Goal: Task Accomplishment & Management: Manage account settings

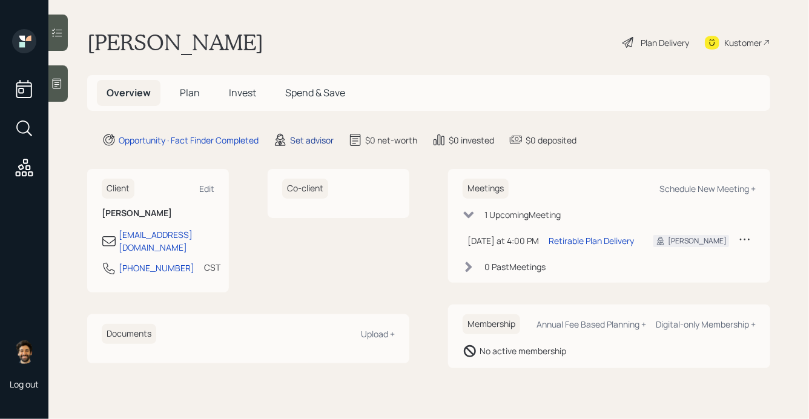
click at [304, 140] on div "Set advisor" at bounding box center [312, 140] width 44 height 13
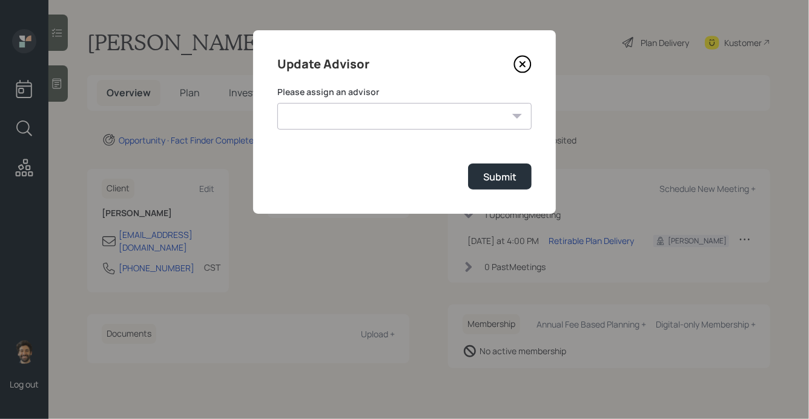
click at [391, 110] on select "Jonah Coleman Tyler End James DiStasi Treva Nostdahl Eric Schwartz Aleksandra S…" at bounding box center [404, 116] width 254 height 27
select select "f14b762f-c7c2-4b89-9227-8fa891345eea"
click at [277, 103] on select "Jonah Coleman Tyler End James DiStasi Treva Nostdahl Eric Schwartz Aleksandra S…" at bounding box center [404, 116] width 254 height 27
click at [496, 186] on button "Submit" at bounding box center [500, 176] width 64 height 26
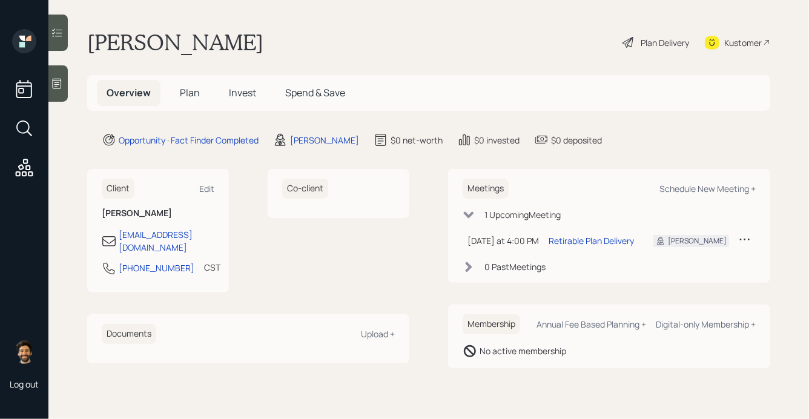
click at [192, 96] on span "Plan" at bounding box center [190, 92] width 20 height 13
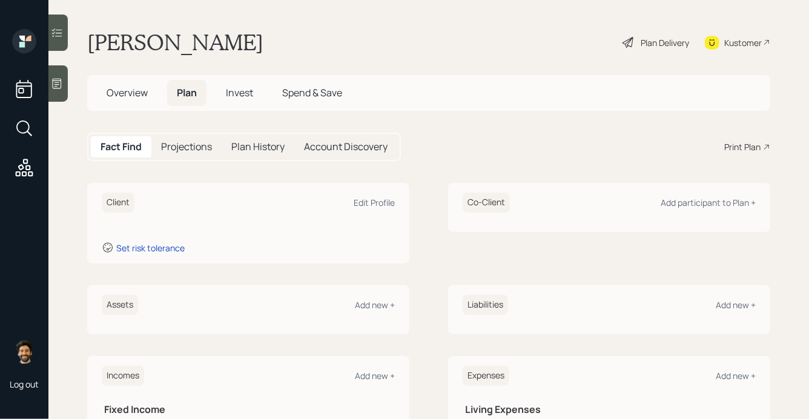
click at [135, 99] on h5 "Overview" at bounding box center [127, 93] width 61 height 26
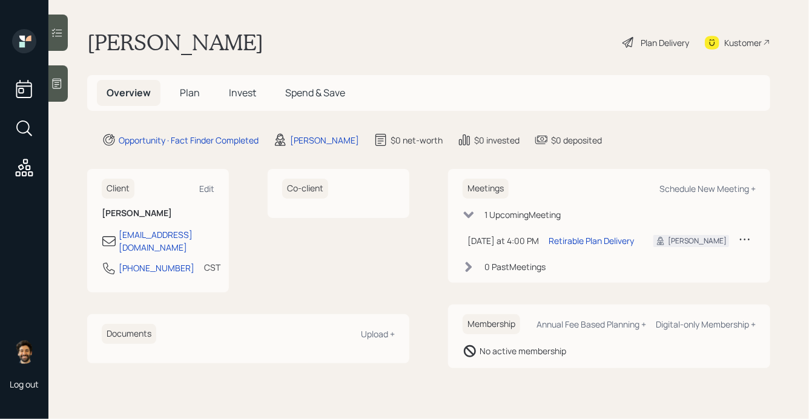
click at [183, 96] on span "Plan" at bounding box center [190, 92] width 20 height 13
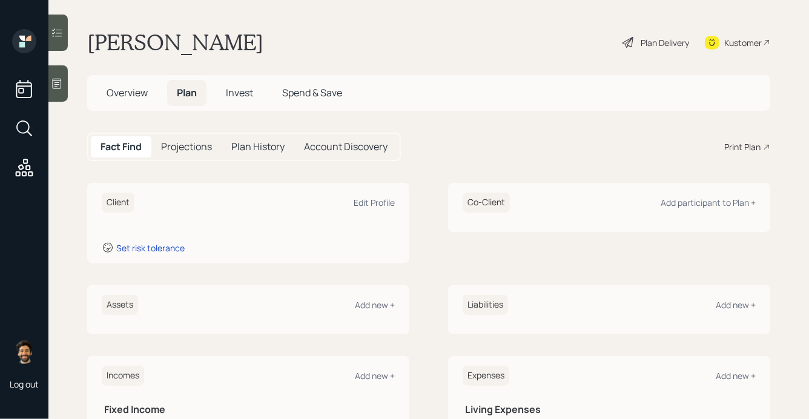
click at [133, 98] on span "Overview" at bounding box center [127, 92] width 41 height 13
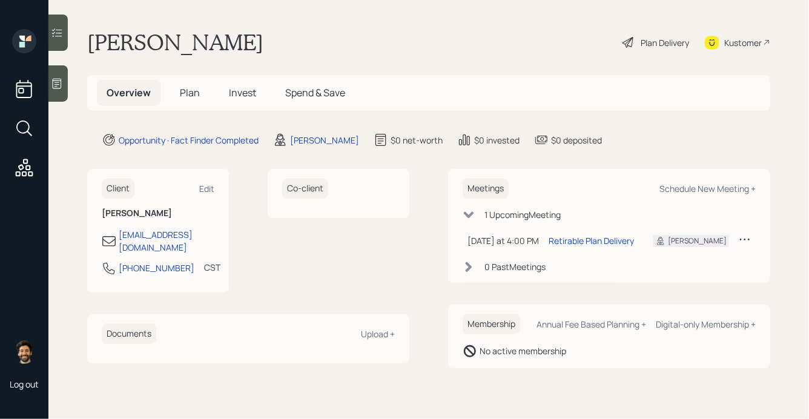
click at [196, 94] on span "Plan" at bounding box center [190, 92] width 20 height 13
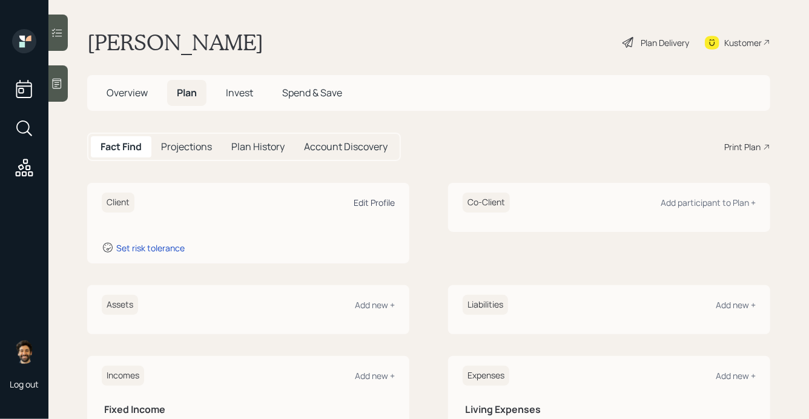
click at [385, 202] on div "Edit Profile" at bounding box center [374, 203] width 41 height 12
click at [368, 205] on div "Edit Profile" at bounding box center [374, 203] width 41 height 12
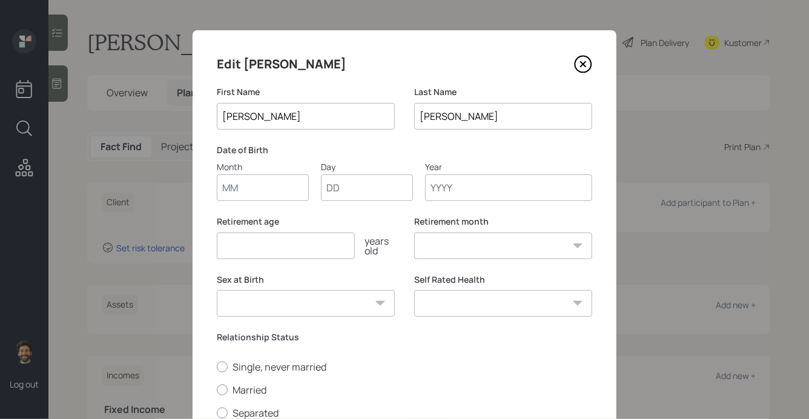
click at [259, 182] on input "Month" at bounding box center [263, 187] width 92 height 27
type input "12"
type input "1953"
select select "12"
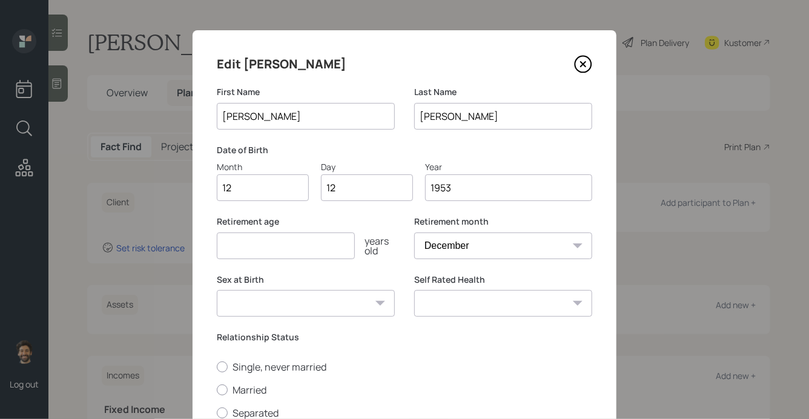
type input "1953"
click at [241, 255] on input "number" at bounding box center [286, 245] width 138 height 27
type input "65"
click at [226, 395] on label "Married" at bounding box center [404, 389] width 375 height 13
click at [217, 390] on input "Married" at bounding box center [216, 389] width 1 height 1
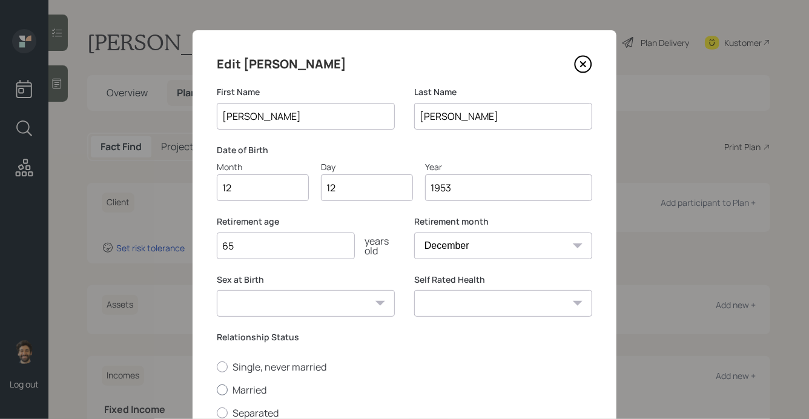
radio input "true"
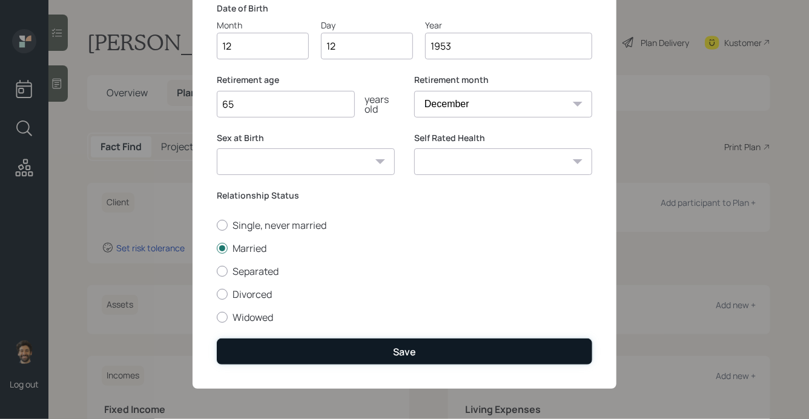
click at [306, 343] on button "Save" at bounding box center [404, 351] width 375 height 26
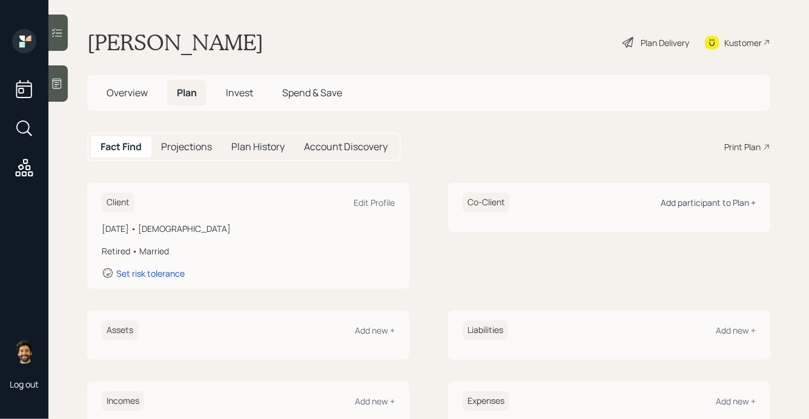
click at [728, 205] on div "Add participant to Plan +" at bounding box center [708, 203] width 95 height 12
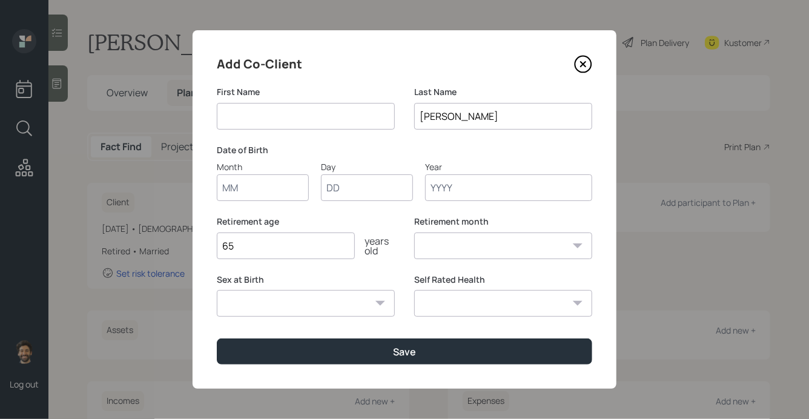
click at [274, 117] on input at bounding box center [306, 116] width 178 height 27
type input "Maralee"
click at [240, 199] on input "Month" at bounding box center [263, 187] width 92 height 27
click at [445, 117] on input "Philpot" at bounding box center [503, 116] width 178 height 27
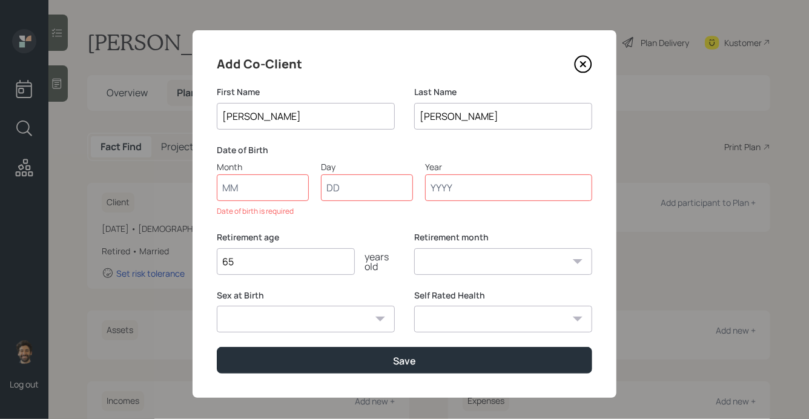
click at [445, 117] on input "Philpot" at bounding box center [503, 116] width 178 height 27
type input "M."
click at [248, 191] on input "Month" at bounding box center [263, 187] width 92 height 27
type input "02"
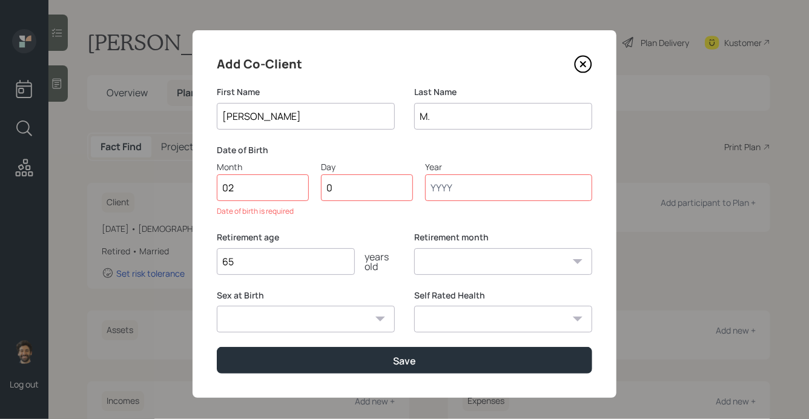
type input "01"
type input "1950"
select select "2"
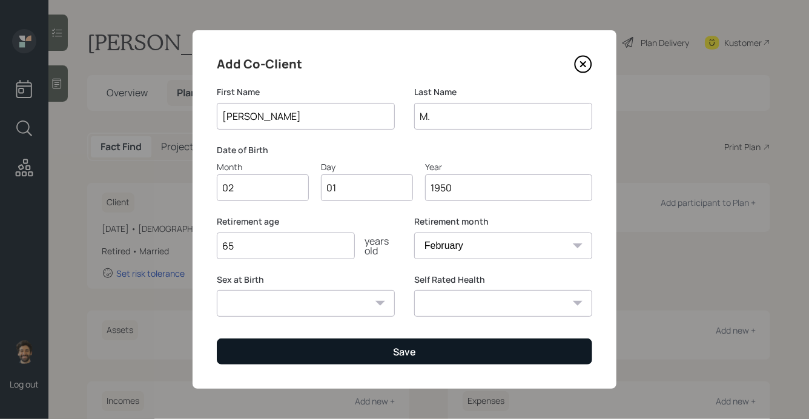
type input "1950"
click at [268, 353] on button "Save" at bounding box center [404, 351] width 375 height 26
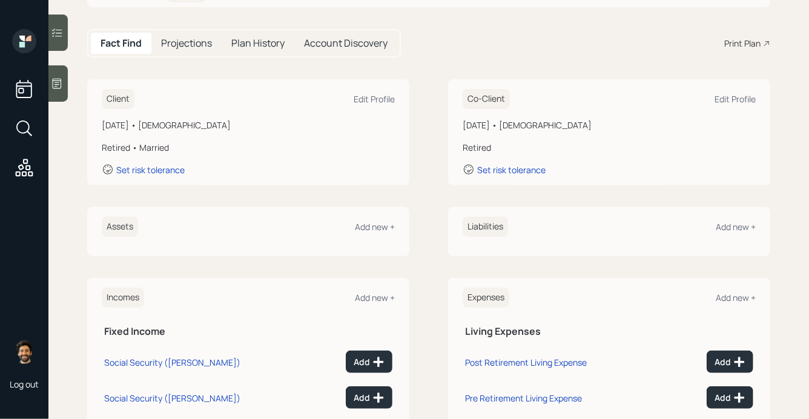
scroll to position [232, 0]
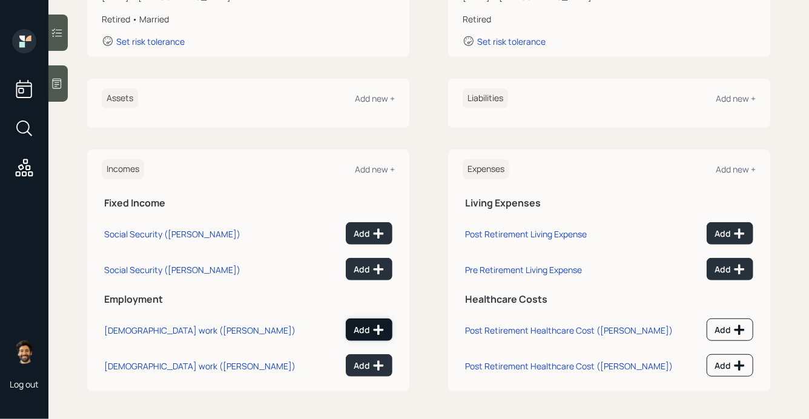
click at [361, 333] on div "Add" at bounding box center [369, 330] width 31 height 12
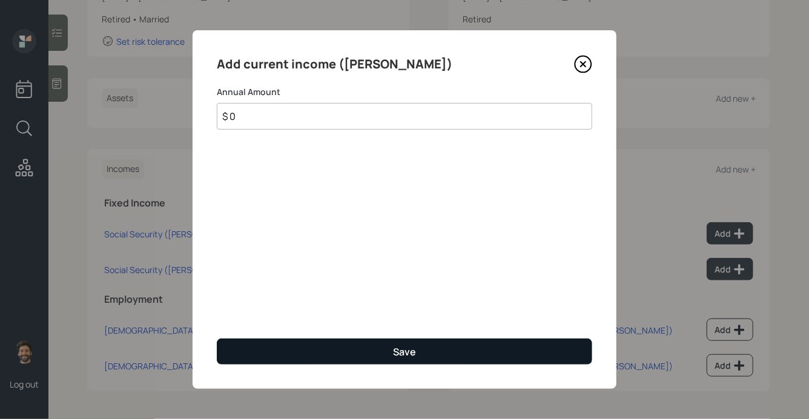
type input "$ 0"
click at [328, 353] on button "Save" at bounding box center [404, 351] width 375 height 26
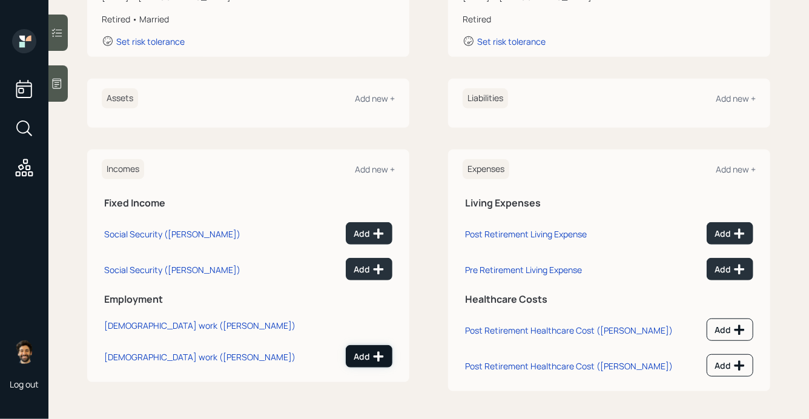
click at [371, 356] on div "Add" at bounding box center [369, 357] width 31 height 12
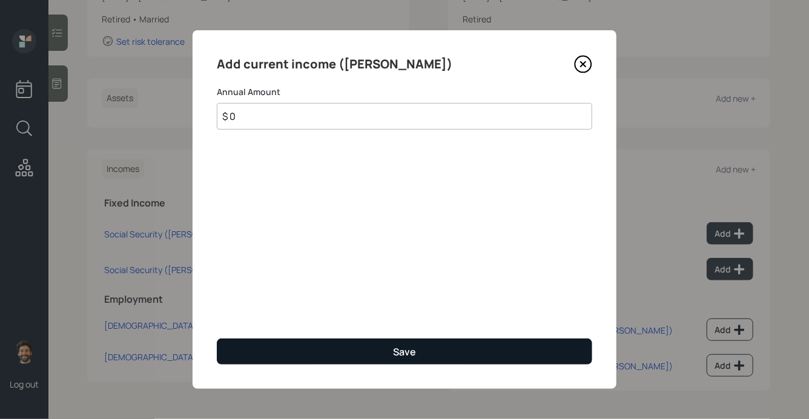
type input "$ 0"
click at [296, 354] on button "Save" at bounding box center [404, 351] width 375 height 26
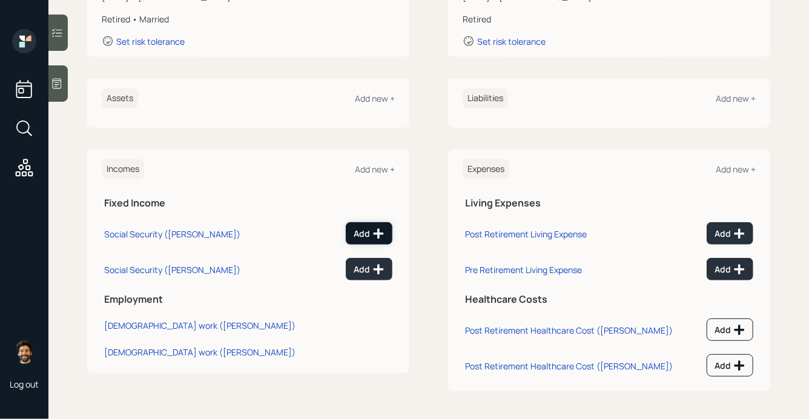
click at [369, 234] on div "Add" at bounding box center [369, 234] width 31 height 12
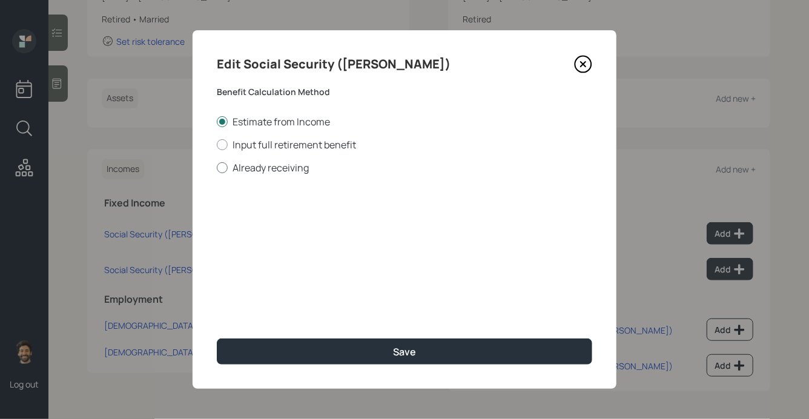
click at [224, 167] on div at bounding box center [222, 167] width 11 height 11
click at [217, 167] on input "Already receiving" at bounding box center [216, 167] width 1 height 1
radio input "true"
click at [240, 220] on input "$" at bounding box center [404, 218] width 375 height 27
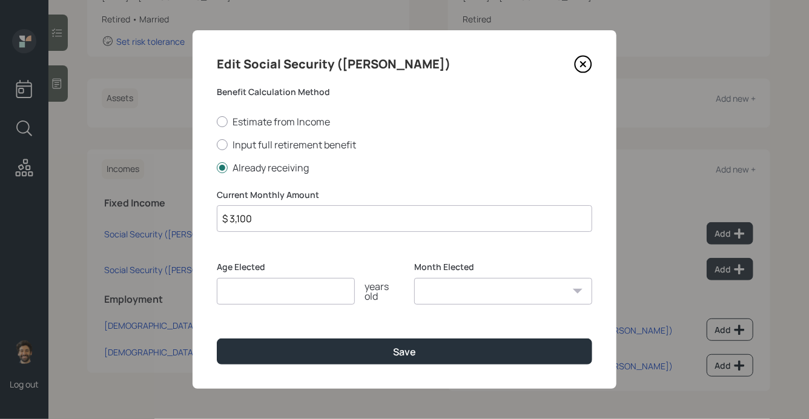
type input "$ 3,100"
click at [239, 292] on input "number" at bounding box center [286, 291] width 138 height 27
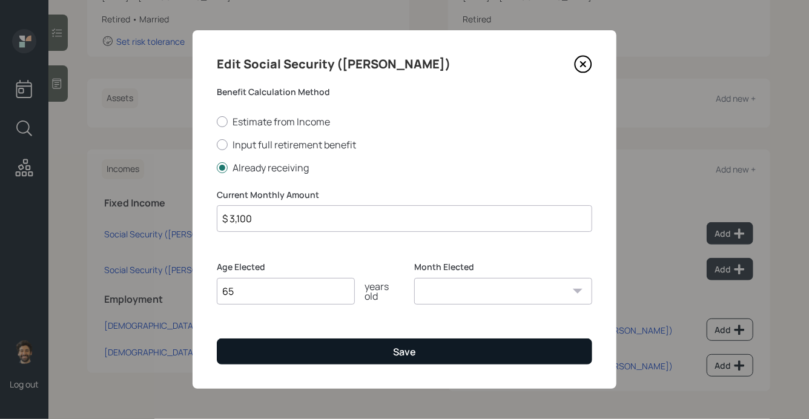
type input "65"
click at [360, 352] on button "Save" at bounding box center [404, 351] width 375 height 26
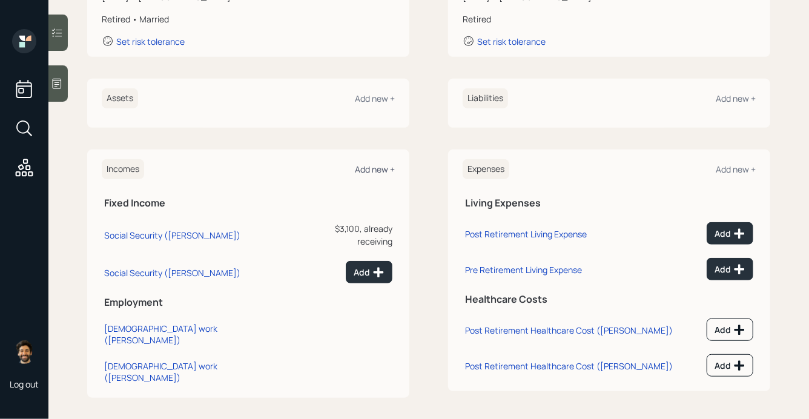
click at [381, 167] on div "Add new +" at bounding box center [375, 169] width 40 height 12
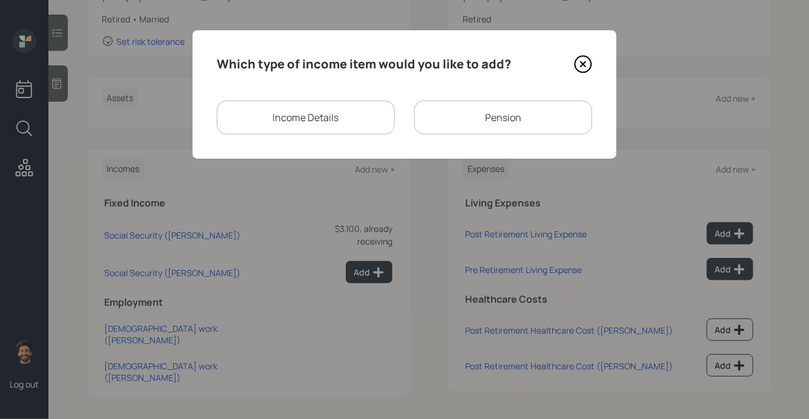
click at [449, 119] on div "Pension" at bounding box center [503, 118] width 178 height 34
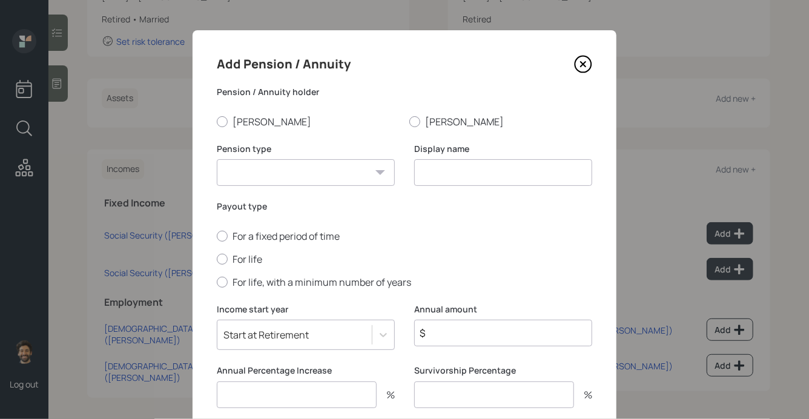
click at [282, 172] on select "Pension Annuity" at bounding box center [306, 172] width 178 height 27
select select "pension"
click at [217, 159] on select "Pension Annuity" at bounding box center [306, 172] width 178 height 27
click at [450, 168] on input at bounding box center [503, 172] width 178 height 27
type input "Pension"
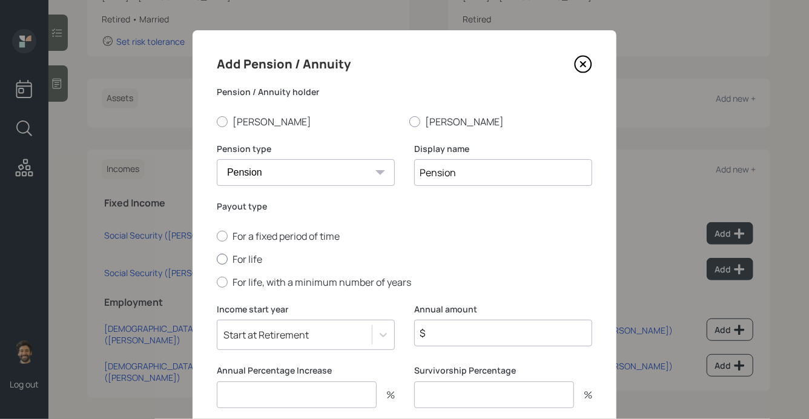
click at [228, 261] on label "For life" at bounding box center [404, 258] width 375 height 13
click at [217, 259] on input "For life" at bounding box center [216, 259] width 1 height 1
radio input "true"
click at [450, 332] on input "$" at bounding box center [503, 333] width 178 height 27
type input "$ 17,700"
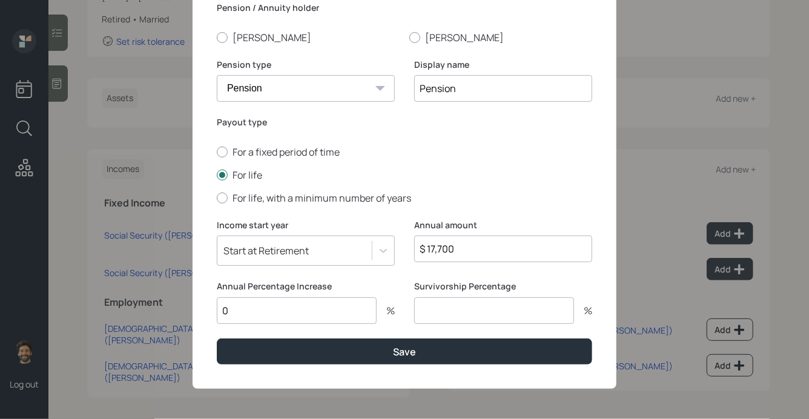
type input "0"
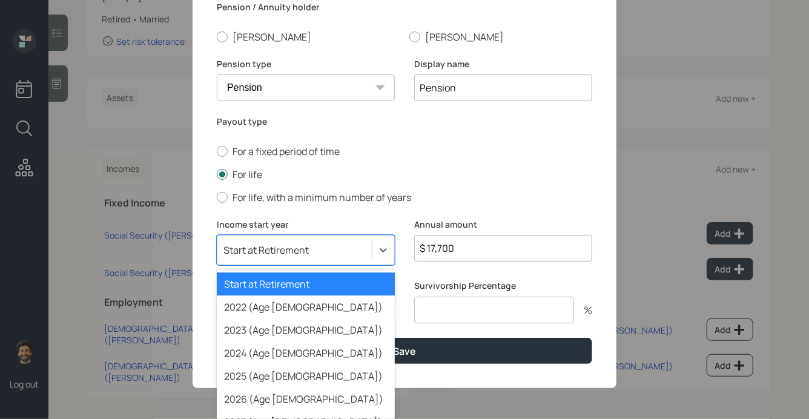
click at [248, 246] on div "option Start at Retirement selected, 1 of 79. 79 results available. Use Up and …" at bounding box center [306, 250] width 178 height 30
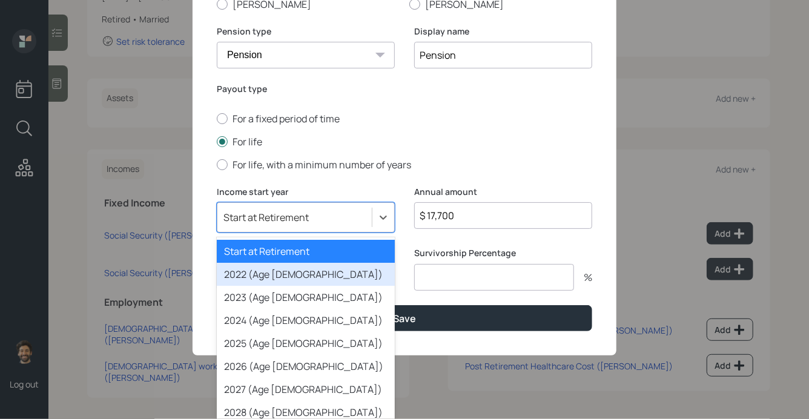
click at [259, 276] on div "2022 (Age 69)" at bounding box center [306, 274] width 178 height 23
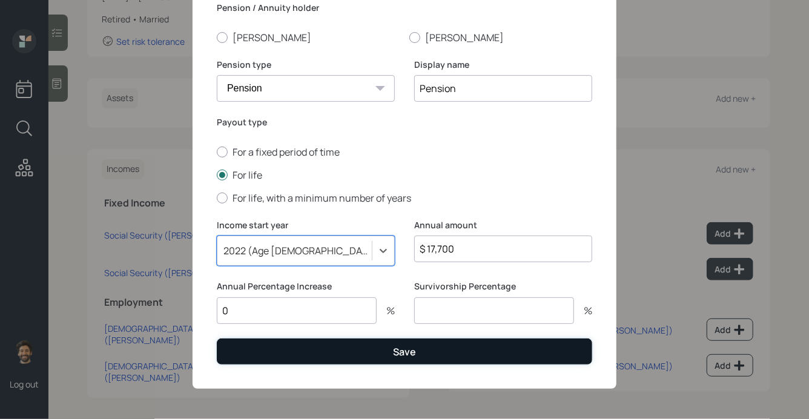
click at [279, 356] on button "Save" at bounding box center [404, 351] width 375 height 26
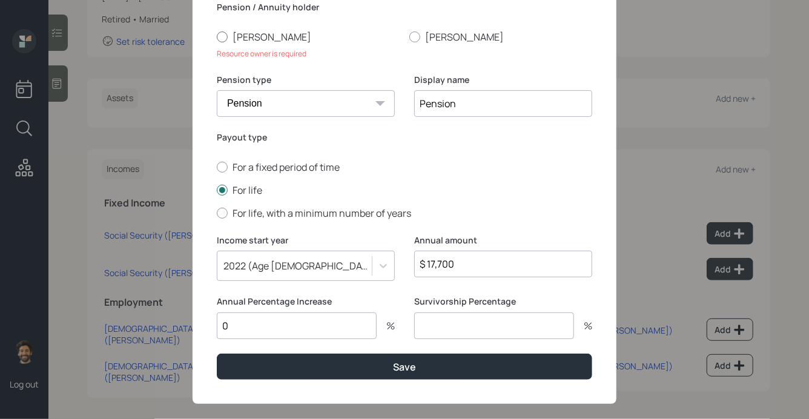
click at [241, 35] on label "James" at bounding box center [308, 36] width 183 height 13
click at [217, 36] on input "James" at bounding box center [216, 36] width 1 height 1
radio input "true"
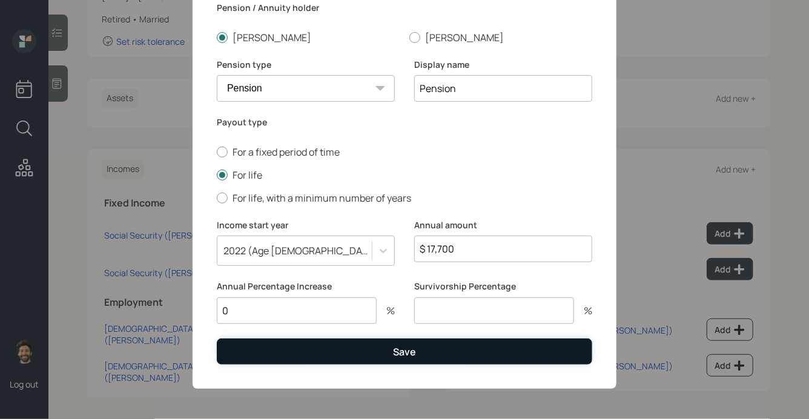
click at [263, 357] on button "Save" at bounding box center [404, 351] width 375 height 26
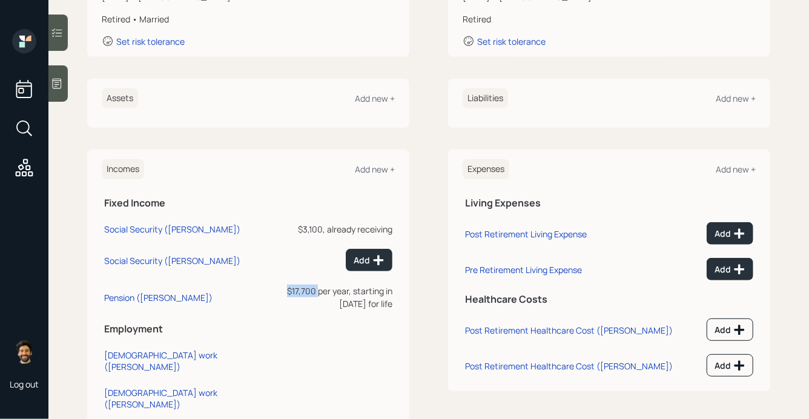
drag, startPoint x: 272, startPoint y: 289, endPoint x: 233, endPoint y: 288, distance: 38.8
click at [269, 288] on div "$17,700 per year, starting in 2022 for life" at bounding box center [331, 297] width 124 height 25
click at [373, 256] on icon at bounding box center [378, 260] width 12 height 12
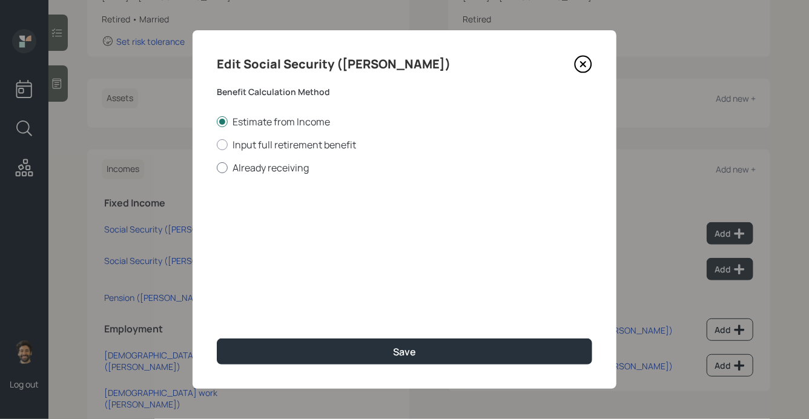
click at [225, 165] on div at bounding box center [222, 167] width 11 height 11
click at [217, 167] on input "Already receiving" at bounding box center [216, 167] width 1 height 1
radio input "true"
click at [245, 295] on input "number" at bounding box center [286, 291] width 138 height 27
type input "65"
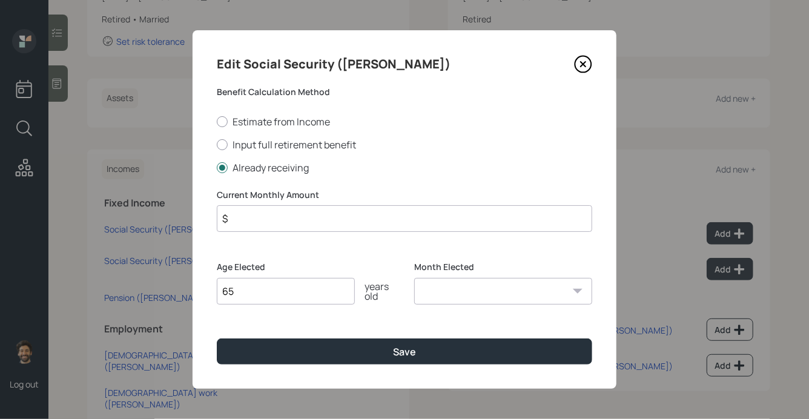
click at [275, 210] on input "$" at bounding box center [404, 218] width 375 height 27
type input "$ 2,000"
click at [482, 291] on select "January February March April May June July August September October November De…" at bounding box center [503, 291] width 178 height 27
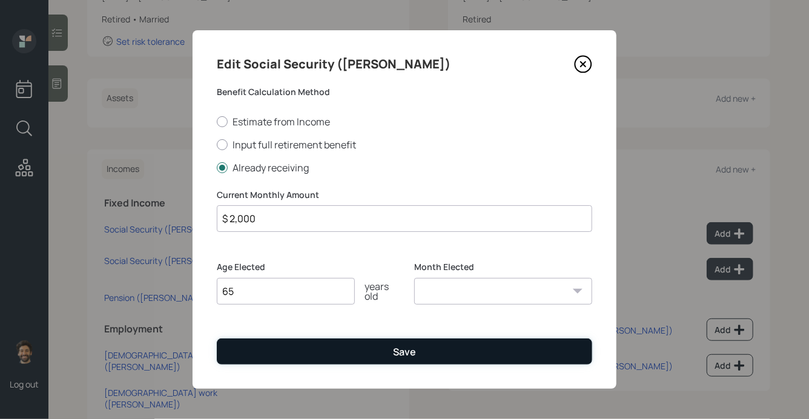
click at [296, 346] on button "Save" at bounding box center [404, 351] width 375 height 26
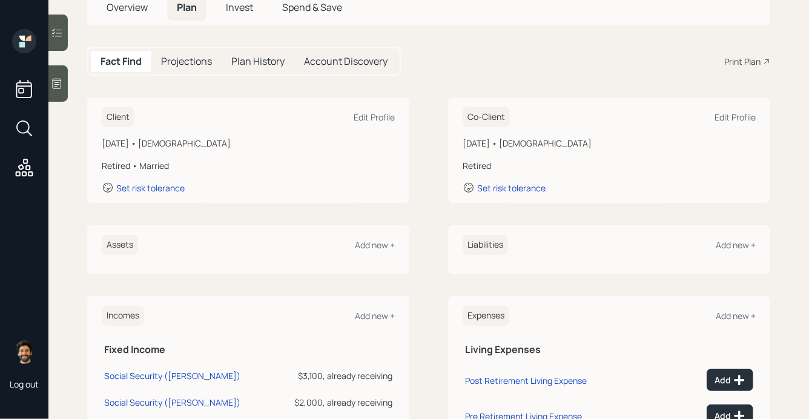
scroll to position [70, 0]
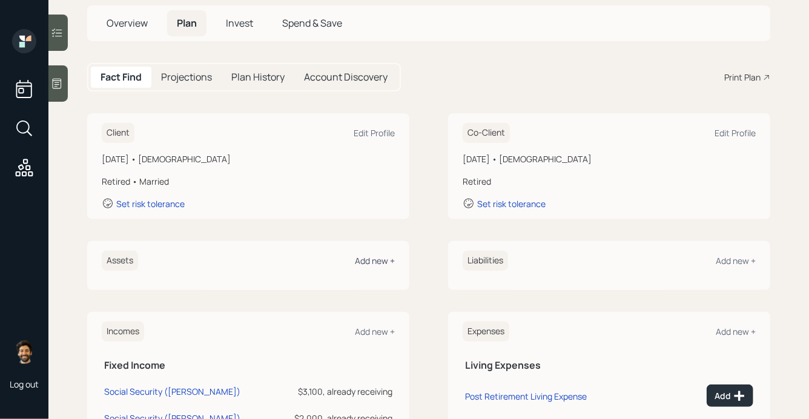
click at [368, 260] on div "Add new +" at bounding box center [375, 261] width 40 height 12
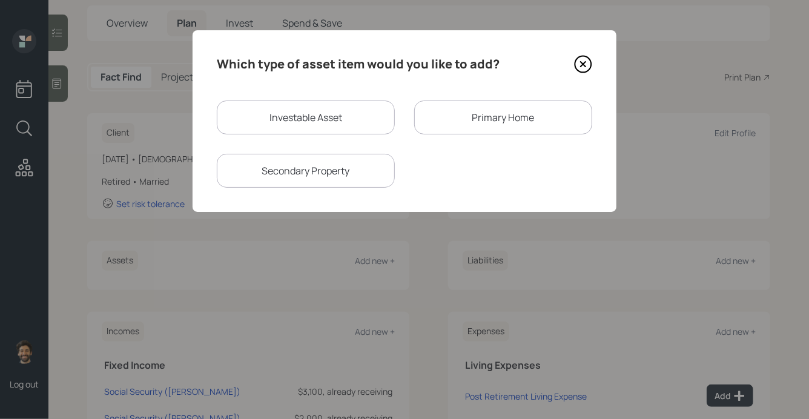
click at [337, 110] on div "Investable Asset" at bounding box center [306, 118] width 178 height 34
select select "taxable"
select select "balanced"
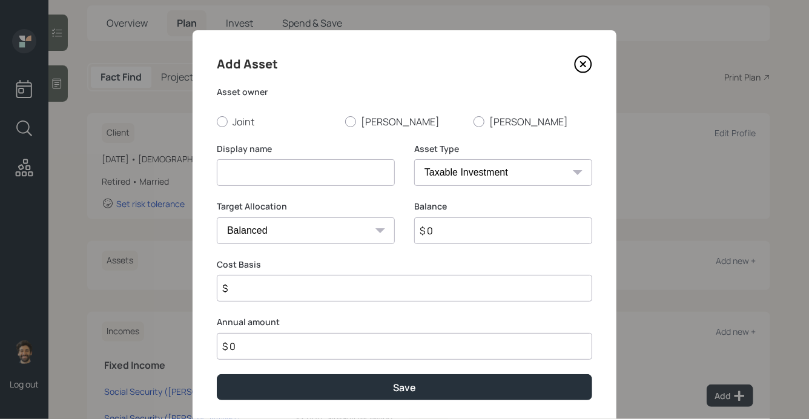
click at [246, 166] on input at bounding box center [306, 172] width 178 height 27
type input "James IRA"
click at [452, 232] on input "$ 0" at bounding box center [503, 230] width 178 height 27
type input "$ 250,000"
click at [424, 166] on select "SEP IRA IRA Roth IRA 401(k) Roth 401(k) 403(b) Roth 403(b) 457(b) Roth 457(b) H…" at bounding box center [503, 172] width 178 height 27
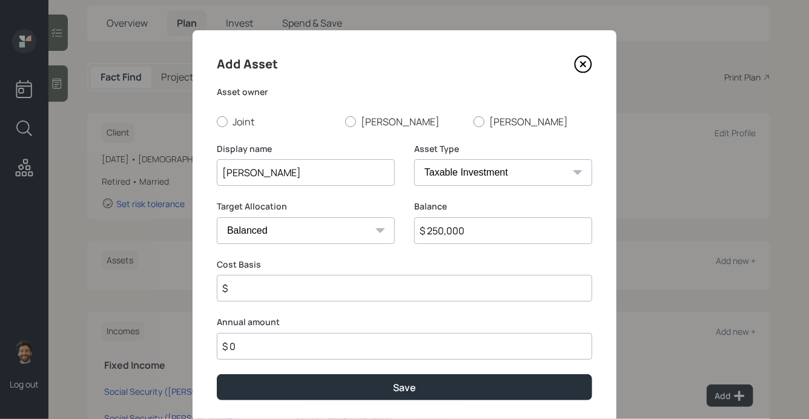
select select "ira"
click at [414, 159] on select "SEP IRA IRA Roth IRA 401(k) Roth 401(k) 403(b) Roth 403(b) 457(b) Roth 457(b) H…" at bounding box center [503, 172] width 178 height 27
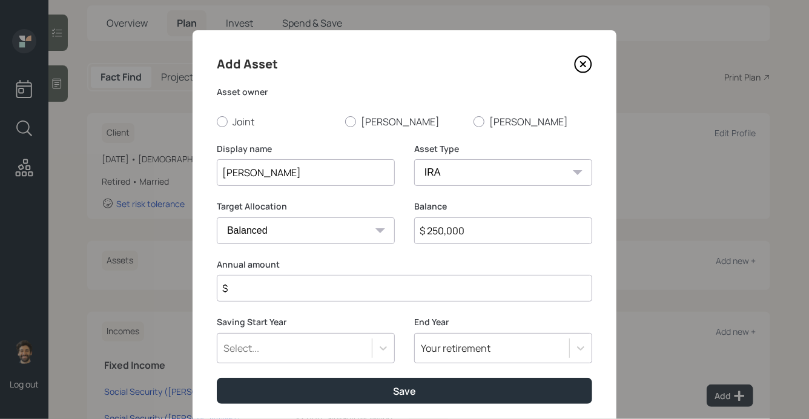
click at [250, 292] on input "$" at bounding box center [404, 288] width 375 height 27
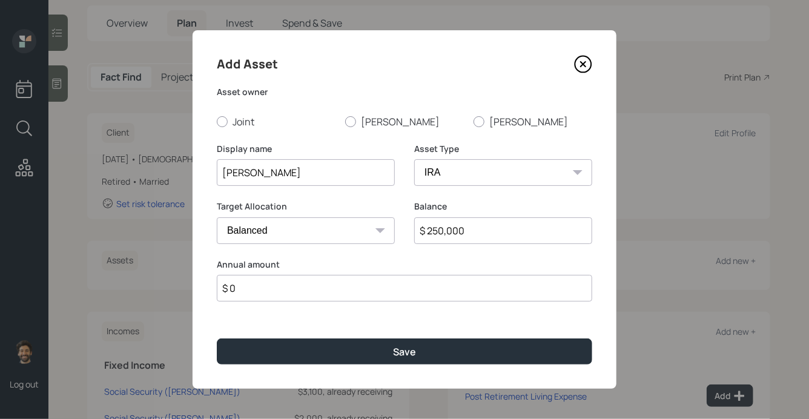
type input "$ 0"
click at [443, 234] on input "$ 250,000" at bounding box center [503, 230] width 178 height 27
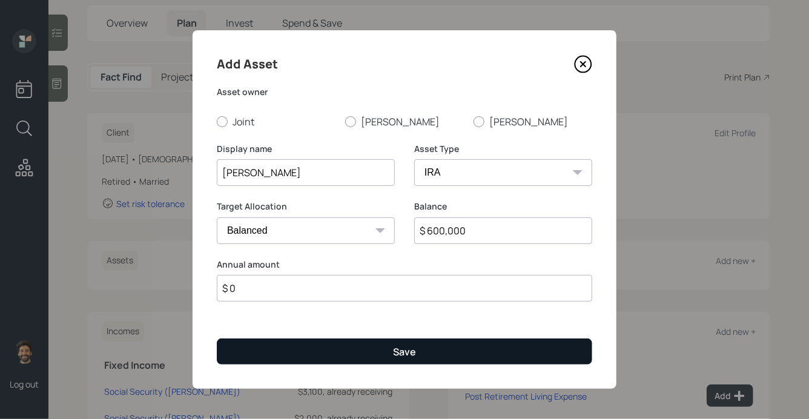
type input "$ 600,000"
click at [277, 361] on button "Save" at bounding box center [404, 351] width 375 height 26
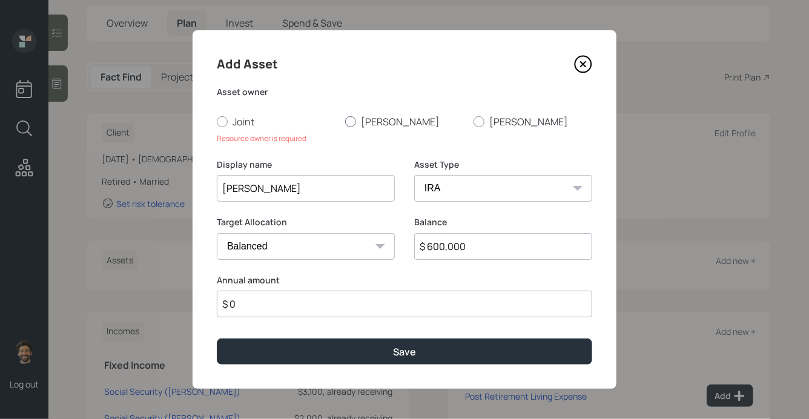
click at [366, 120] on label "James" at bounding box center [404, 121] width 119 height 13
click at [345, 121] on input "James" at bounding box center [345, 121] width 1 height 1
radio input "true"
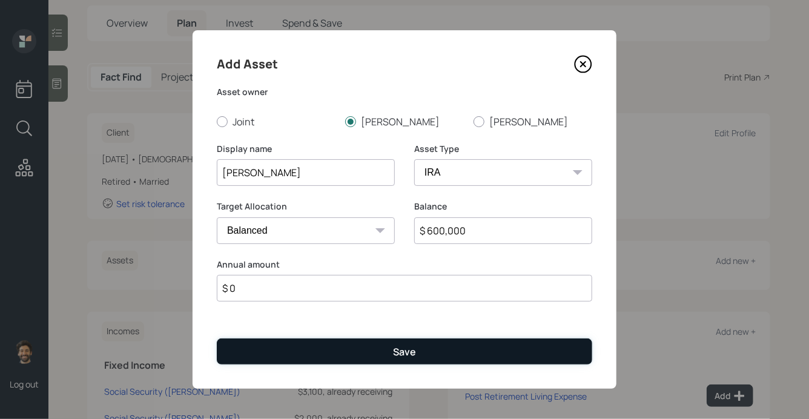
click at [289, 355] on button "Save" at bounding box center [404, 351] width 375 height 26
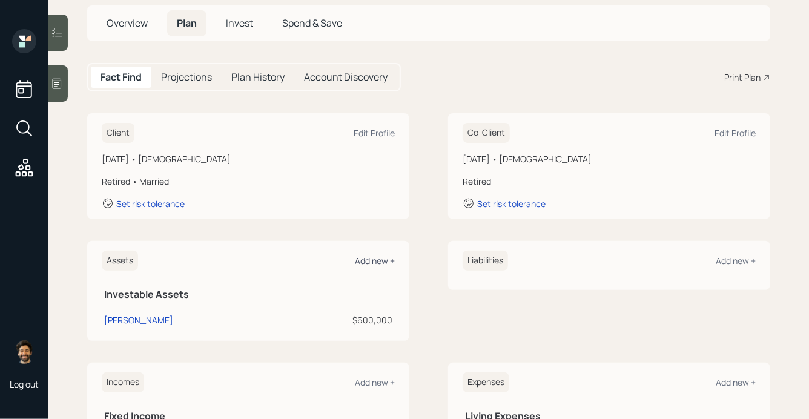
click at [377, 260] on div "Add new +" at bounding box center [375, 261] width 40 height 12
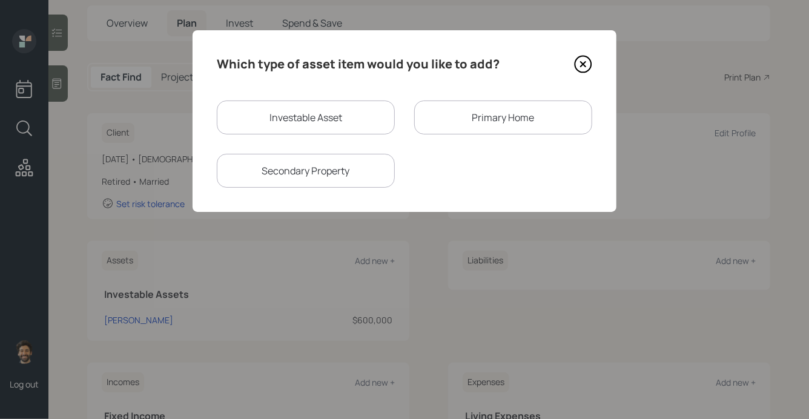
click at [331, 114] on div "Investable Asset" at bounding box center [306, 118] width 178 height 34
select select "taxable"
select select "balanced"
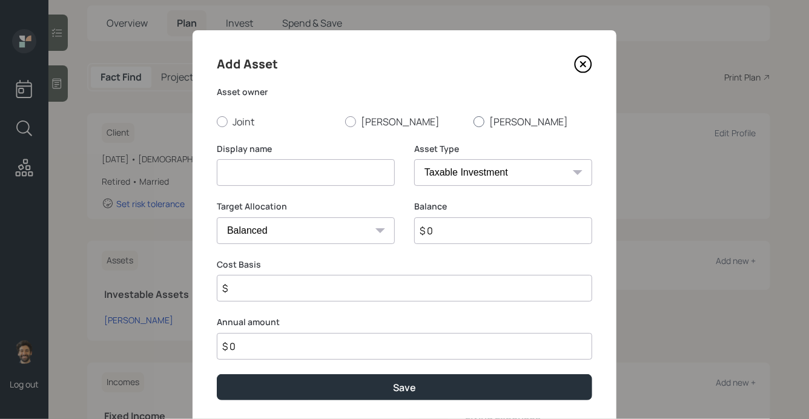
click at [487, 120] on label "Maralee" at bounding box center [532, 121] width 119 height 13
click at [473, 121] on input "Maralee" at bounding box center [473, 121] width 1 height 1
radio input "true"
click at [239, 180] on input at bounding box center [306, 172] width 178 height 27
type input "Maralee IRA"
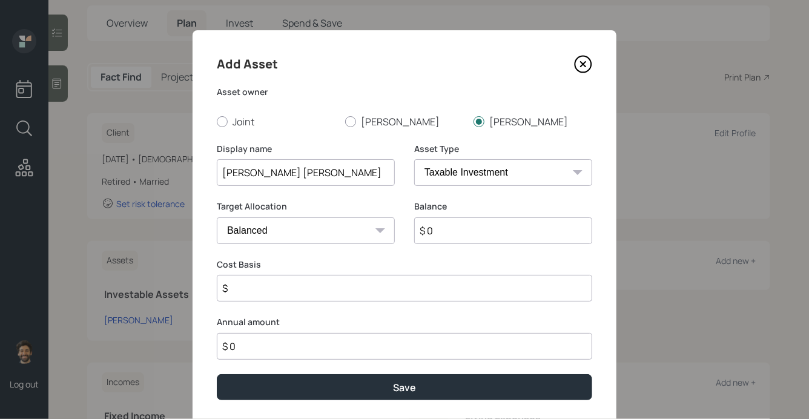
click at [482, 230] on input "$ 0" at bounding box center [503, 230] width 178 height 27
type input "$ 515,000"
click at [456, 173] on select "SEP IRA IRA Roth IRA 401(k) Roth 401(k) 403(b) Roth 403(b) 457(b) Roth 457(b) H…" at bounding box center [503, 172] width 178 height 27
select select "ira"
click at [414, 159] on select "SEP IRA IRA Roth IRA 401(k) Roth 401(k) 403(b) Roth 403(b) 457(b) Roth 457(b) H…" at bounding box center [503, 172] width 178 height 27
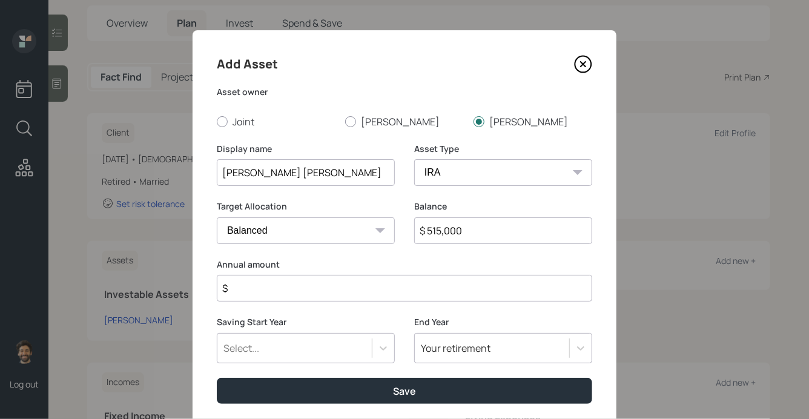
click at [249, 295] on input "$" at bounding box center [404, 288] width 375 height 27
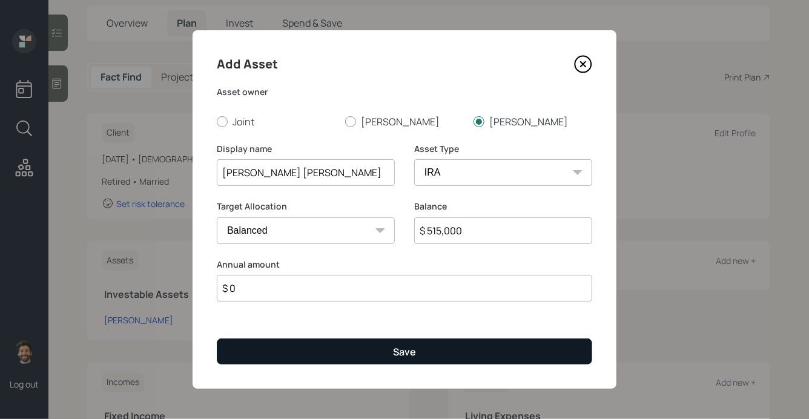
type input "$ 0"
click at [262, 345] on button "Save" at bounding box center [404, 351] width 375 height 26
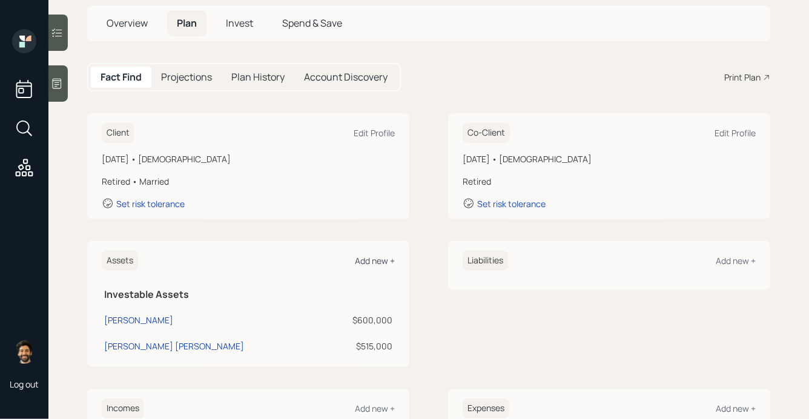
click at [372, 259] on div "Add new +" at bounding box center [375, 261] width 40 height 12
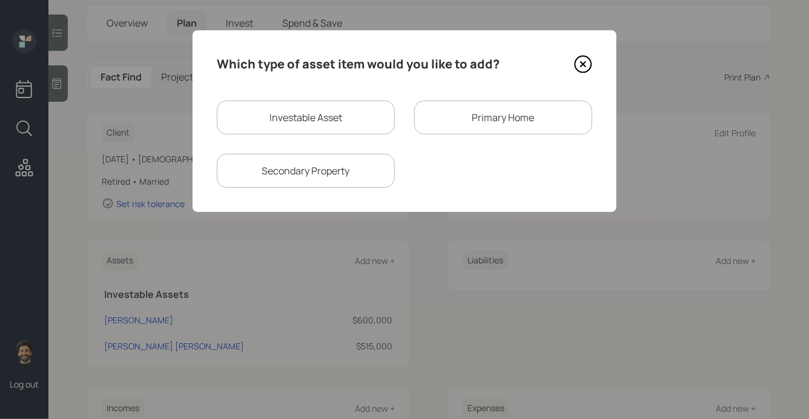
click at [297, 118] on div "Investable Asset" at bounding box center [306, 118] width 178 height 34
select select "taxable"
select select "balanced"
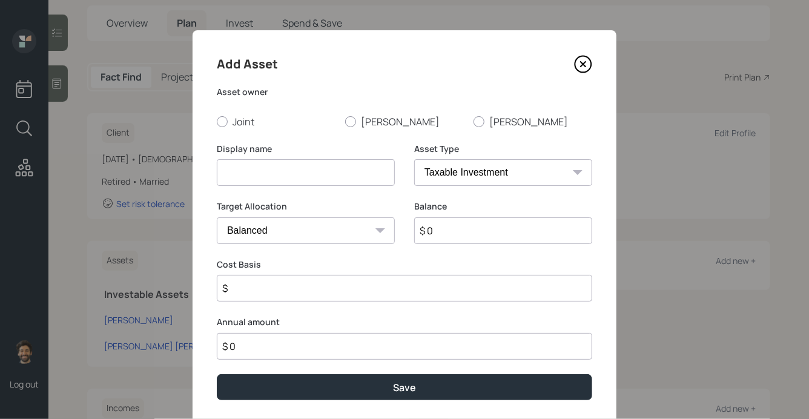
click at [440, 226] on input "$ 0" at bounding box center [503, 230] width 178 height 27
type input "$ 134,000"
click at [320, 179] on input at bounding box center [306, 172] width 178 height 27
type input "James NQ"
click at [360, 125] on label "James" at bounding box center [404, 121] width 119 height 13
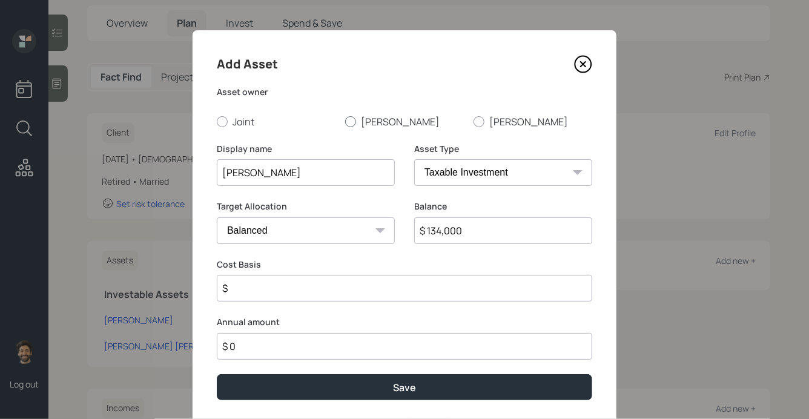
click at [345, 122] on input "James" at bounding box center [345, 121] width 1 height 1
radio input "true"
click at [277, 292] on input "$" at bounding box center [404, 288] width 375 height 27
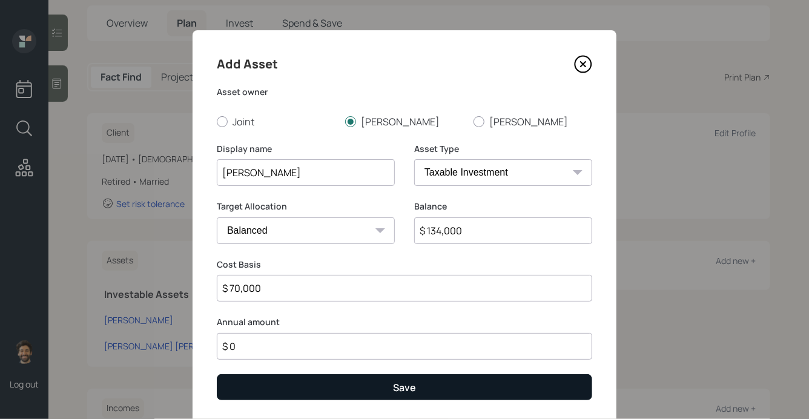
type input "$ 70,000"
click at [260, 394] on button "Save" at bounding box center [404, 387] width 375 height 26
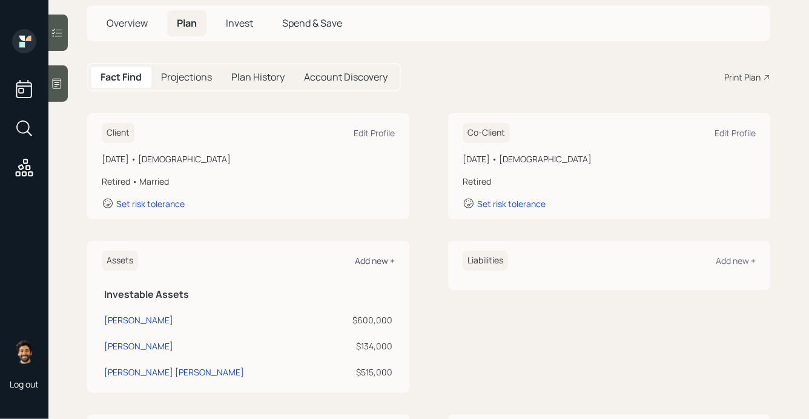
click at [370, 260] on div "Add new +" at bounding box center [375, 261] width 40 height 12
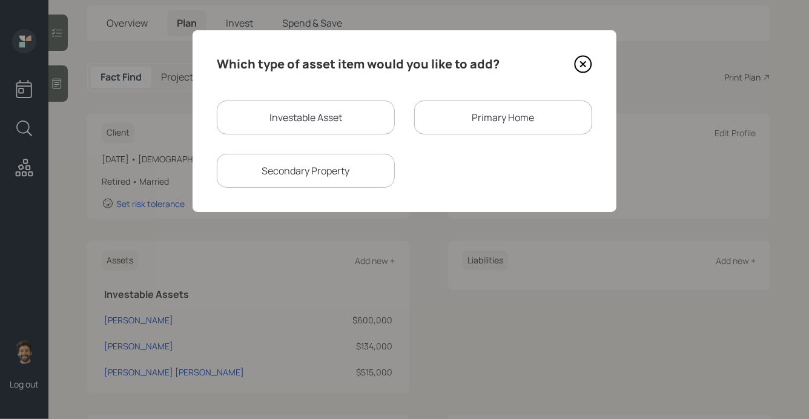
click at [288, 111] on div "Investable Asset" at bounding box center [306, 118] width 178 height 34
select select "taxable"
select select "balanced"
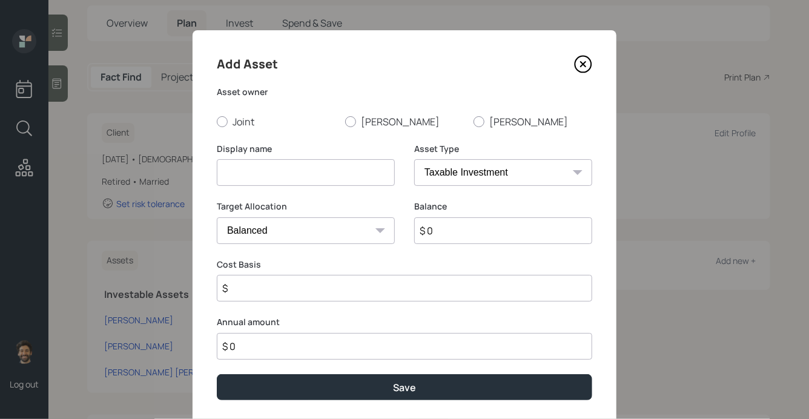
click at [466, 243] on input "$ 0" at bounding box center [503, 230] width 178 height 27
type input "$ 285,000"
click at [280, 175] on input at bounding box center [306, 172] width 178 height 27
click at [237, 171] on input "Marlee NQ" at bounding box center [306, 172] width 178 height 27
click at [240, 176] on input "Marlee NQ" at bounding box center [306, 172] width 178 height 27
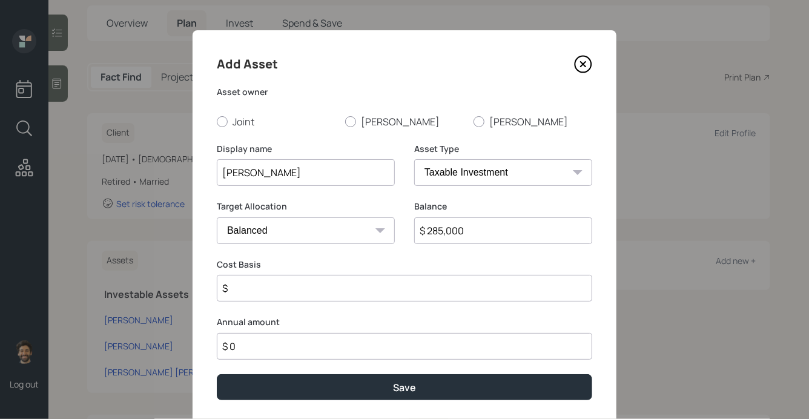
type input "Maralee NQ"
click at [260, 294] on input "$" at bounding box center [404, 288] width 375 height 27
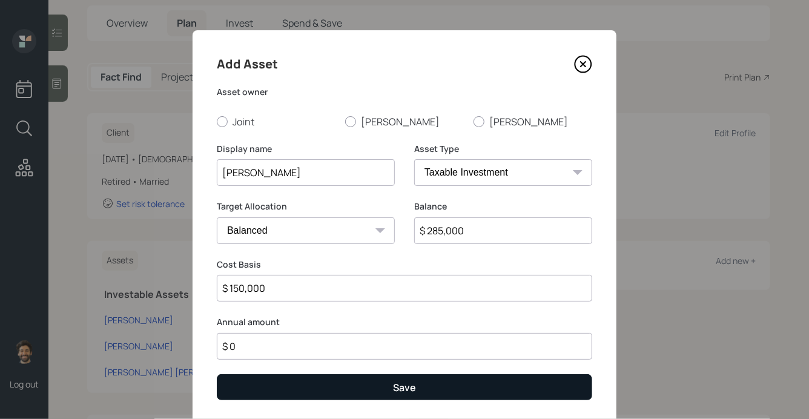
type input "$ 150,000"
click at [240, 391] on button "Save" at bounding box center [404, 387] width 375 height 26
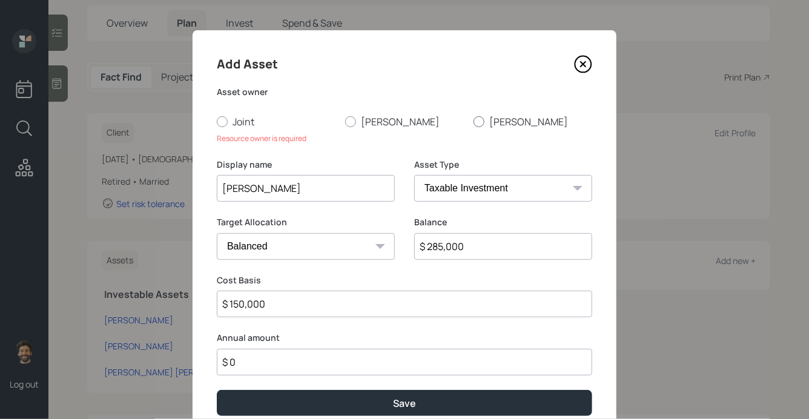
click at [483, 123] on div at bounding box center [478, 121] width 11 height 11
click at [473, 122] on input "Maralee" at bounding box center [473, 121] width 1 height 1
radio input "true"
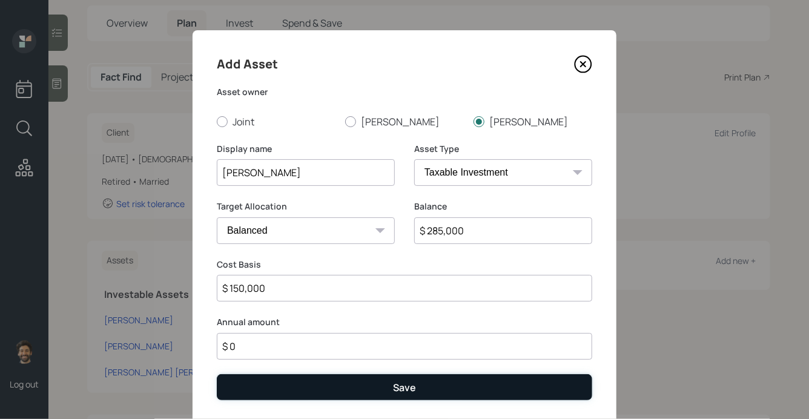
click at [326, 380] on button "Save" at bounding box center [404, 387] width 375 height 26
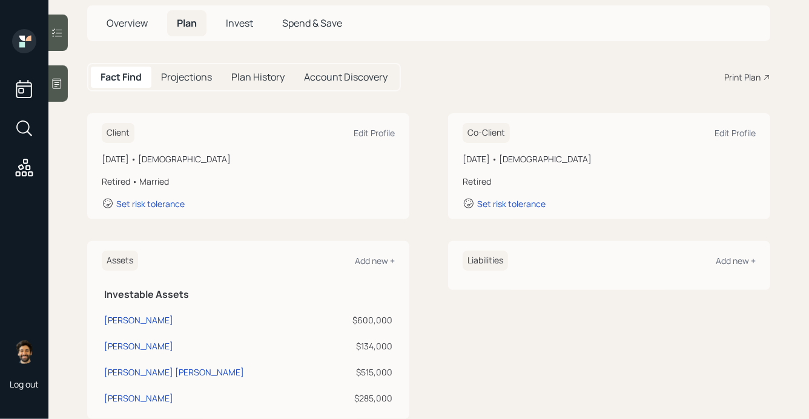
scroll to position [185, 0]
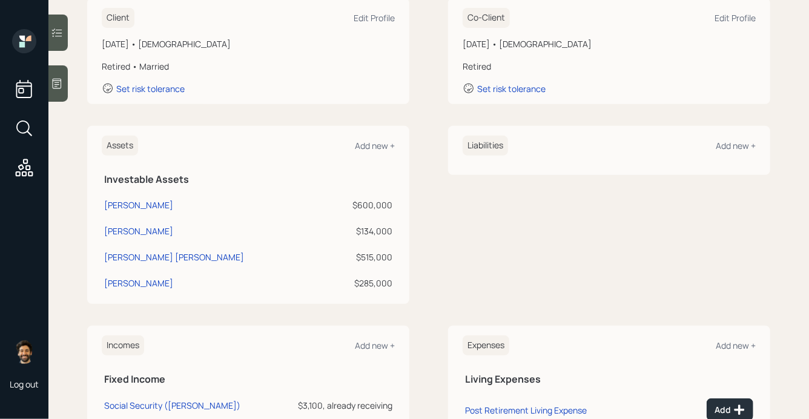
click at [377, 203] on div "$600,000" at bounding box center [360, 205] width 64 height 13
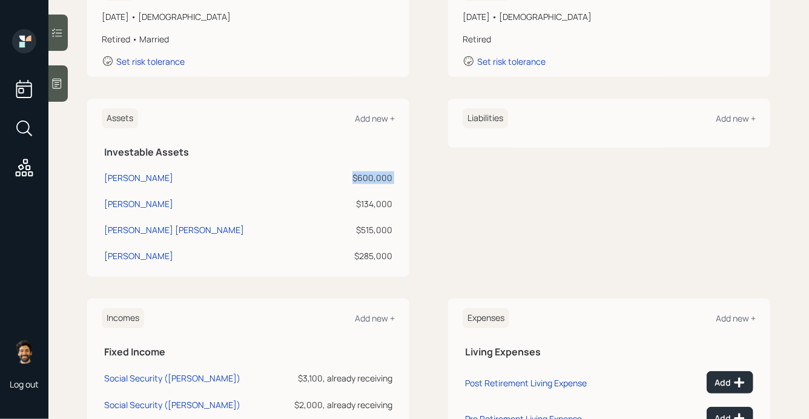
scroll to position [213, 0]
click at [362, 116] on div "Add new +" at bounding box center [375, 117] width 40 height 12
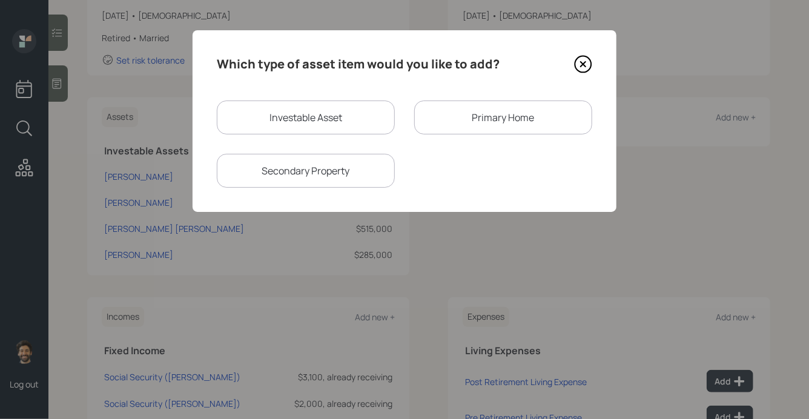
click at [294, 112] on div "Investable Asset" at bounding box center [306, 118] width 178 height 34
select select "taxable"
select select "balanced"
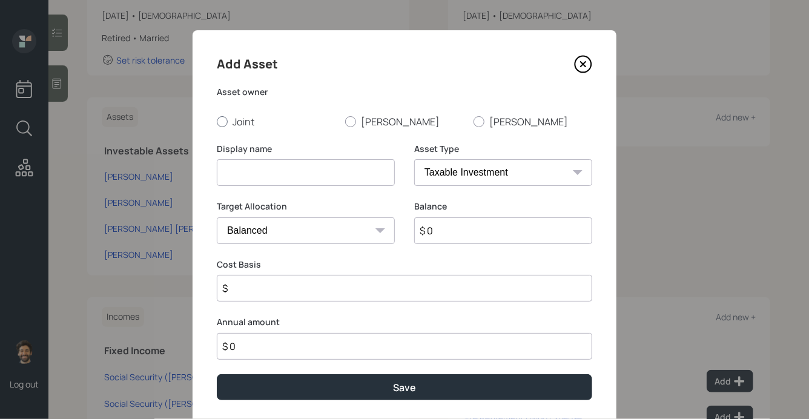
click at [234, 123] on label "Joint" at bounding box center [276, 121] width 119 height 13
click at [217, 122] on input "Joint" at bounding box center [216, 121] width 1 height 1
radio input "true"
click at [466, 172] on select "SEP IRA IRA Roth IRA 401(k) Roth 401(k) 403(b) Roth 403(b) 457(b) Roth 457(b) H…" at bounding box center [503, 172] width 178 height 27
select select "emergency_fund"
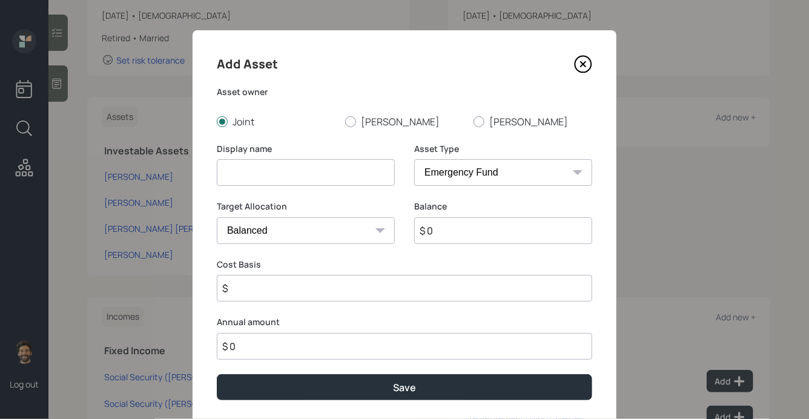
click at [414, 159] on select "SEP IRA IRA Roth IRA 401(k) Roth 401(k) 403(b) Roth 403(b) 457(b) Roth 457(b) H…" at bounding box center [503, 172] width 178 height 27
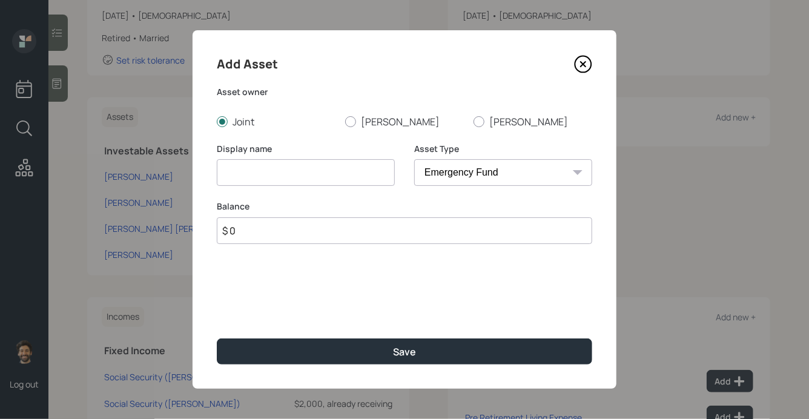
click at [271, 174] on input at bounding box center [306, 172] width 178 height 27
type input "Checking / Savings"
click at [249, 229] on input "$ 0" at bounding box center [404, 230] width 375 height 27
click at [255, 231] on input "$ 15,000" at bounding box center [404, 230] width 375 height 27
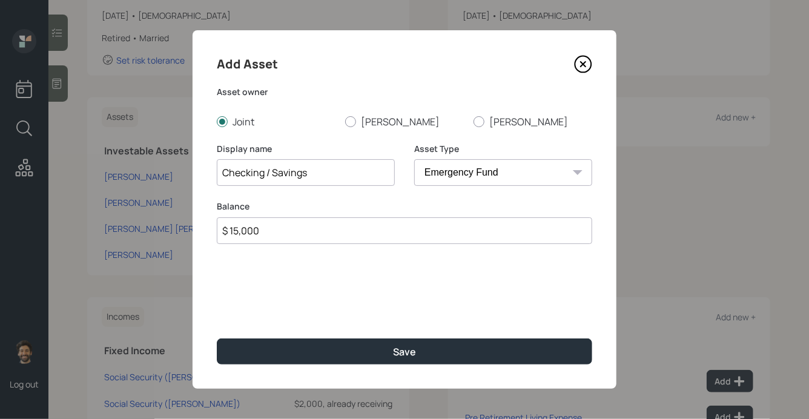
click at [255, 231] on input "$ 15,000" at bounding box center [404, 230] width 375 height 27
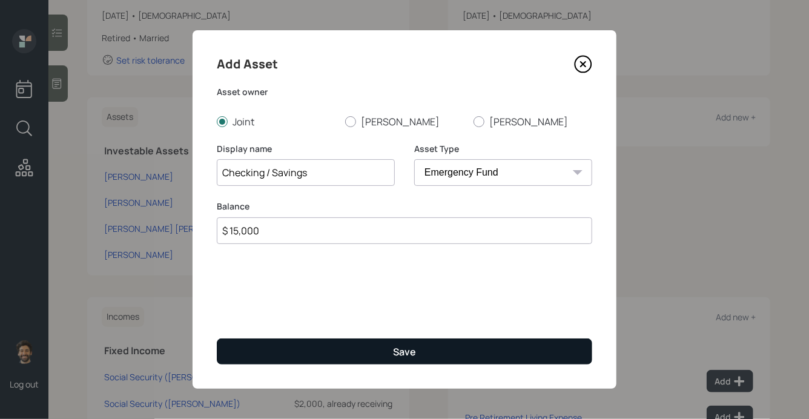
type input "$ 15,000"
click at [243, 362] on button "Save" at bounding box center [404, 351] width 375 height 26
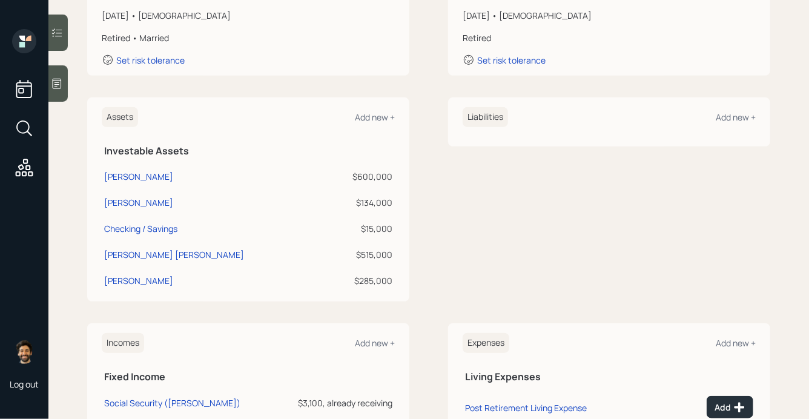
click at [374, 105] on div "Assets Add new + Investable Assets James IRA $600,000 James NQ $134,000 Checkin…" at bounding box center [248, 199] width 322 height 204
click at [374, 119] on div "Add new +" at bounding box center [375, 117] width 40 height 12
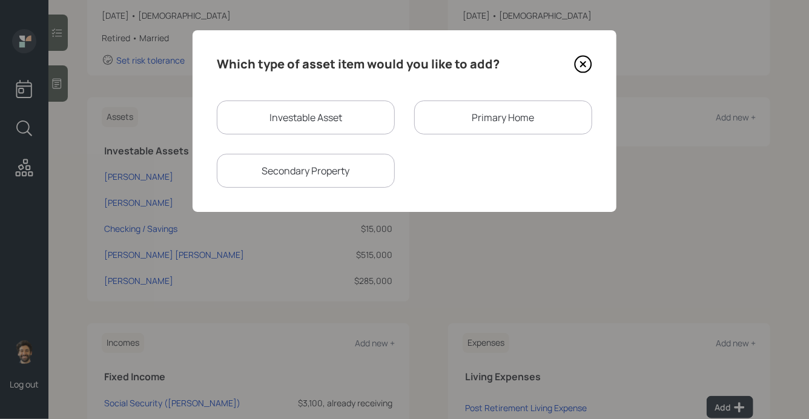
click at [476, 119] on div "Primary Home" at bounding box center [503, 118] width 178 height 34
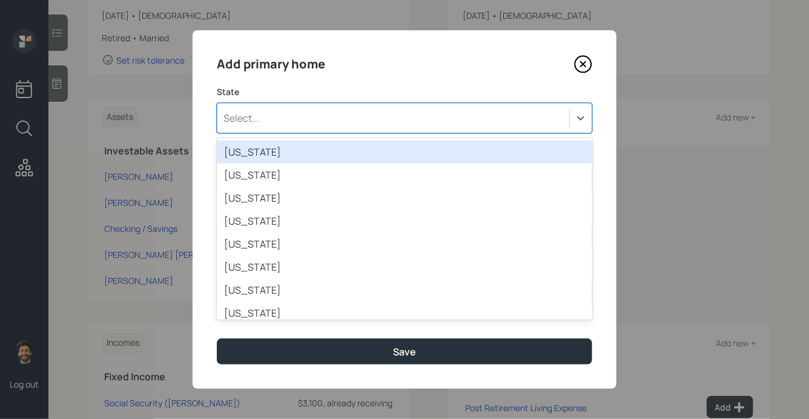
click at [339, 112] on div "Select..." at bounding box center [393, 118] width 352 height 21
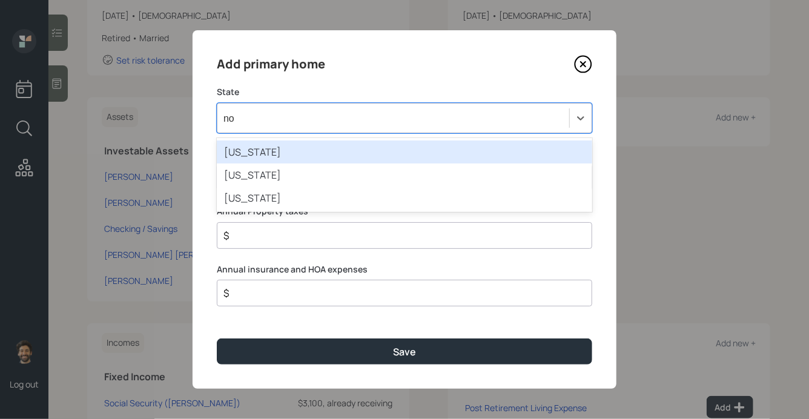
type input "nor"
click at [243, 155] on div "North Carolina" at bounding box center [404, 151] width 375 height 23
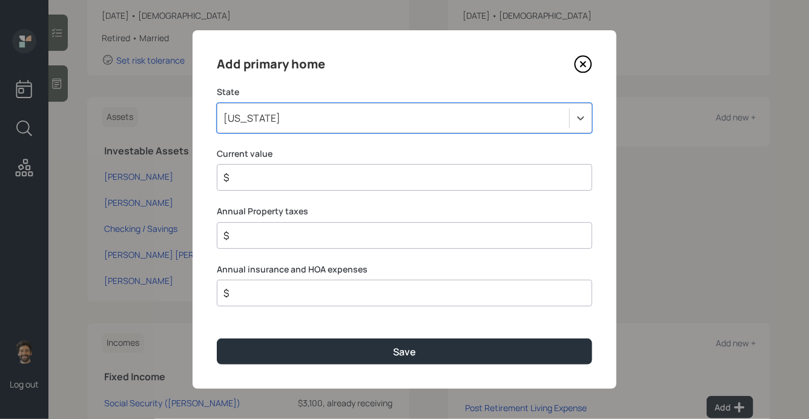
click at [251, 185] on div "$" at bounding box center [404, 177] width 375 height 27
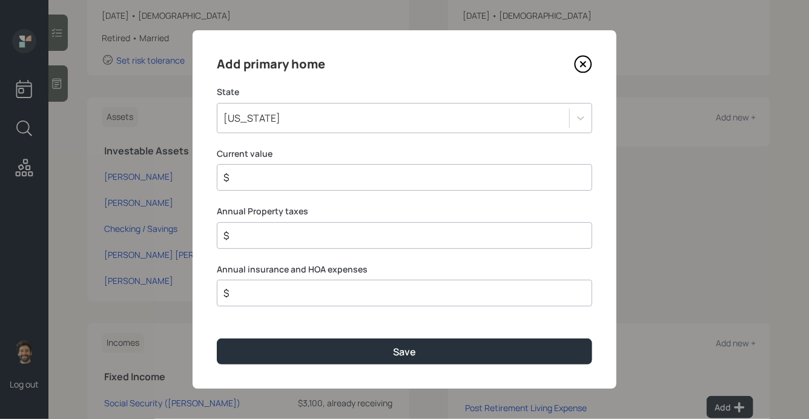
click at [247, 183] on input "$" at bounding box center [399, 177] width 355 height 15
drag, startPoint x: 278, startPoint y: 180, endPoint x: 209, endPoint y: 176, distance: 69.2
click at [209, 176] on div "Add primary home State North Carolina Current value $ 700,000 Annual Property t…" at bounding box center [405, 209] width 424 height 358
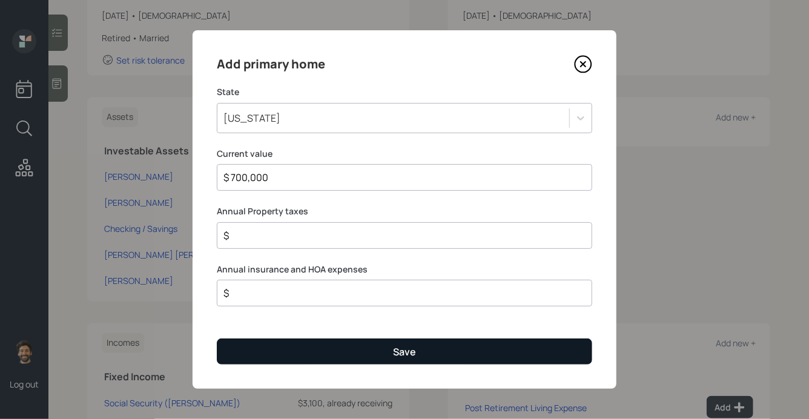
type input "$ 700,000"
click at [279, 357] on button "Save" at bounding box center [404, 351] width 375 height 26
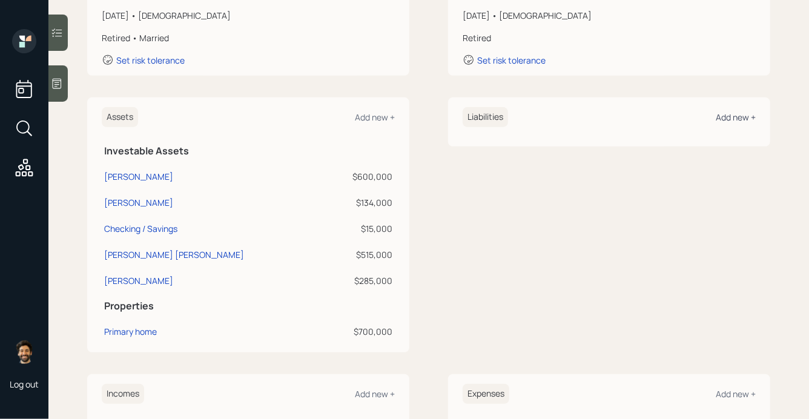
click at [732, 113] on div "Add new +" at bounding box center [736, 117] width 40 height 12
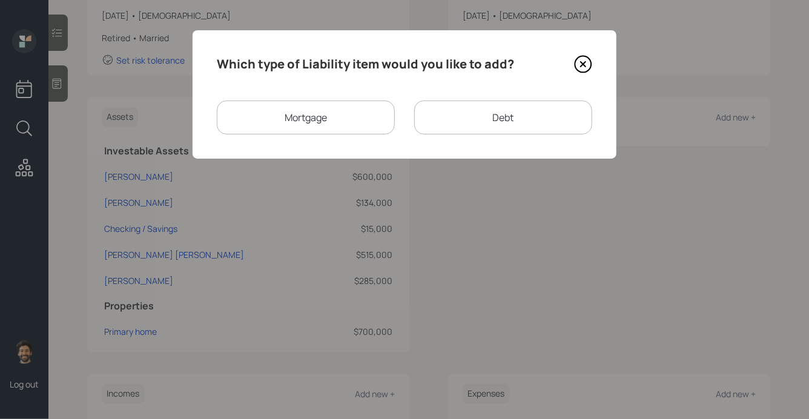
click at [343, 116] on div "Mortgage" at bounding box center [306, 118] width 178 height 34
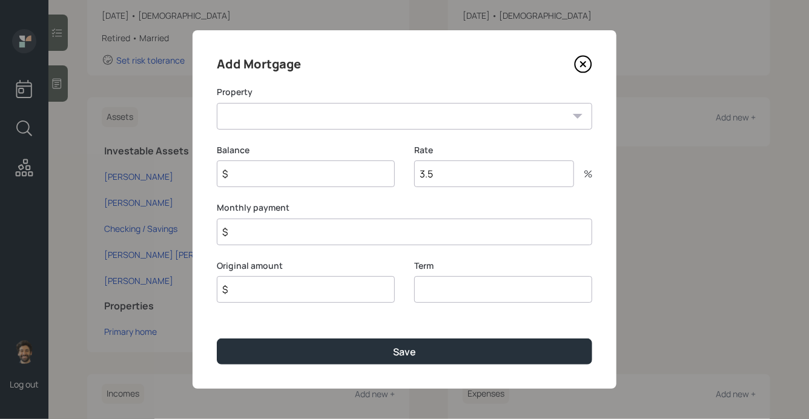
click at [294, 117] on select "NC Primary home" at bounding box center [404, 116] width 375 height 27
select select "cebef143-a6de-40c9-8cac-7cde531f1f2e"
click at [217, 103] on select "NC Primary home" at bounding box center [404, 116] width 375 height 27
click at [274, 173] on input "$" at bounding box center [306, 173] width 178 height 27
type input "$ 185,000"
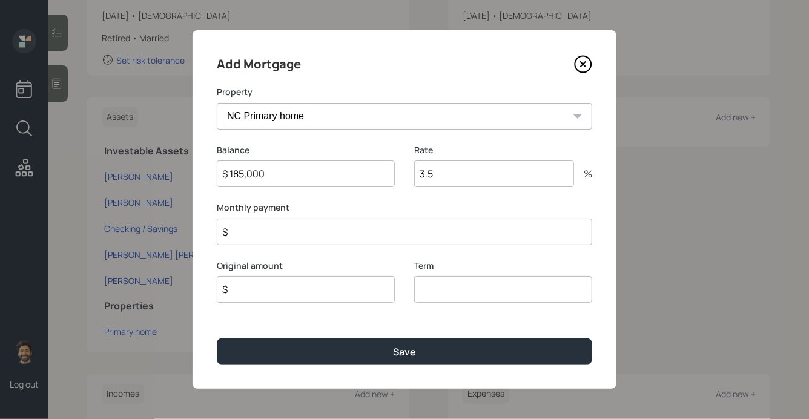
click at [260, 283] on input "$" at bounding box center [306, 289] width 178 height 27
type input "$ 185,000"
type input "30"
click at [435, 177] on input "3.5" at bounding box center [494, 173] width 160 height 27
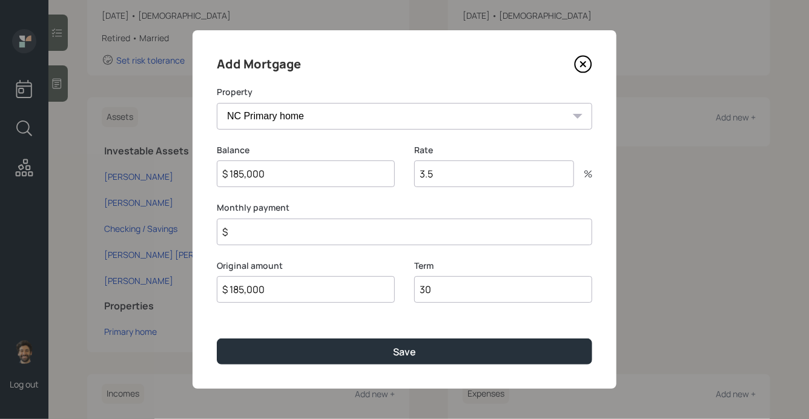
click at [435, 177] on input "3.5" at bounding box center [494, 173] width 160 height 27
type input "2.5"
click at [276, 234] on input "$" at bounding box center [404, 232] width 375 height 27
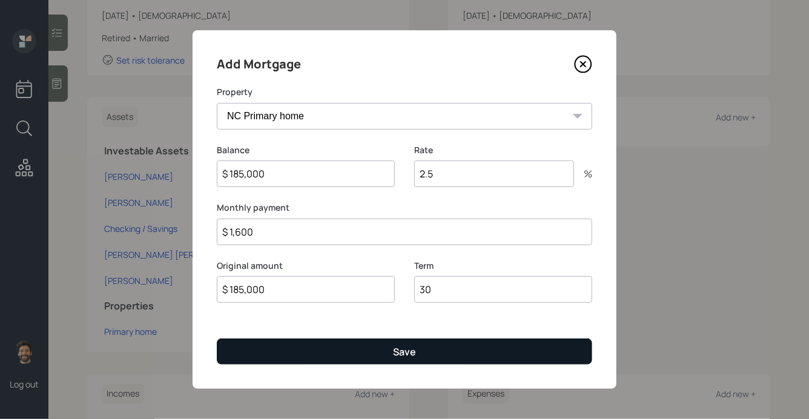
type input "$ 1,600"
click at [259, 349] on button "Save" at bounding box center [404, 351] width 375 height 26
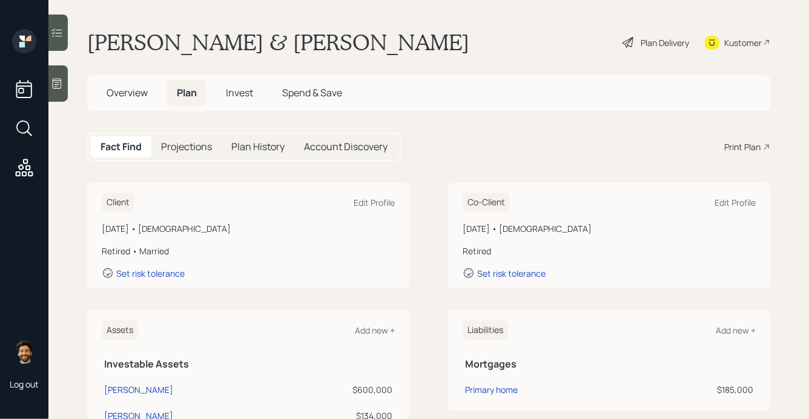
click at [182, 153] on h5 "Projections" at bounding box center [186, 147] width 51 height 12
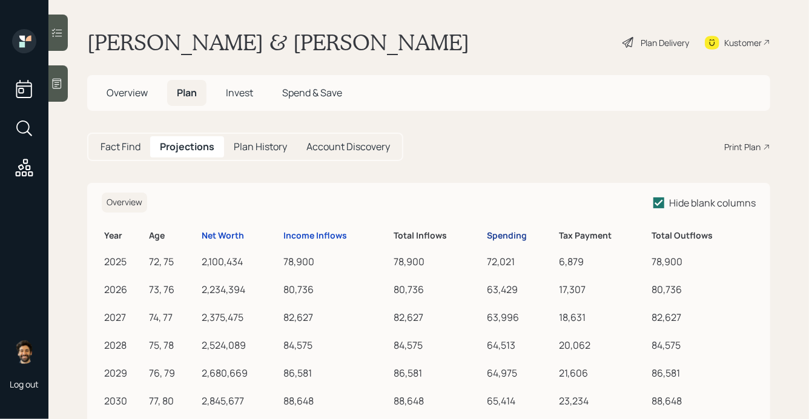
click at [502, 235] on div "Spending" at bounding box center [507, 236] width 40 height 10
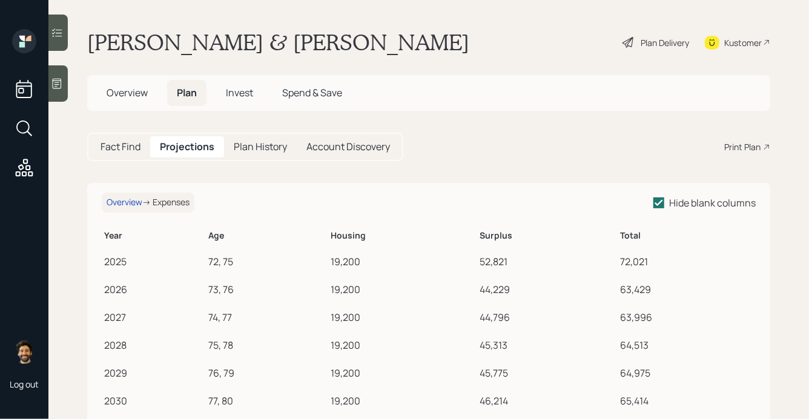
click at [130, 147] on h5 "Fact Find" at bounding box center [121, 147] width 40 height 12
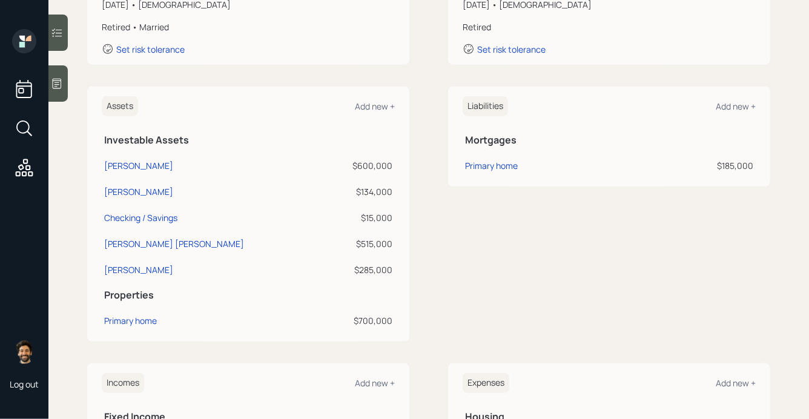
scroll to position [237, 0]
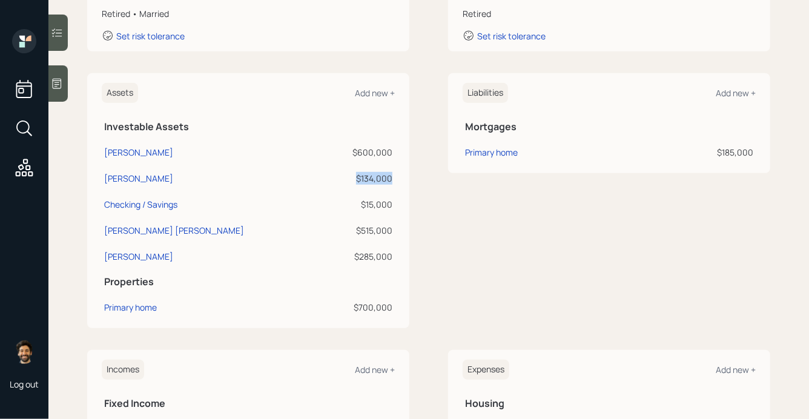
drag, startPoint x: 394, startPoint y: 179, endPoint x: 355, endPoint y: 178, distance: 38.8
click at [355, 178] on td "$134,000" at bounding box center [360, 176] width 69 height 26
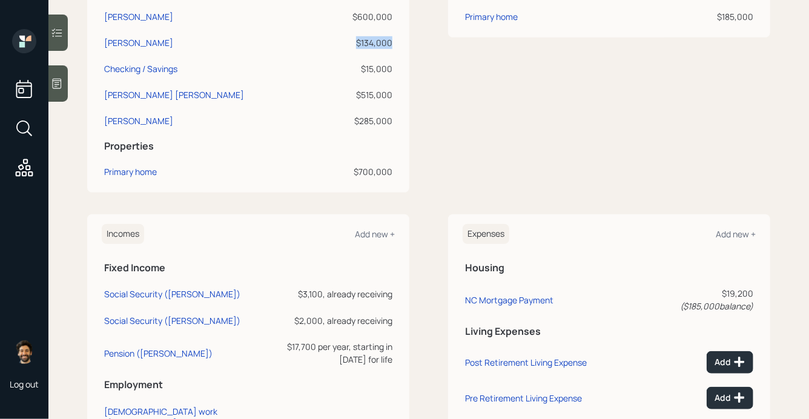
scroll to position [0, 0]
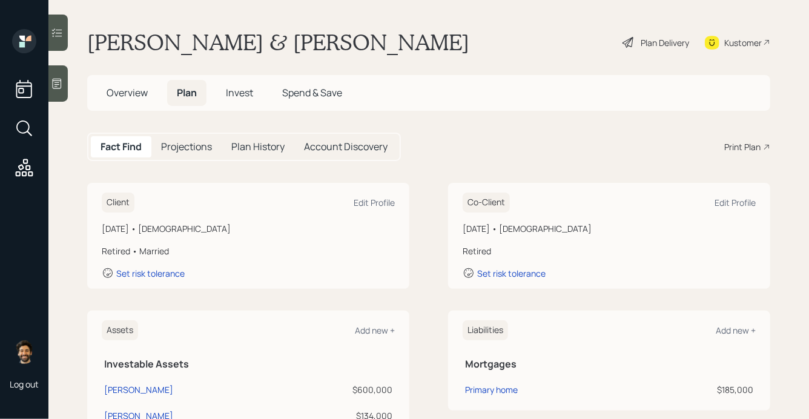
click at [679, 42] on div "Plan Delivery" at bounding box center [665, 42] width 48 height 13
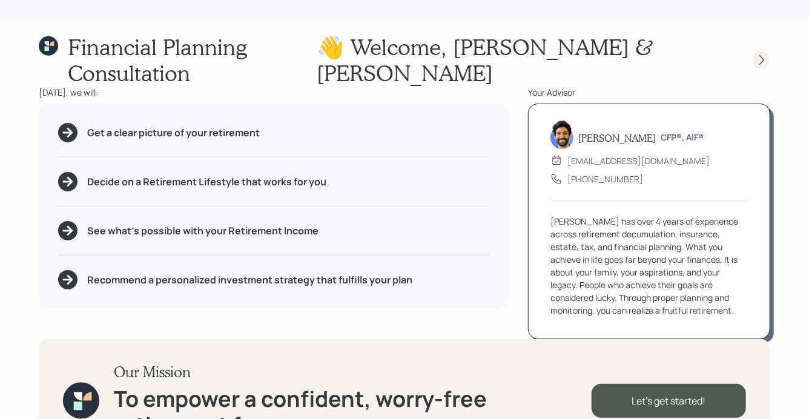
click at [762, 54] on icon at bounding box center [762, 60] width 12 height 12
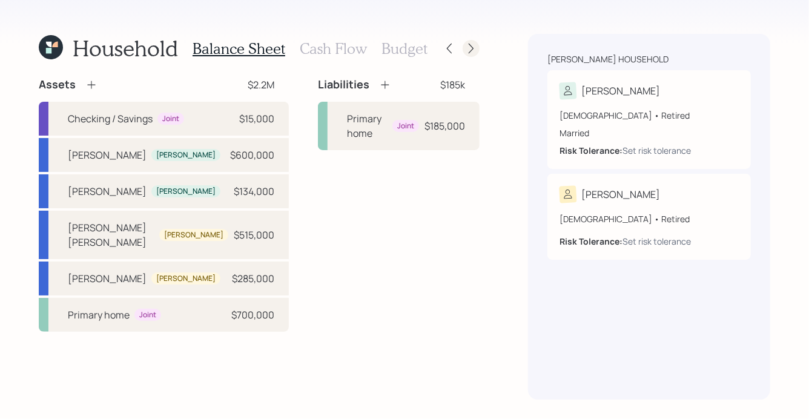
click at [476, 48] on icon at bounding box center [471, 48] width 12 height 12
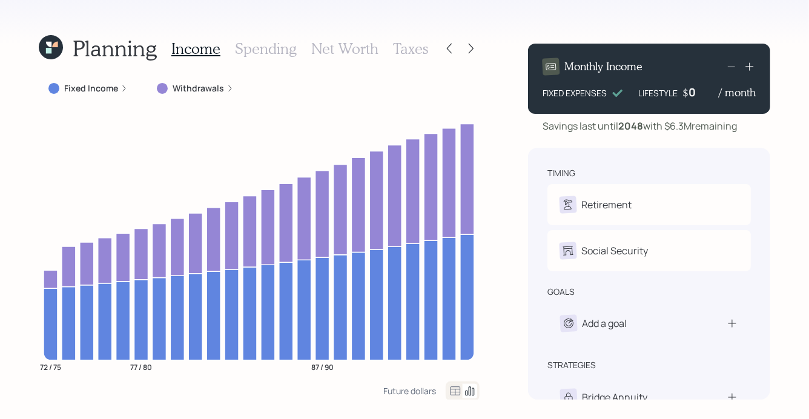
click at [49, 47] on icon at bounding box center [51, 47] width 24 height 24
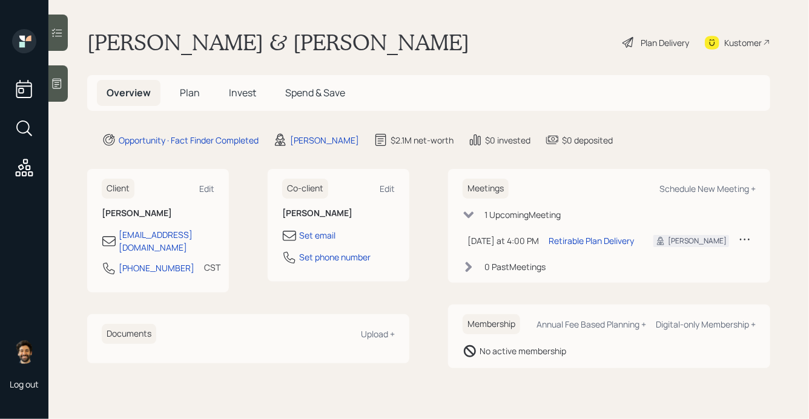
click at [186, 85] on h5 "Plan" at bounding box center [189, 93] width 39 height 26
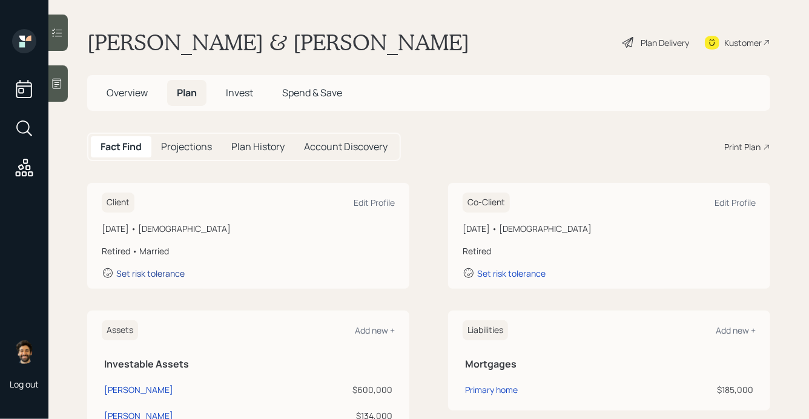
click at [142, 274] on div "Set risk tolerance" at bounding box center [150, 274] width 68 height 12
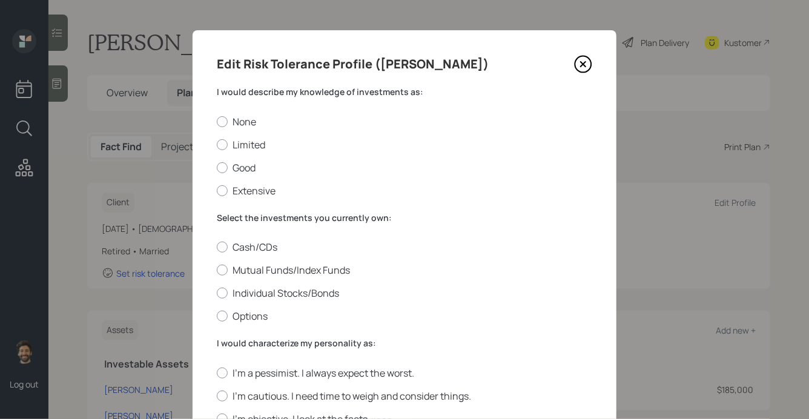
click at [275, 93] on label "I would describe my knowledge of investments as:" at bounding box center [404, 92] width 375 height 12
click at [226, 266] on label "Mutual Funds/Index Funds" at bounding box center [404, 269] width 375 height 13
click at [217, 270] on input "Mutual Funds/Index Funds" at bounding box center [216, 270] width 1 height 1
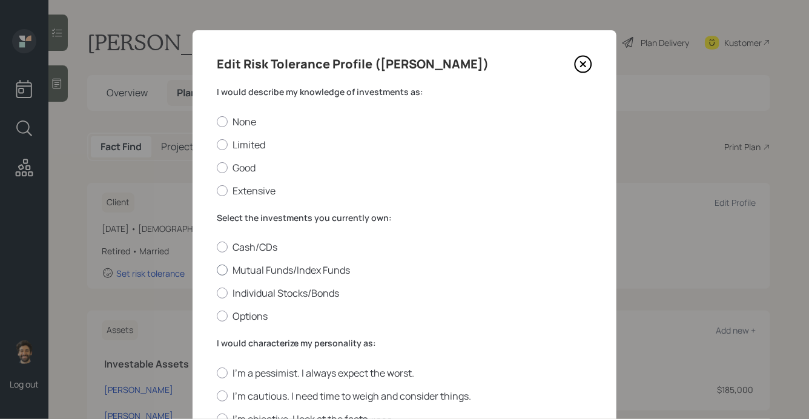
radio input "true"
click at [223, 161] on label "Good" at bounding box center [404, 167] width 375 height 13
click at [217, 167] on input "Good" at bounding box center [216, 167] width 1 height 1
radio input "true"
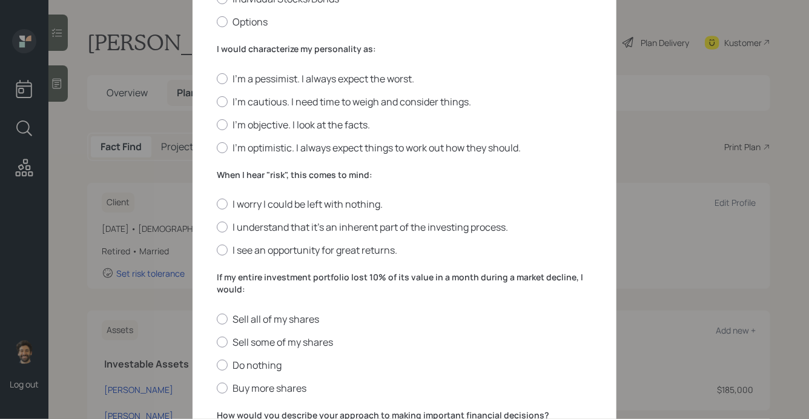
scroll to position [295, 0]
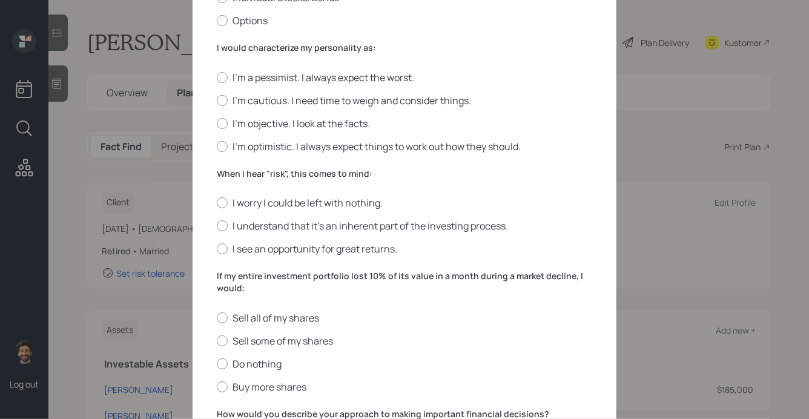
click at [239, 49] on label "I would characterize my personality as:" at bounding box center [404, 48] width 375 height 12
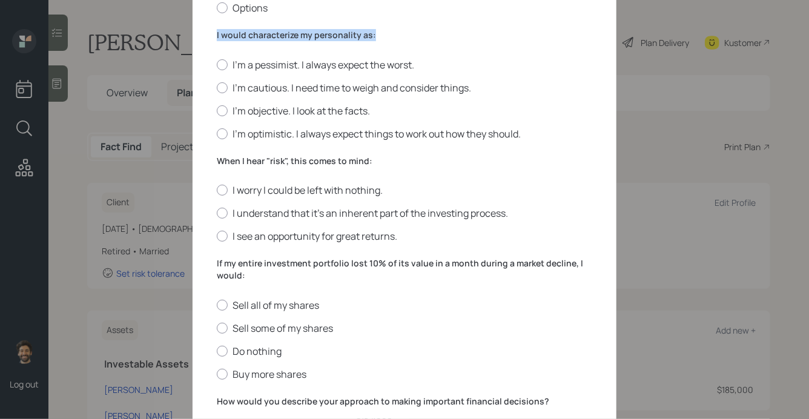
scroll to position [309, 0]
click at [220, 134] on div at bounding box center [222, 133] width 11 height 11
click at [217, 133] on input "I'm optimistic. I always expect things to work out how they should." at bounding box center [216, 133] width 1 height 1
radio input "true"
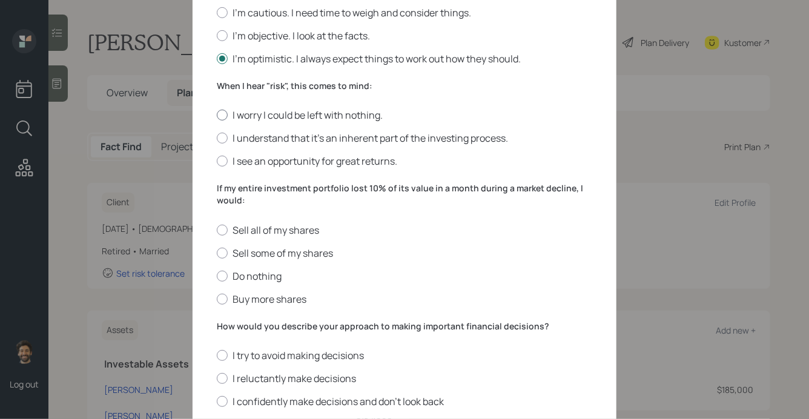
scroll to position [395, 0]
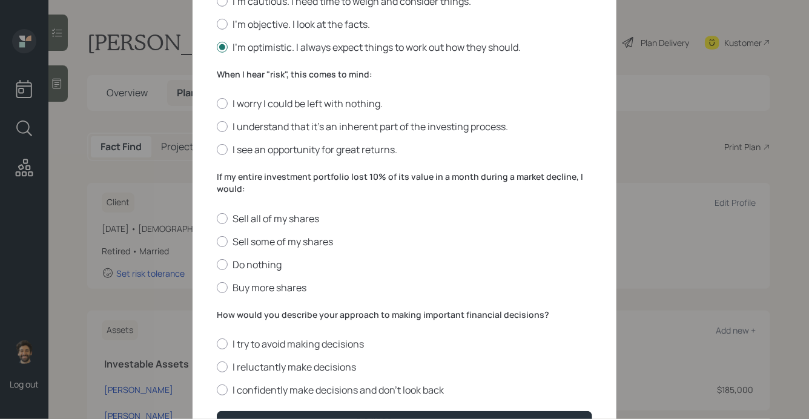
click at [237, 77] on label "When I hear "risk", this comes to mind:" at bounding box center [404, 74] width 375 height 12
click at [228, 126] on label "I understand that it’s an inherent part of the investing process." at bounding box center [404, 126] width 375 height 13
click at [217, 127] on input "I understand that it’s an inherent part of the investing process." at bounding box center [216, 127] width 1 height 1
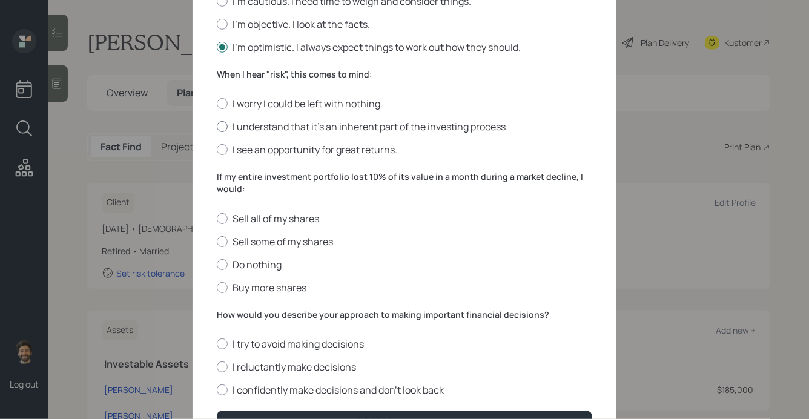
radio input "true"
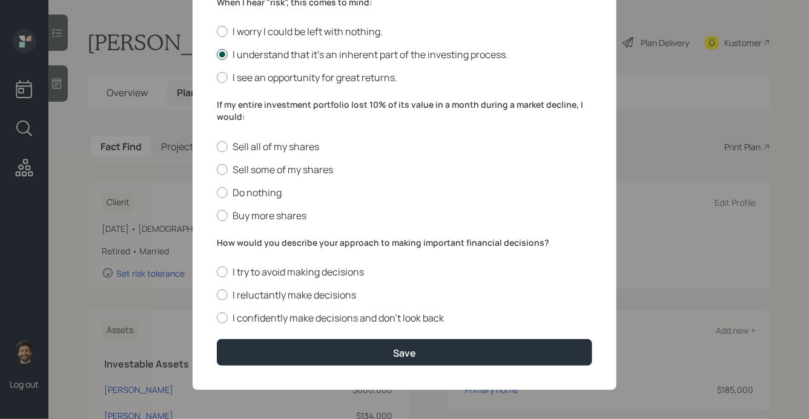
scroll to position [471, 0]
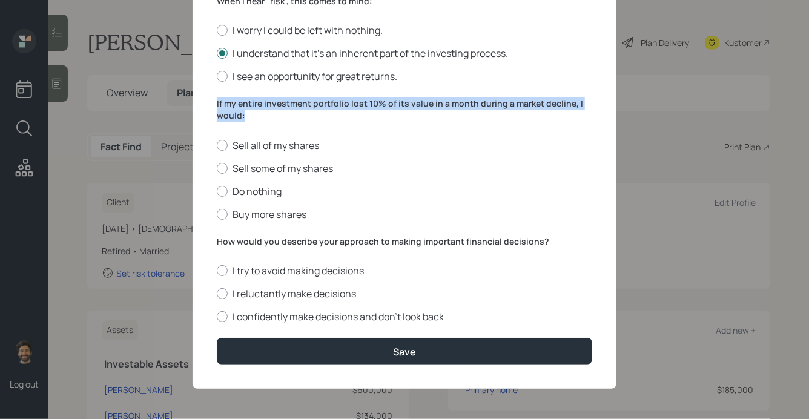
drag, startPoint x: 247, startPoint y: 113, endPoint x: 216, endPoint y: 102, distance: 33.5
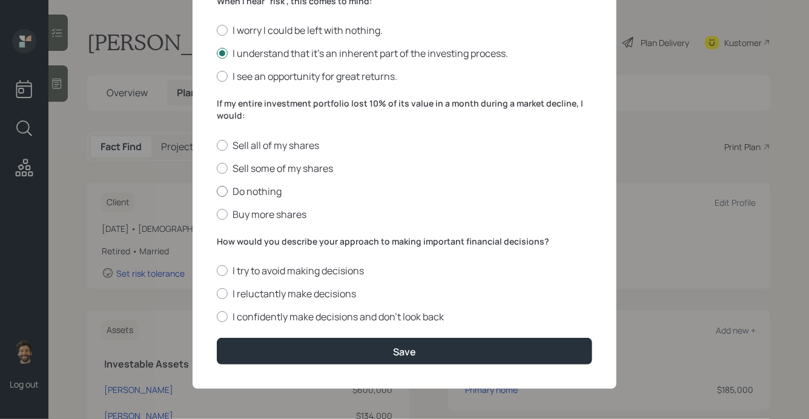
click at [219, 188] on div at bounding box center [222, 191] width 11 height 11
click at [217, 191] on input "Do nothing" at bounding box center [216, 191] width 1 height 1
radio input "true"
click at [225, 297] on div at bounding box center [222, 293] width 11 height 11
click at [217, 294] on input "I reluctantly make decisions" at bounding box center [216, 294] width 1 height 1
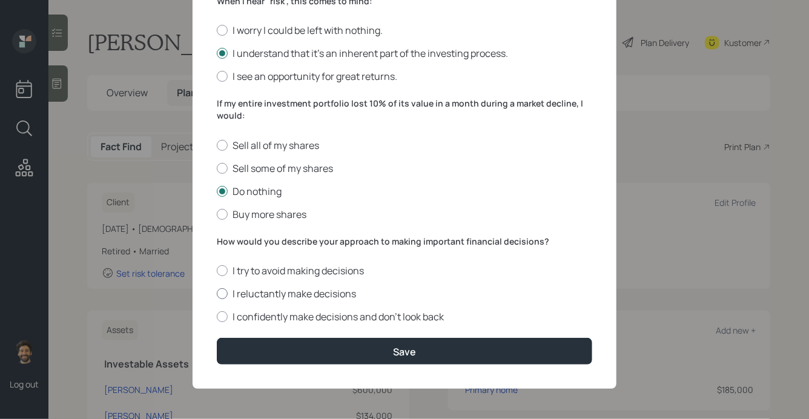
radio input "true"
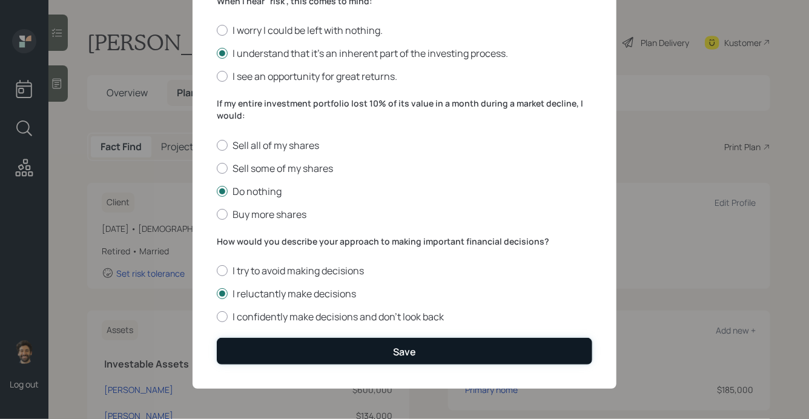
click at [247, 350] on button "Save" at bounding box center [404, 351] width 375 height 26
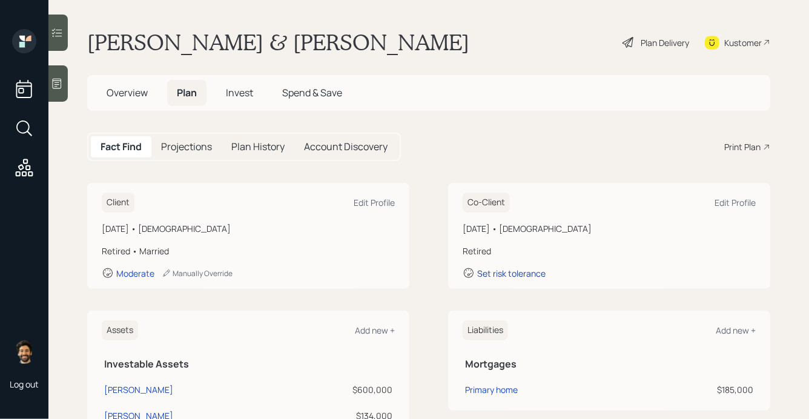
click at [521, 275] on div "Set risk tolerance" at bounding box center [511, 274] width 68 height 12
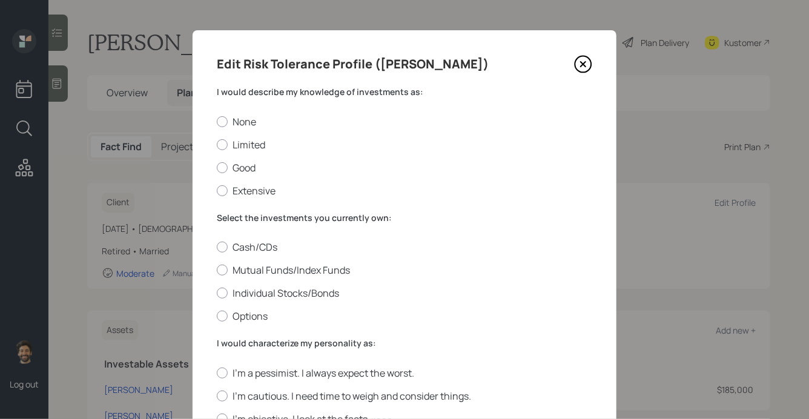
click at [234, 91] on label "I would describe my knowledge of investments as:" at bounding box center [404, 92] width 375 height 12
click at [224, 143] on div at bounding box center [222, 144] width 11 height 11
click at [217, 144] on input "Limited" at bounding box center [216, 144] width 1 height 1
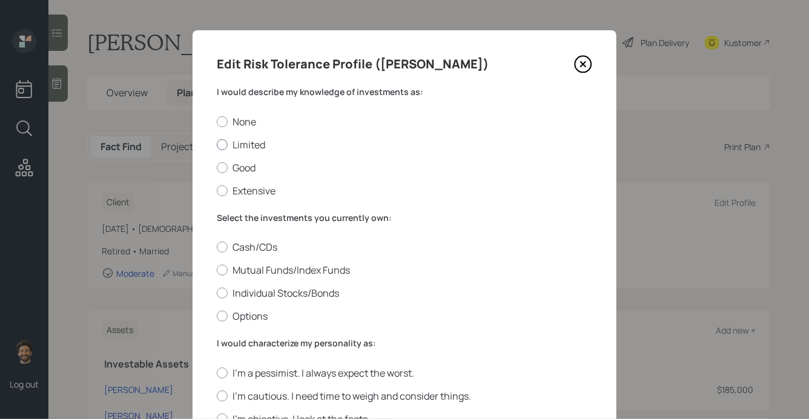
radio input "true"
click at [237, 274] on label "Mutual Funds/Index Funds" at bounding box center [404, 269] width 375 height 13
click at [217, 271] on input "Mutual Funds/Index Funds" at bounding box center [216, 270] width 1 height 1
radio input "true"
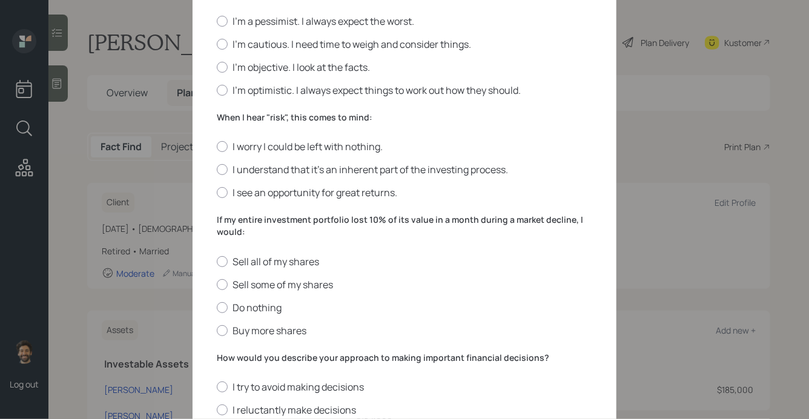
scroll to position [334, 0]
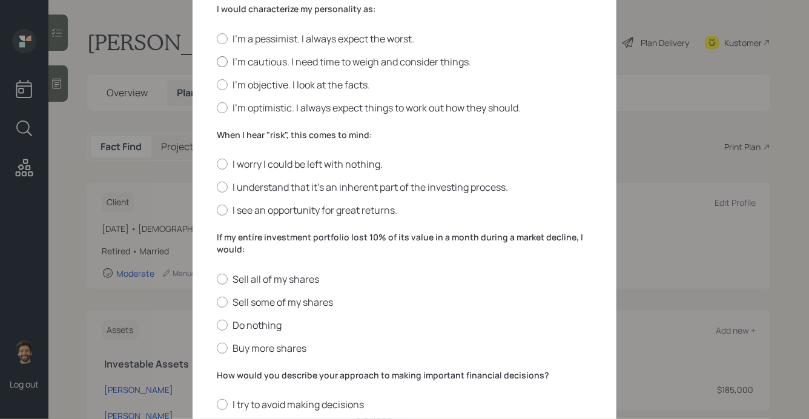
click at [236, 62] on label "I'm cautious. I need time to weigh and consider things." at bounding box center [404, 61] width 375 height 13
click at [217, 62] on input "I'm cautious. I need time to weigh and consider things." at bounding box center [216, 61] width 1 height 1
radio input "true"
click at [240, 134] on label "When I hear "risk", this comes to mind:" at bounding box center [404, 135] width 375 height 12
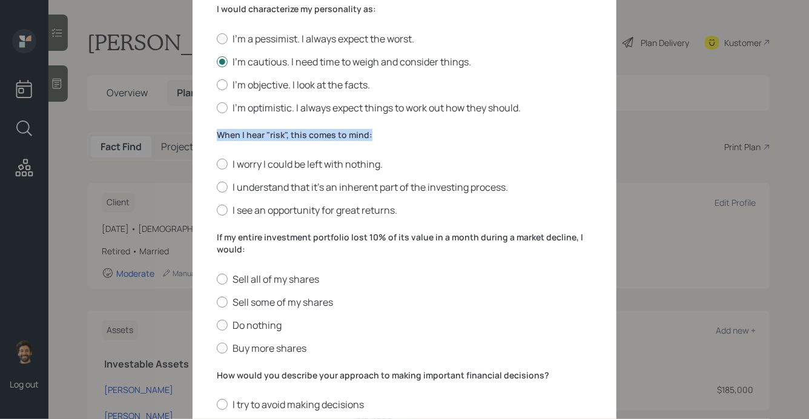
click at [240, 134] on label "When I hear "risk", this comes to mind:" at bounding box center [404, 135] width 375 height 12
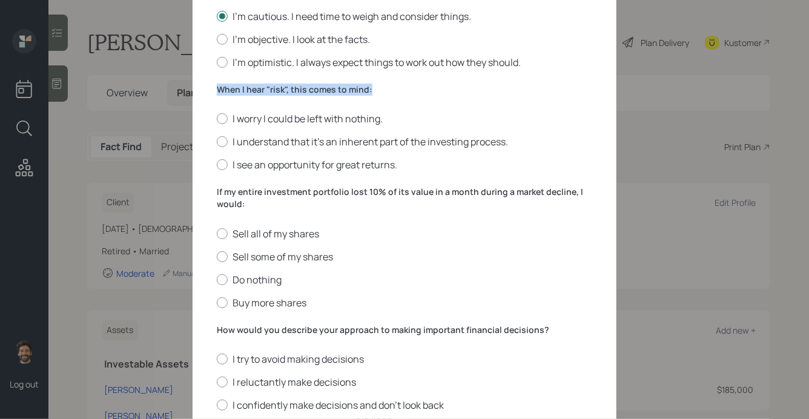
scroll to position [382, 0]
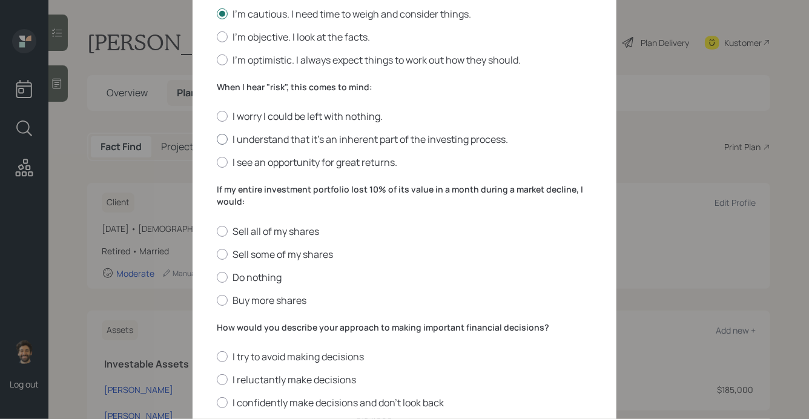
click at [229, 142] on label "I understand that it’s an inherent part of the investing process." at bounding box center [404, 139] width 375 height 13
click at [217, 140] on input "I understand that it’s an inherent part of the investing process." at bounding box center [216, 139] width 1 height 1
radio input "true"
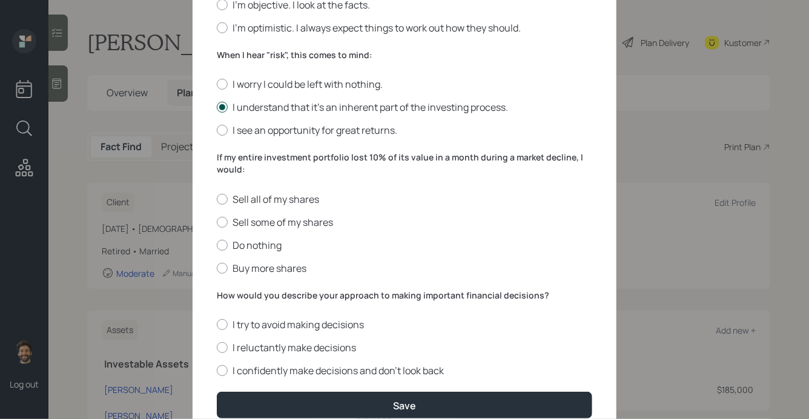
scroll to position [418, 0]
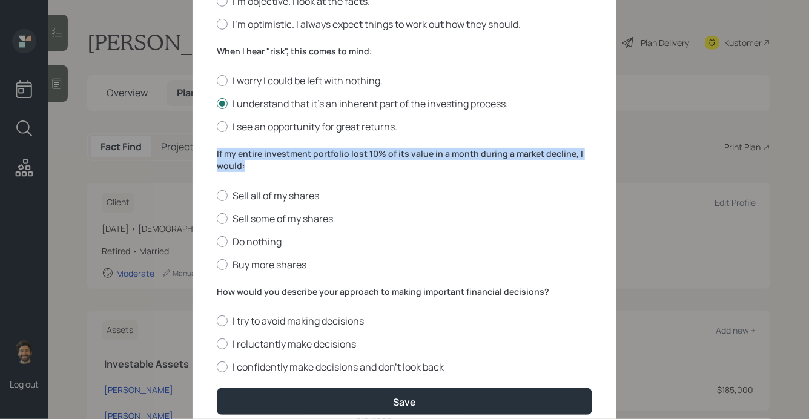
drag, startPoint x: 245, startPoint y: 170, endPoint x: 211, endPoint y: 154, distance: 37.7
click at [211, 154] on div "Edit Risk Tolerance Profile (Maralee) I would describe my knowledge of investme…" at bounding box center [405, 26] width 424 height 826
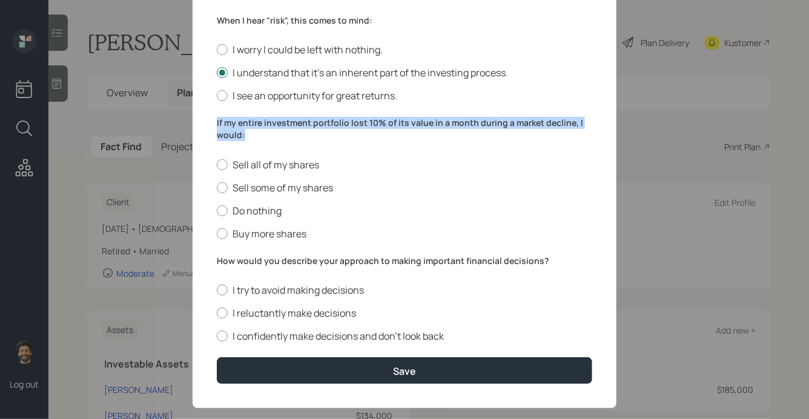
scroll to position [471, 0]
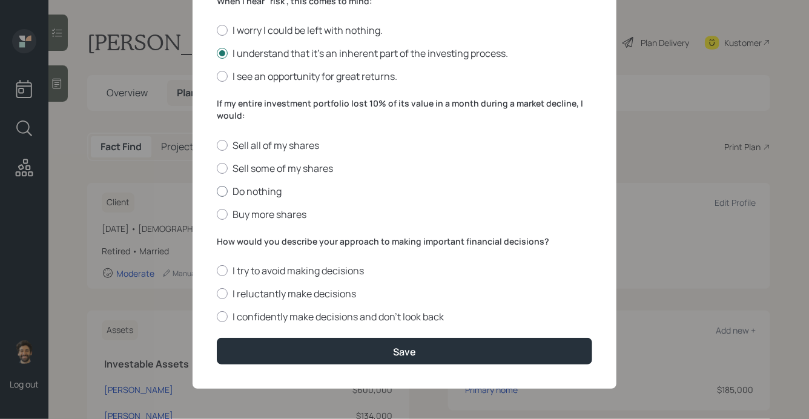
click at [241, 186] on label "Do nothing" at bounding box center [404, 191] width 375 height 13
click at [217, 191] on input "Do nothing" at bounding box center [216, 191] width 1 height 1
radio input "true"
click at [248, 240] on label "How would you describe your approach to making important financial decisions?" at bounding box center [404, 242] width 375 height 12
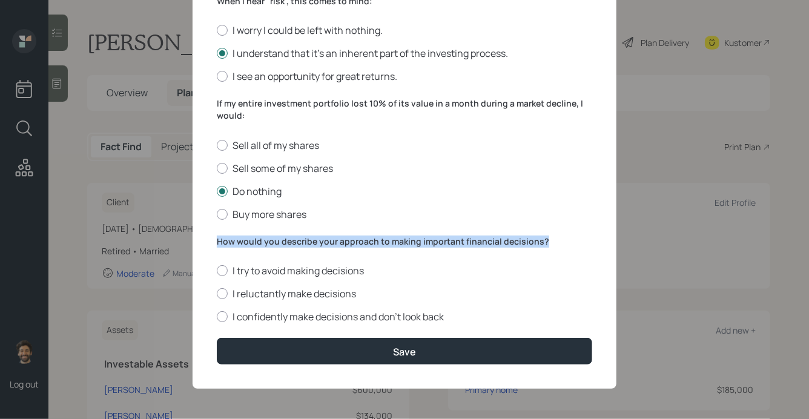
click at [248, 240] on label "How would you describe your approach to making important financial decisions?" at bounding box center [404, 242] width 375 height 12
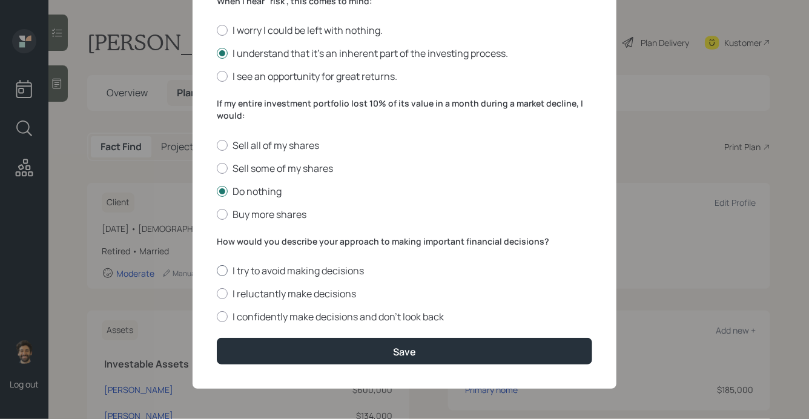
click at [243, 274] on label "I try to avoid making decisions" at bounding box center [404, 270] width 375 height 13
click at [217, 271] on input "I try to avoid making decisions" at bounding box center [216, 271] width 1 height 1
radio input "true"
click at [243, 300] on label "I reluctantly make decisions" at bounding box center [404, 293] width 375 height 13
click at [217, 294] on input "I reluctantly make decisions" at bounding box center [216, 294] width 1 height 1
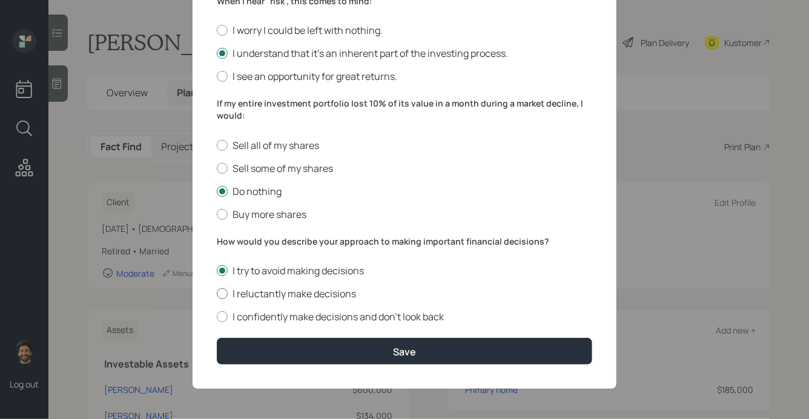
radio input "true"
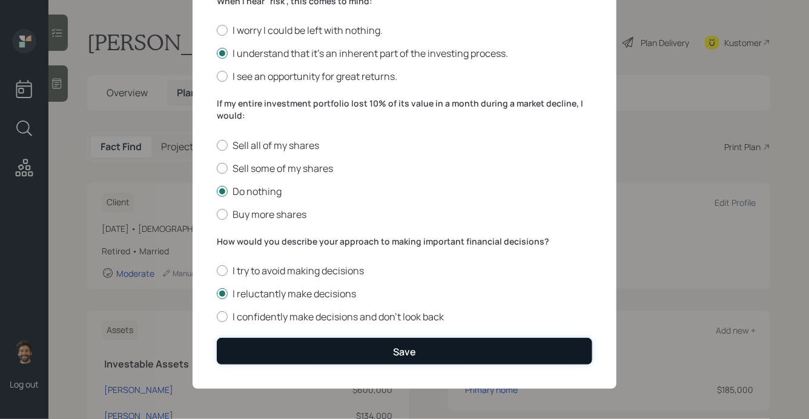
click at [259, 349] on button "Save" at bounding box center [404, 351] width 375 height 26
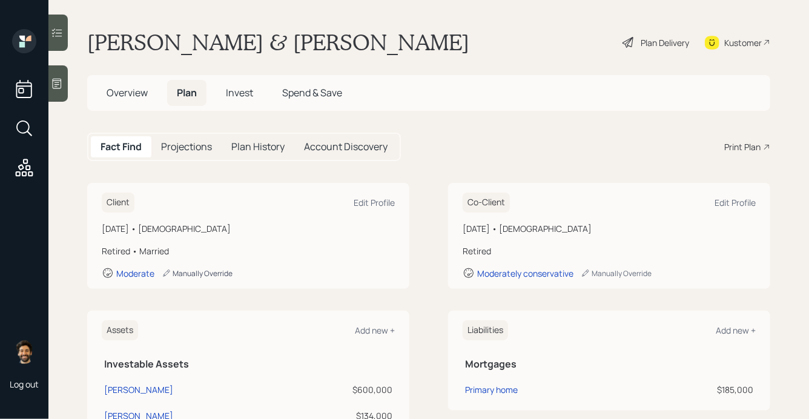
drag, startPoint x: 157, startPoint y: 277, endPoint x: 175, endPoint y: 275, distance: 17.7
click at [175, 275] on div "Moderate Manually Override" at bounding box center [248, 273] width 293 height 12
drag, startPoint x: 157, startPoint y: 275, endPoint x: 108, endPoint y: 275, distance: 48.4
click at [108, 275] on div "Moderate Manually Override" at bounding box center [248, 273] width 293 height 12
click at [240, 90] on span "Invest" at bounding box center [239, 92] width 27 height 13
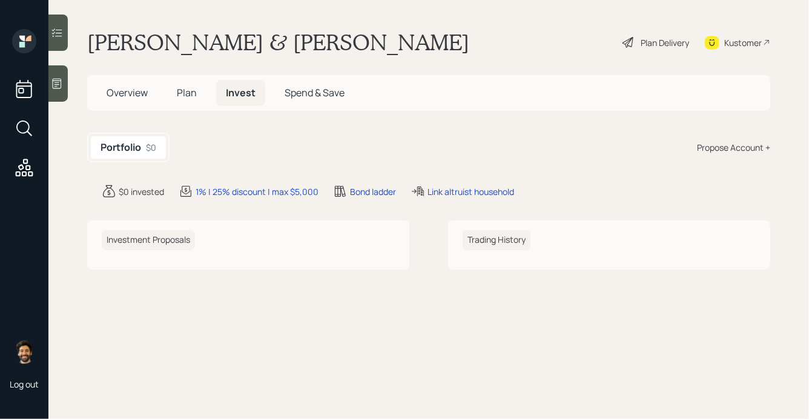
click at [725, 146] on div "Propose Account +" at bounding box center [733, 147] width 73 height 13
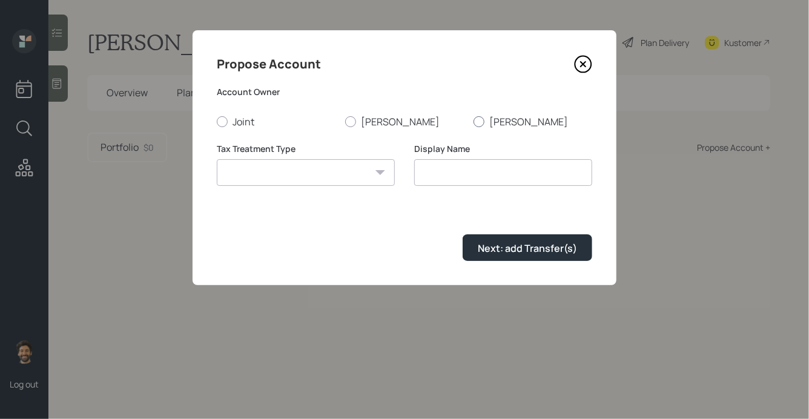
click at [496, 119] on label "Maralee" at bounding box center [532, 121] width 119 height 13
click at [473, 121] on input "Maralee" at bounding box center [473, 121] width 1 height 1
radio input "true"
click at [306, 171] on select "Roth Taxable Traditional" at bounding box center [306, 172] width 178 height 27
select select "traditional"
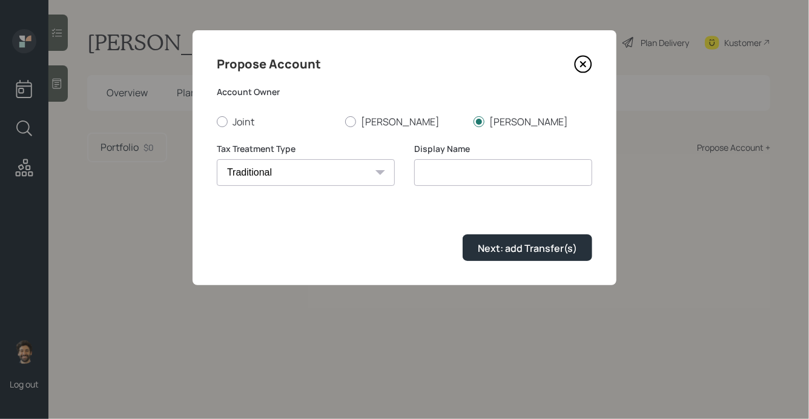
click at [217, 159] on select "Roth Taxable Traditional" at bounding box center [306, 172] width 178 height 27
type input "Traditional"
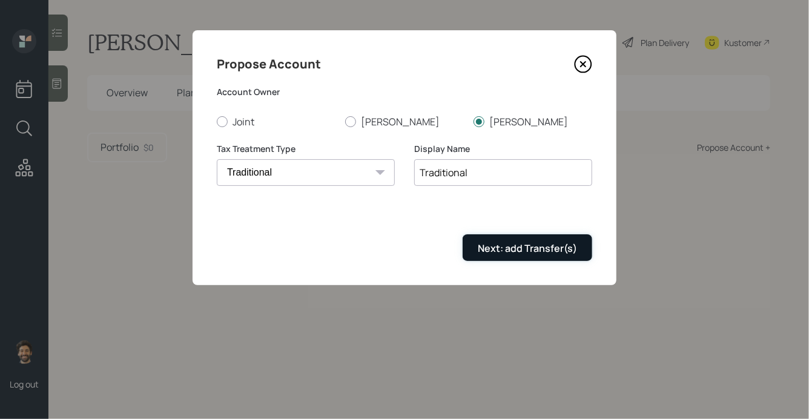
click at [503, 241] on button "Next: add Transfer(s)" at bounding box center [528, 247] width 130 height 26
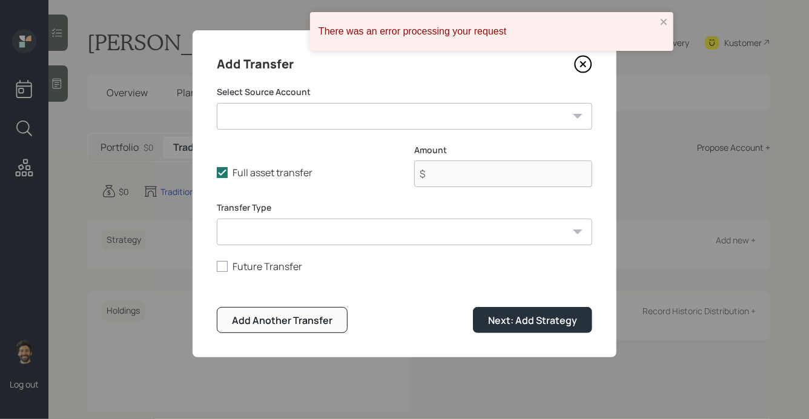
click at [316, 121] on select "James IRA ($600,000 | IRA) James NQ ($134,000 | Taxable Investment) Checking / …" at bounding box center [404, 116] width 375 height 27
select select "f6de23f8-49bc-423d-85e8-77cdd3df4fe4"
click at [217, 103] on select "James IRA ($600,000 | IRA) James NQ ($134,000 | Taxable Investment) Checking / …" at bounding box center [404, 116] width 375 height 27
type input "$ 515,000"
click at [281, 231] on select "ACAT Transfer Non ACAT Transfer Capitalize Rollover Rollover Deposit" at bounding box center [404, 232] width 375 height 27
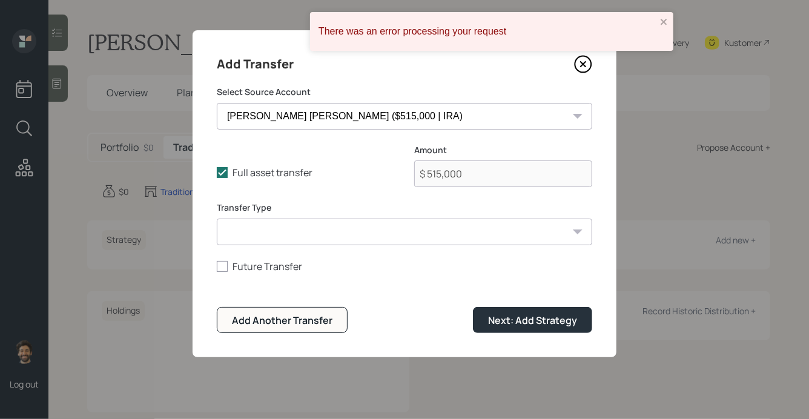
select select "acat_transfer"
click at [217, 219] on select "ACAT Transfer Non ACAT Transfer Capitalize Rollover Rollover Deposit" at bounding box center [404, 232] width 375 height 27
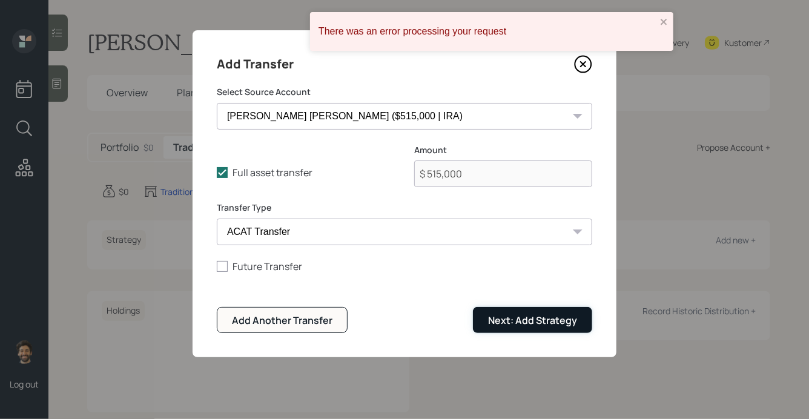
click at [532, 328] on button "Next: Add Strategy" at bounding box center [532, 320] width 119 height 26
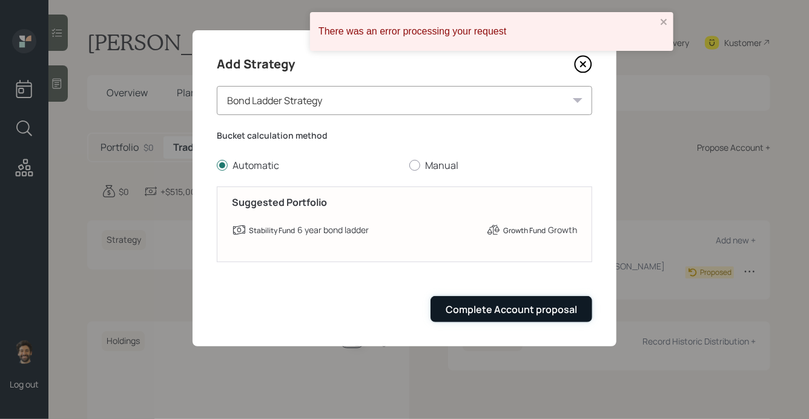
click at [506, 314] on div "Complete Account proposal" at bounding box center [511, 309] width 131 height 13
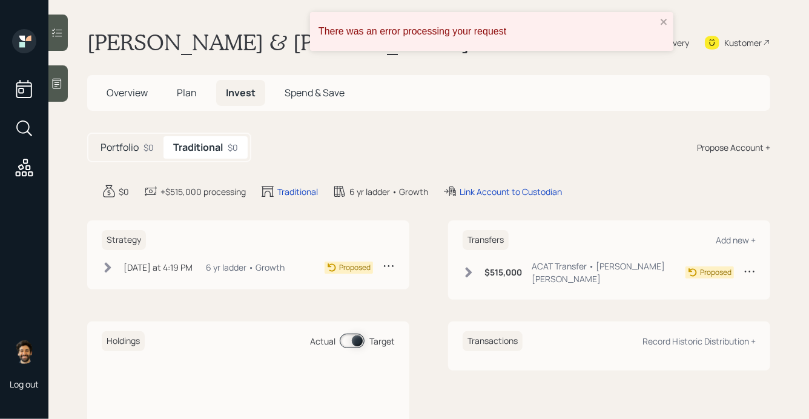
click at [739, 147] on div "Propose Account +" at bounding box center [733, 147] width 73 height 13
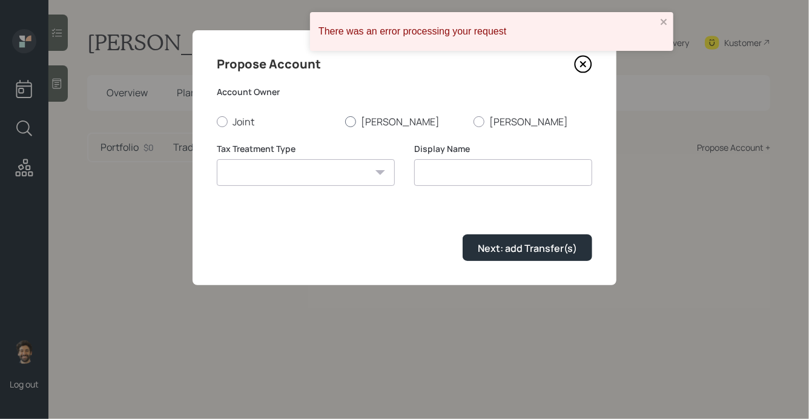
click at [366, 119] on label "James" at bounding box center [404, 121] width 119 height 13
click at [345, 121] on input "James" at bounding box center [345, 121] width 1 height 1
radio input "true"
click at [317, 167] on select "Roth Taxable Traditional" at bounding box center [306, 172] width 178 height 27
select select "traditional"
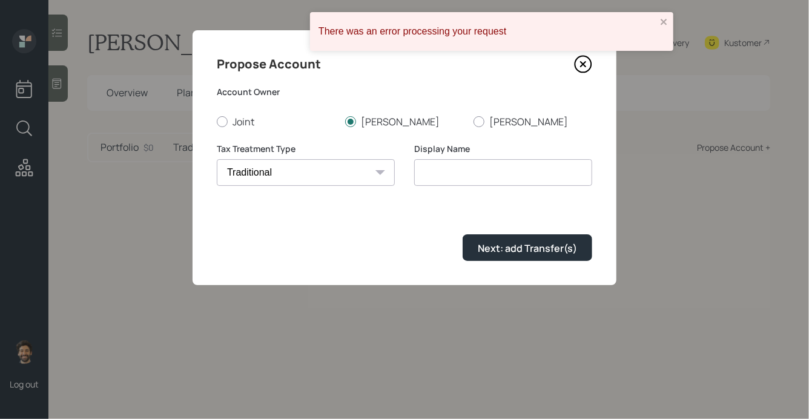
click at [217, 159] on select "Roth Taxable Traditional" at bounding box center [306, 172] width 178 height 27
type input "Traditional"
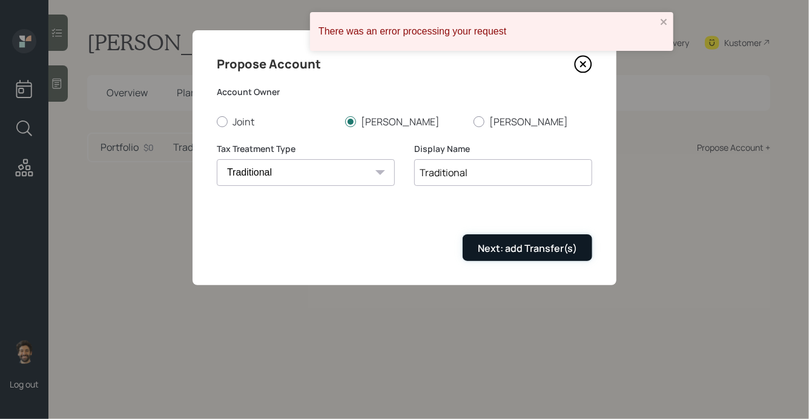
click at [498, 255] on div "Next: add Transfer(s)" at bounding box center [527, 248] width 99 height 13
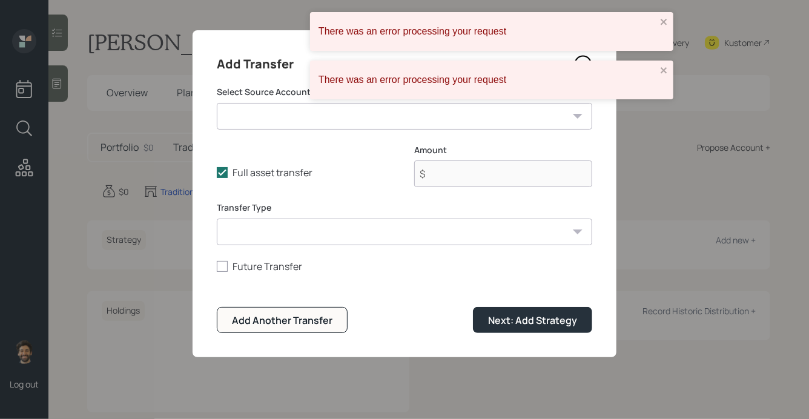
click at [315, 116] on select "James IRA ($600,000 | IRA) James NQ ($134,000 | Taxable Investment) Checking / …" at bounding box center [404, 116] width 375 height 27
select select "ebb52552-3199-4fc8-8433-9b6f77a04b7c"
click at [217, 103] on select "James IRA ($600,000 | IRA) James NQ ($134,000 | Taxable Investment) Checking / …" at bounding box center [404, 116] width 375 height 27
type input "$ 600,000"
click at [283, 236] on select "ACAT Transfer Non ACAT Transfer Capitalize Rollover Rollover Deposit" at bounding box center [404, 232] width 375 height 27
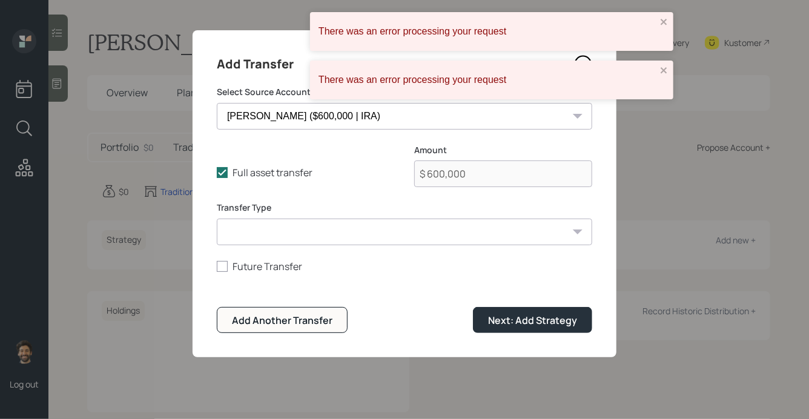
select select "acat_transfer"
click at [217, 219] on select "ACAT Transfer Non ACAT Transfer Capitalize Rollover Rollover Deposit" at bounding box center [404, 232] width 375 height 27
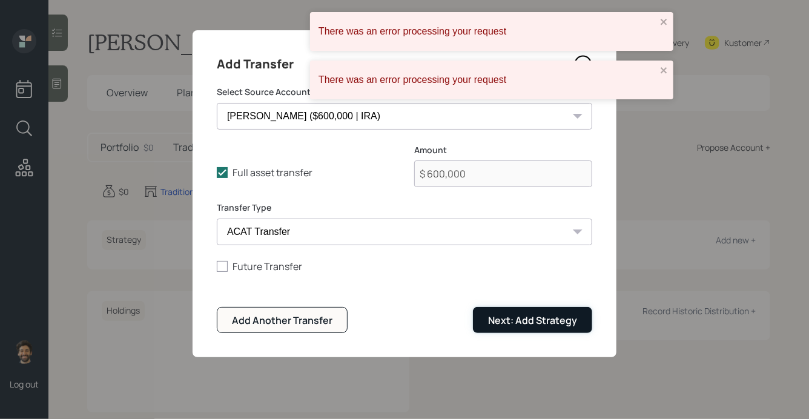
click at [538, 321] on div "Next: Add Strategy" at bounding box center [532, 320] width 89 height 13
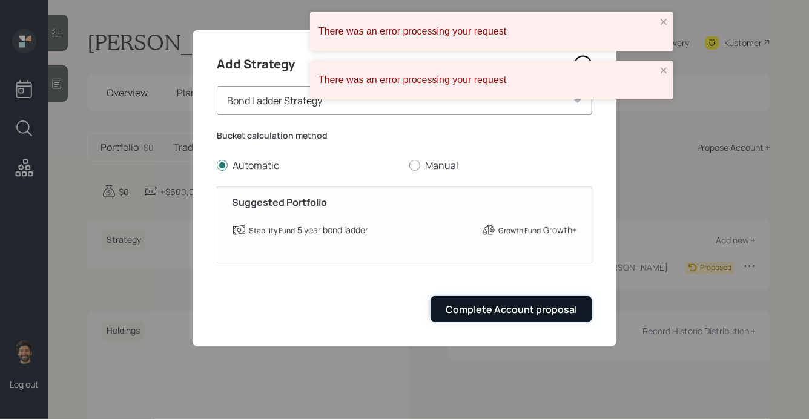
click at [526, 310] on div "Complete Account proposal" at bounding box center [511, 309] width 131 height 13
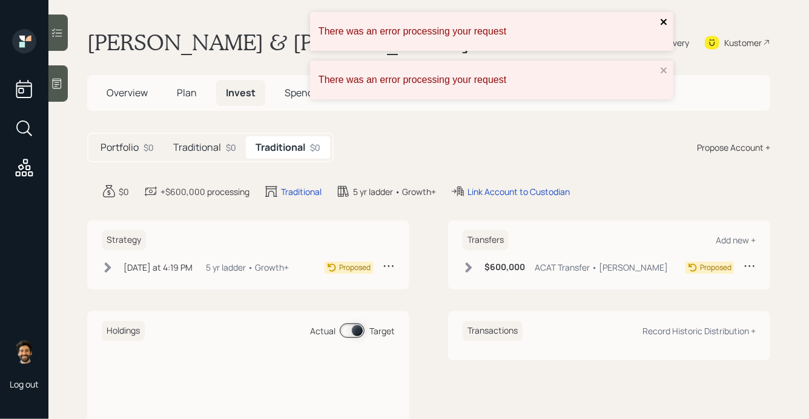
click at [661, 24] on icon "close" at bounding box center [664, 22] width 6 height 6
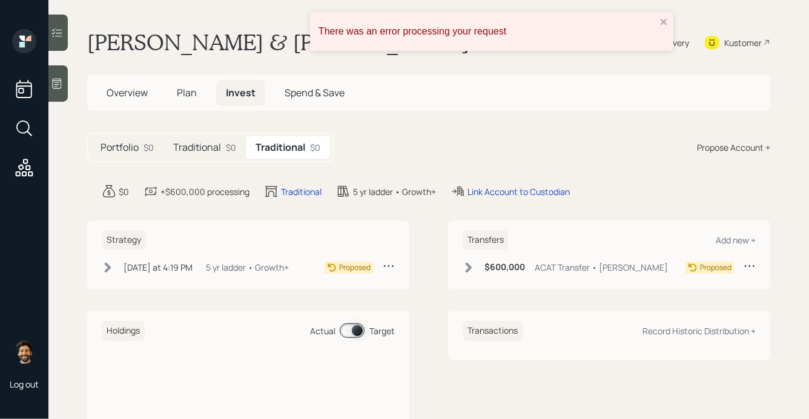
click at [662, 67] on div "There was an error processing your request There was an error processing your r…" at bounding box center [404, 209] width 809 height 419
click at [665, 23] on icon "close" at bounding box center [664, 22] width 6 height 6
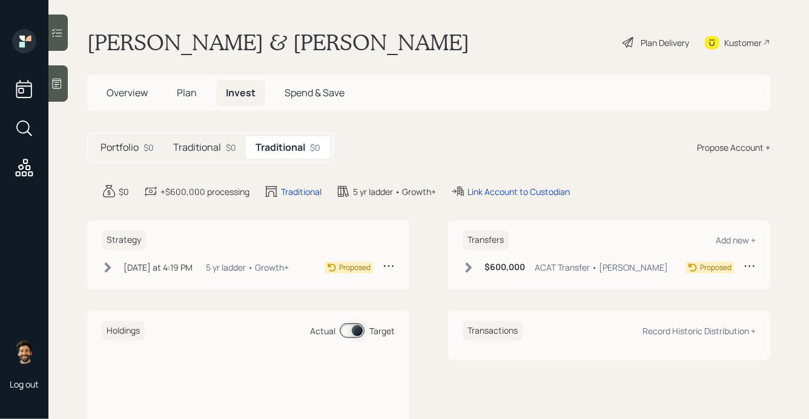
click at [666, 44] on div "Plan Delivery" at bounding box center [665, 42] width 48 height 13
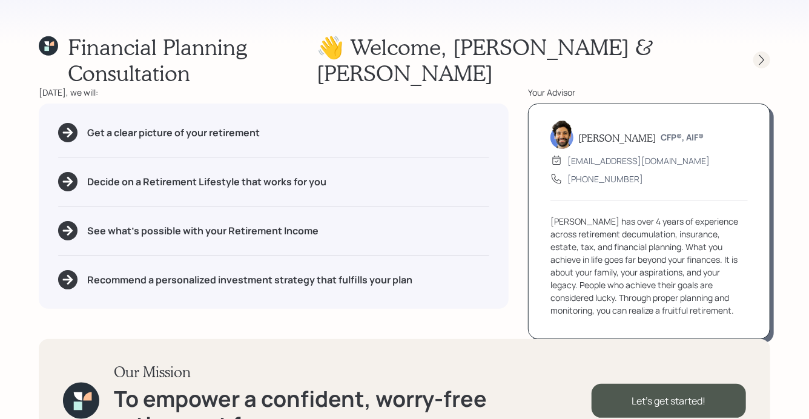
click at [763, 54] on icon at bounding box center [762, 60] width 12 height 12
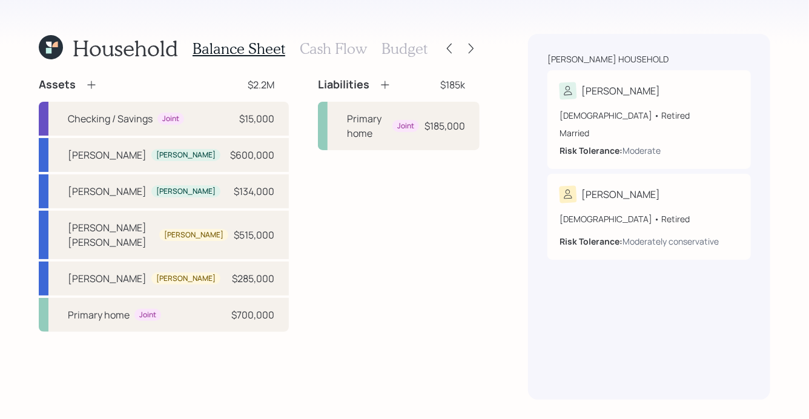
click at [478, 42] on div at bounding box center [460, 48] width 39 height 17
click at [477, 43] on div at bounding box center [471, 48] width 17 height 17
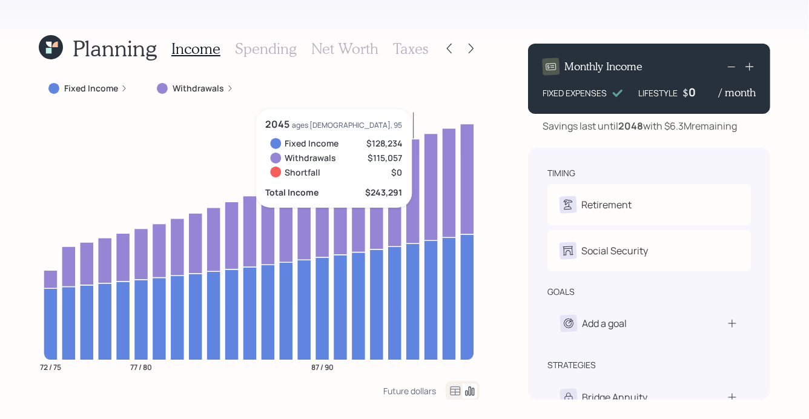
click at [694, 89] on div "0" at bounding box center [703, 92] width 30 height 15
click at [618, 17] on div "Planning Income Spending Net Worth Taxes Fixed Income Withdrawals 72 / 75 77 / …" at bounding box center [404, 209] width 809 height 419
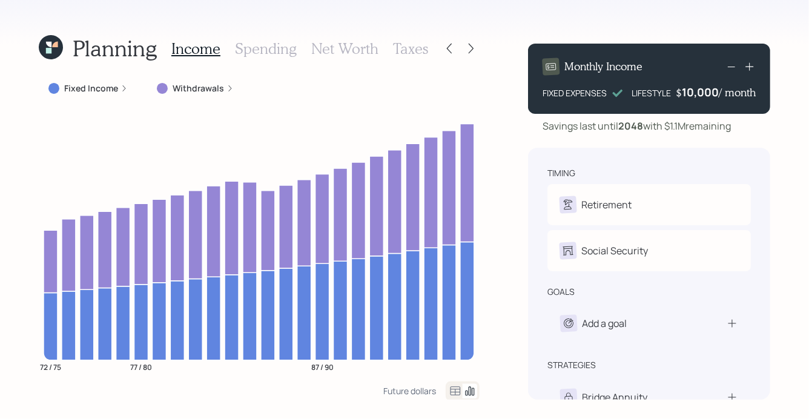
click at [704, 95] on div "10,000" at bounding box center [700, 92] width 37 height 15
click at [704, 95] on div "10000" at bounding box center [702, 92] width 34 height 15
click at [639, 37] on div "Monthly Income FIXED EXPENSES LIFESTYLE $ 8000 / month Savings last until 2048 …" at bounding box center [649, 217] width 242 height 366
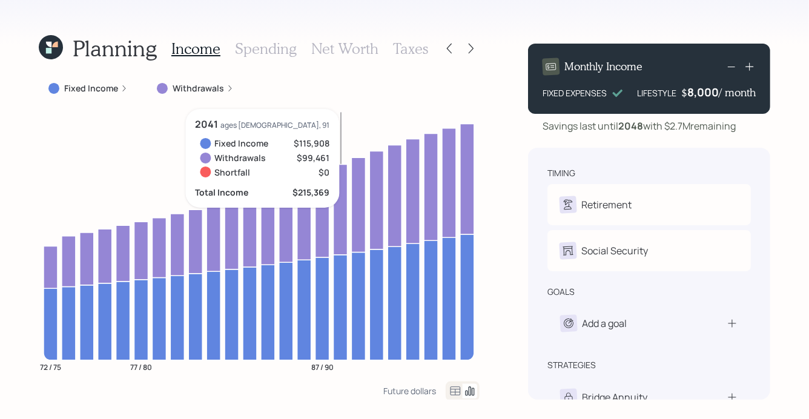
click at [708, 96] on div "8,000" at bounding box center [702, 92] width 31 height 15
click at [708, 96] on div "8000" at bounding box center [703, 92] width 30 height 15
click at [604, 30] on div "Planning Income Spending Net Worth Taxes Fixed Income Withdrawals 72 / 75 77 / …" at bounding box center [404, 209] width 809 height 419
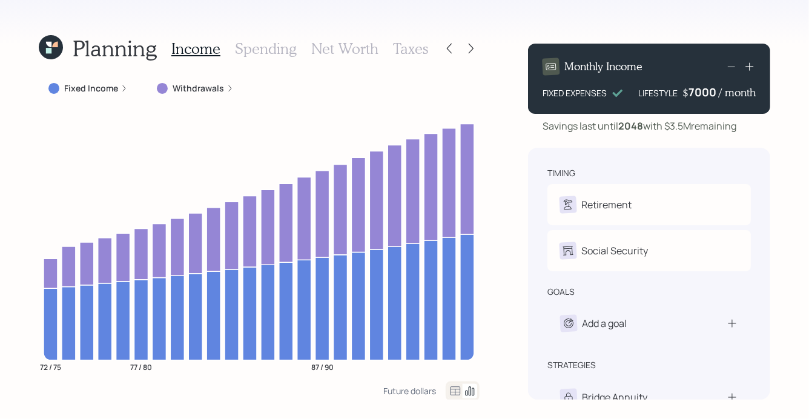
click at [700, 93] on div "7000" at bounding box center [703, 92] width 30 height 15
click at [633, 28] on div "Planning Income Spending Net Worth Taxes Fixed Income Withdrawals 72 / 75 77 / …" at bounding box center [404, 209] width 809 height 419
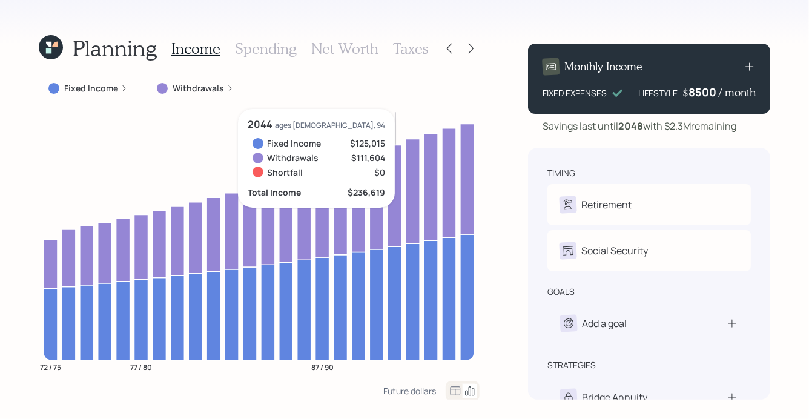
click at [696, 95] on div "8500" at bounding box center [703, 92] width 30 height 15
click at [618, 28] on div "Planning Income Spending Net Worth Taxes Fixed Income Withdrawals 72 / 75 77 / …" at bounding box center [404, 209] width 809 height 419
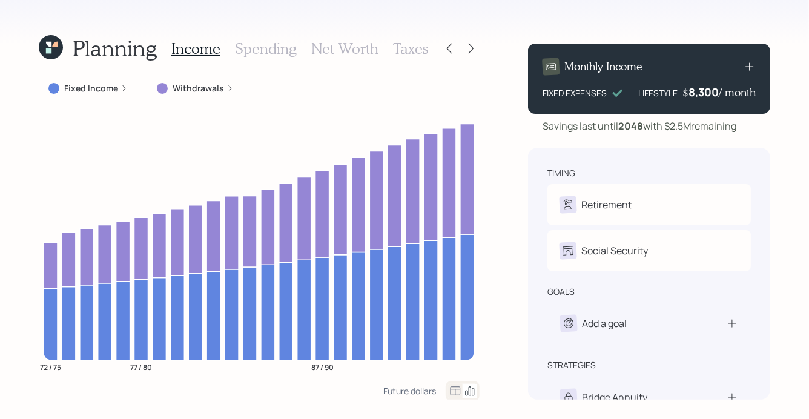
click at [452, 389] on icon at bounding box center [455, 391] width 15 height 15
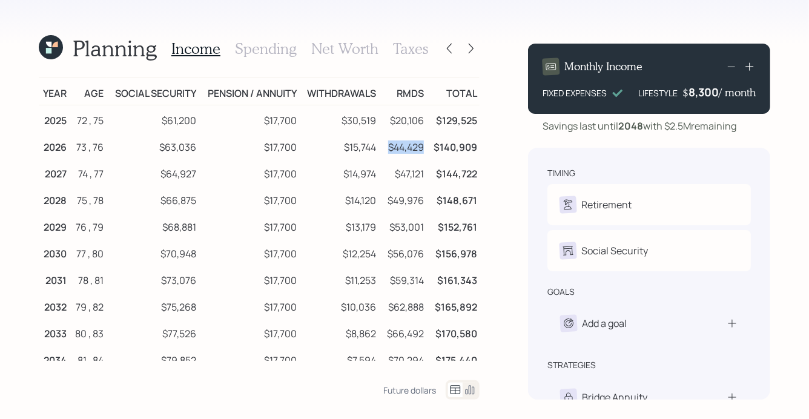
drag, startPoint x: 424, startPoint y: 149, endPoint x: 385, endPoint y: 150, distance: 39.4
click at [385, 150] on td "$44,429" at bounding box center [402, 145] width 48 height 27
drag, startPoint x: 375, startPoint y: 148, endPoint x: 343, endPoint y: 146, distance: 32.2
click at [343, 146] on td "$15,744" at bounding box center [338, 145] width 79 height 27
drag, startPoint x: 426, startPoint y: 145, endPoint x: 340, endPoint y: 142, distance: 86.6
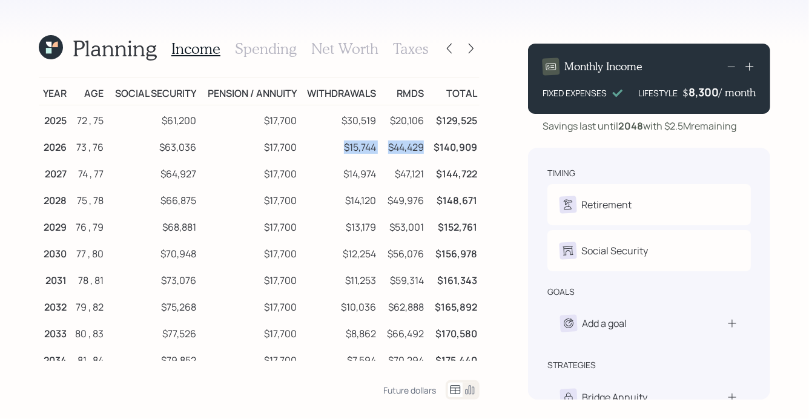
click at [340, 142] on tr "2026 73 , 76 $63,036 $17,700 $15,744 $44,429 $140,909" at bounding box center [259, 145] width 441 height 27
click at [389, 136] on td "$44,429" at bounding box center [402, 145] width 48 height 27
drag, startPoint x: 478, startPoint y: 145, endPoint x: 370, endPoint y: 140, distance: 107.9
click at [370, 140] on tr "2026 73 , 76 $63,036 $17,700 $15,744 $44,429 $140,909" at bounding box center [259, 145] width 441 height 27
click at [400, 136] on td "$44,429" at bounding box center [402, 145] width 48 height 27
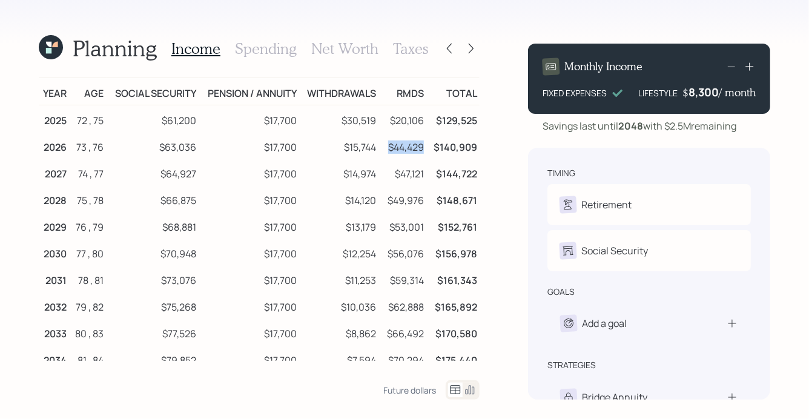
drag, startPoint x: 423, startPoint y: 146, endPoint x: 388, endPoint y: 147, distance: 34.5
click at [388, 147] on td "$44,429" at bounding box center [402, 145] width 48 height 27
drag, startPoint x: 377, startPoint y: 148, endPoint x: 332, endPoint y: 148, distance: 44.2
click at [332, 148] on td "$15,744" at bounding box center [338, 145] width 79 height 27
click at [381, 145] on td "$44,429" at bounding box center [402, 145] width 48 height 27
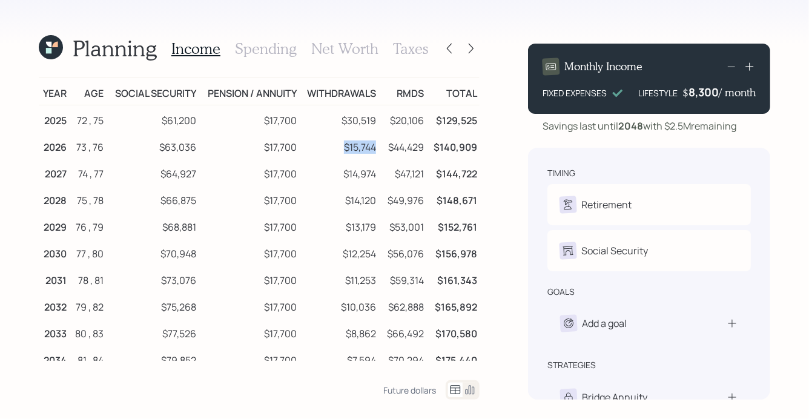
drag, startPoint x: 378, startPoint y: 149, endPoint x: 337, endPoint y: 149, distance: 41.8
click at [337, 149] on tr "2026 73 , 76 $63,036 $17,700 $15,744 $44,429 $140,909" at bounding box center [259, 145] width 441 height 27
drag, startPoint x: 377, startPoint y: 173, endPoint x: 340, endPoint y: 174, distance: 37.0
click at [340, 174] on td "$14,974" at bounding box center [338, 172] width 79 height 27
drag, startPoint x: 375, startPoint y: 147, endPoint x: 338, endPoint y: 148, distance: 37.6
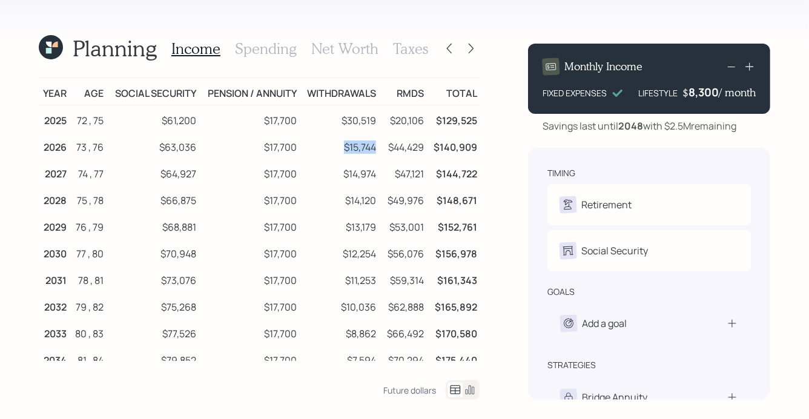
click at [338, 148] on td "$15,744" at bounding box center [338, 145] width 79 height 27
drag, startPoint x: 424, startPoint y: 148, endPoint x: 378, endPoint y: 148, distance: 46.0
click at [378, 148] on tr "2026 73 , 76 $63,036 $17,700 $15,744 $44,429 $140,909" at bounding box center [259, 145] width 441 height 27
drag, startPoint x: 378, startPoint y: 148, endPoint x: 346, endPoint y: 148, distance: 32.7
click at [346, 148] on td "$15,744" at bounding box center [338, 145] width 79 height 27
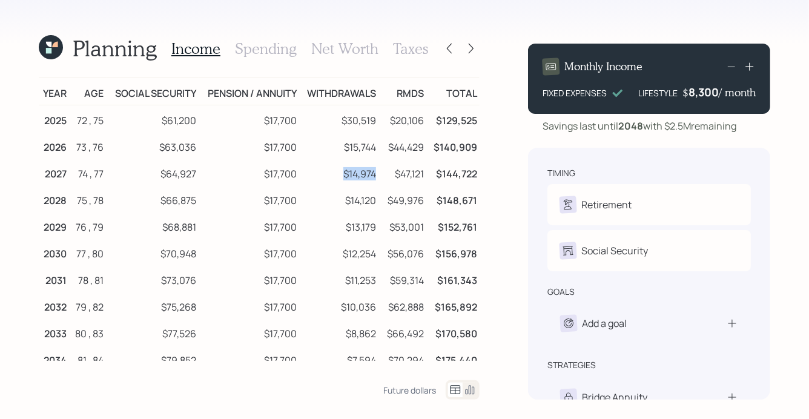
drag, startPoint x: 375, startPoint y: 176, endPoint x: 331, endPoint y: 176, distance: 44.8
click at [331, 176] on td "$14,974" at bounding box center [338, 172] width 79 height 27
drag, startPoint x: 394, startPoint y: 175, endPoint x: 424, endPoint y: 174, distance: 30.3
click at [424, 174] on td "$47,121" at bounding box center [402, 172] width 48 height 27
click at [368, 151] on td "$15,744" at bounding box center [338, 145] width 79 height 27
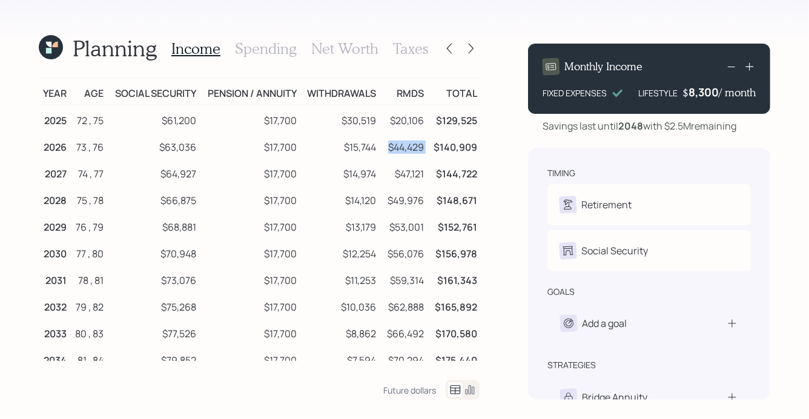
drag, startPoint x: 386, startPoint y: 150, endPoint x: 427, endPoint y: 150, distance: 41.2
click at [427, 150] on tr "2026 73 , 76 $63,036 $17,700 $15,744 $44,429 $140,909" at bounding box center [259, 145] width 441 height 27
click at [56, 45] on icon at bounding box center [54, 44] width 5 height 5
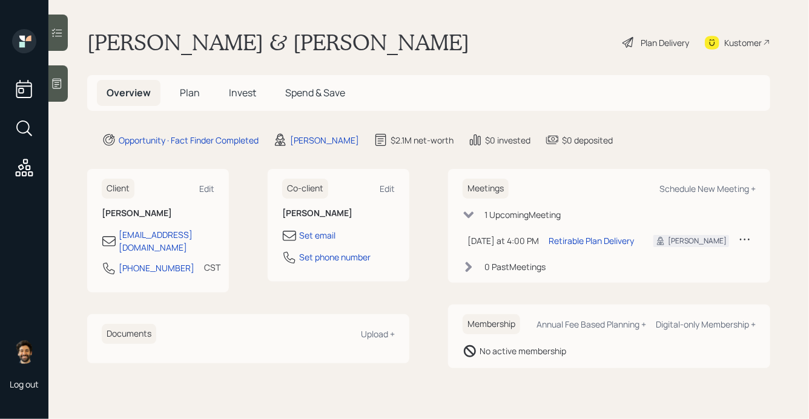
click at [180, 88] on span "Plan" at bounding box center [190, 92] width 20 height 13
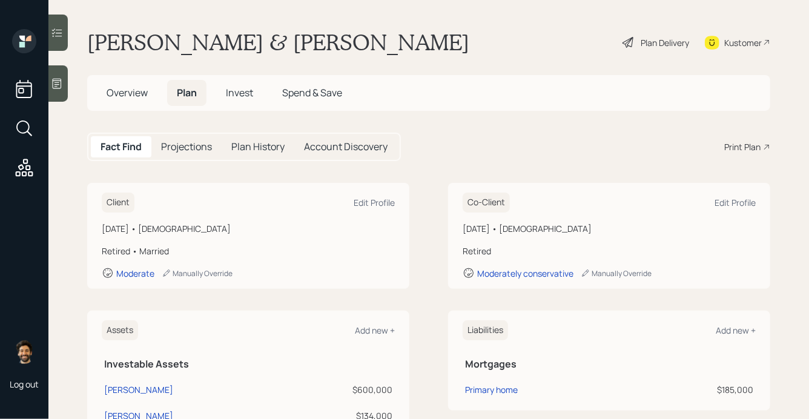
click at [653, 41] on div "Plan Delivery" at bounding box center [665, 42] width 48 height 13
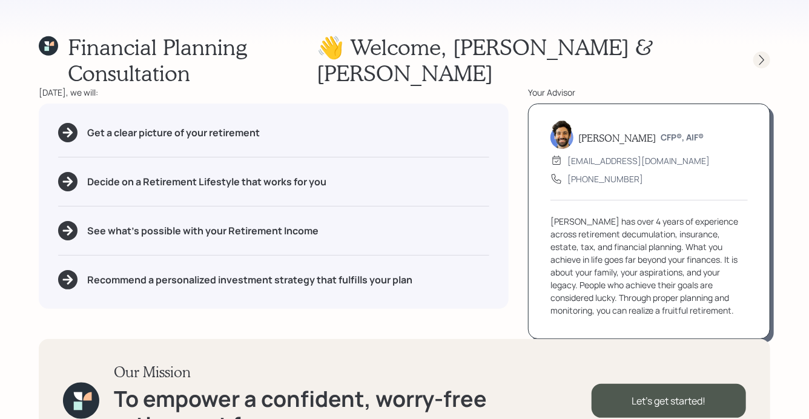
click at [761, 55] on icon at bounding box center [761, 60] width 5 height 10
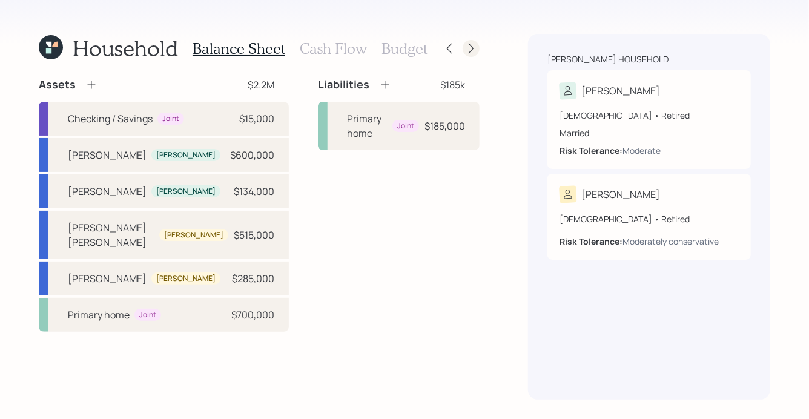
click at [475, 47] on icon at bounding box center [471, 48] width 12 height 12
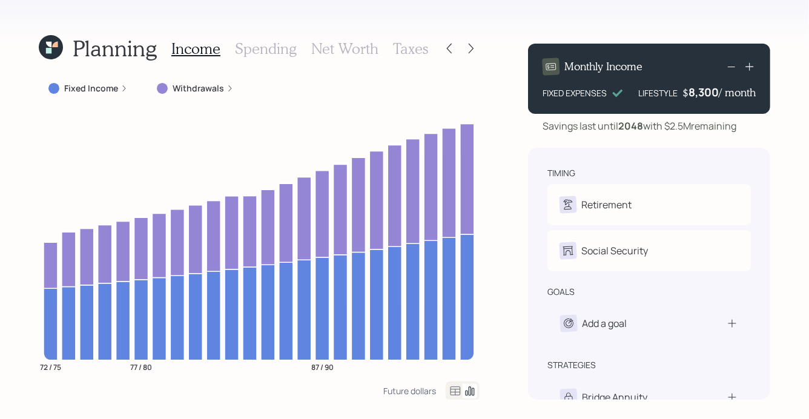
click at [288, 53] on h3 "Spending" at bounding box center [266, 49] width 62 height 18
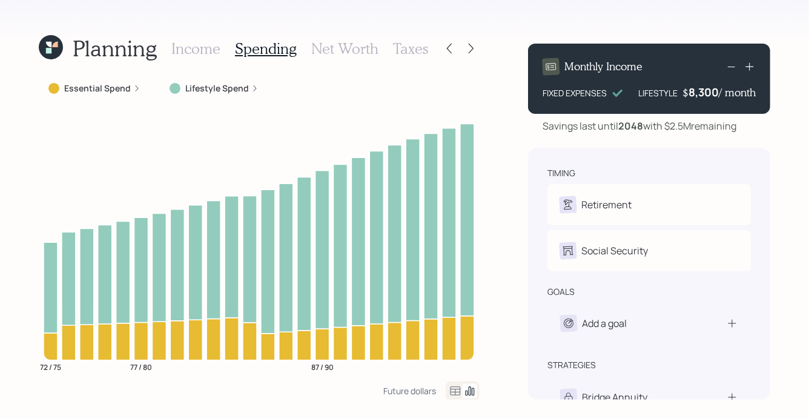
click at [199, 56] on h3 "Income" at bounding box center [195, 49] width 49 height 18
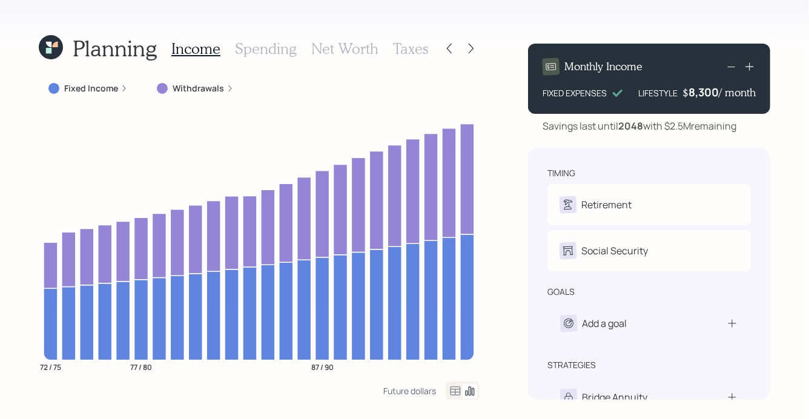
click at [271, 53] on h3 "Spending" at bounding box center [266, 49] width 62 height 18
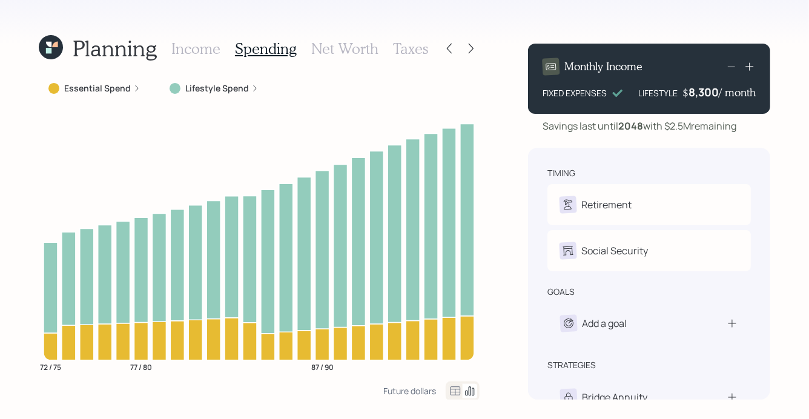
click at [189, 45] on h3 "Income" at bounding box center [195, 49] width 49 height 18
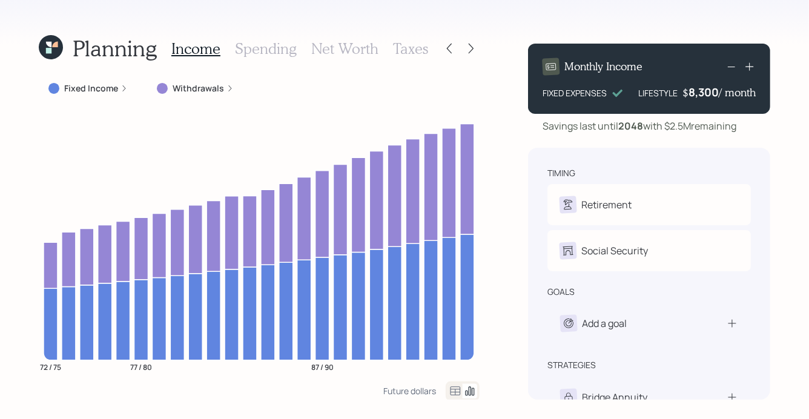
click at [448, 393] on icon at bounding box center [455, 391] width 15 height 15
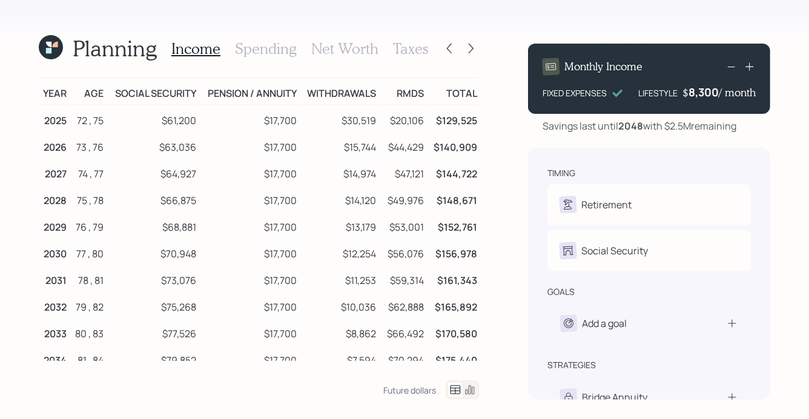
click at [330, 45] on h3 "Net Worth" at bounding box center [344, 49] width 67 height 18
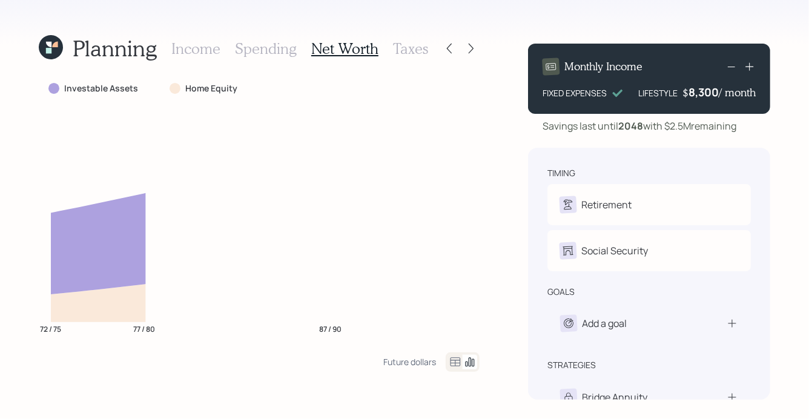
click at [275, 47] on h3 "Spending" at bounding box center [266, 49] width 62 height 18
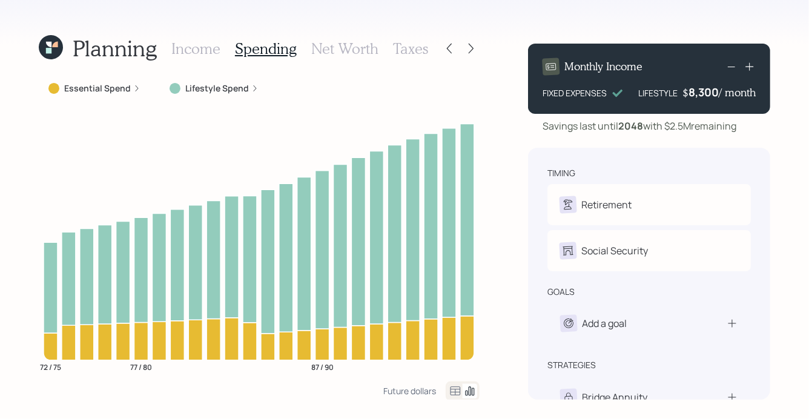
click at [178, 42] on h3 "Income" at bounding box center [195, 49] width 49 height 18
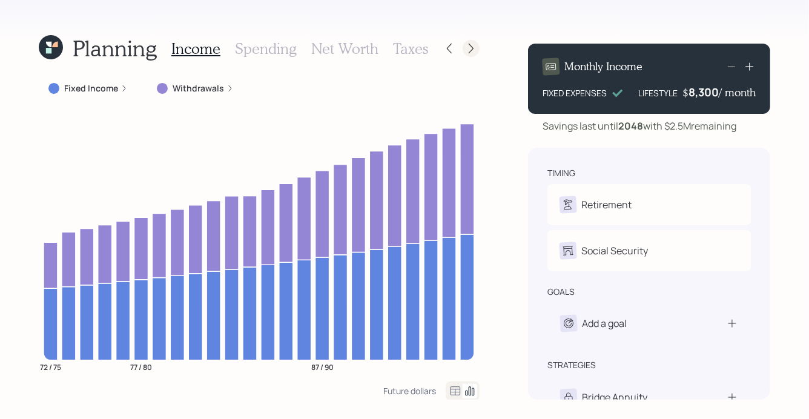
click at [471, 47] on icon at bounding box center [471, 48] width 12 height 12
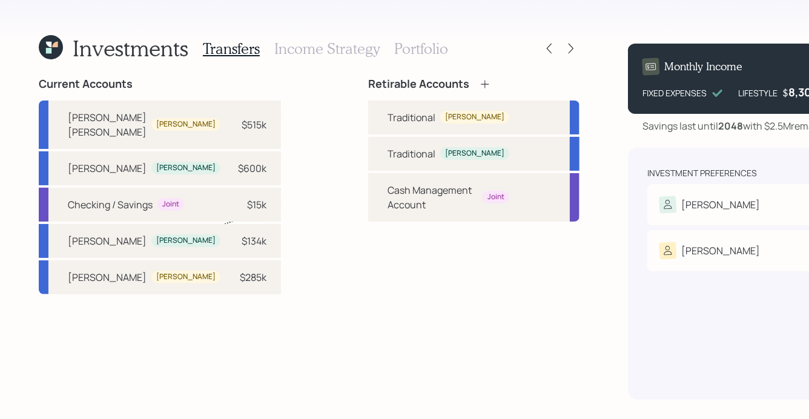
click at [300, 44] on h3 "Income Strategy" at bounding box center [326, 49] width 105 height 18
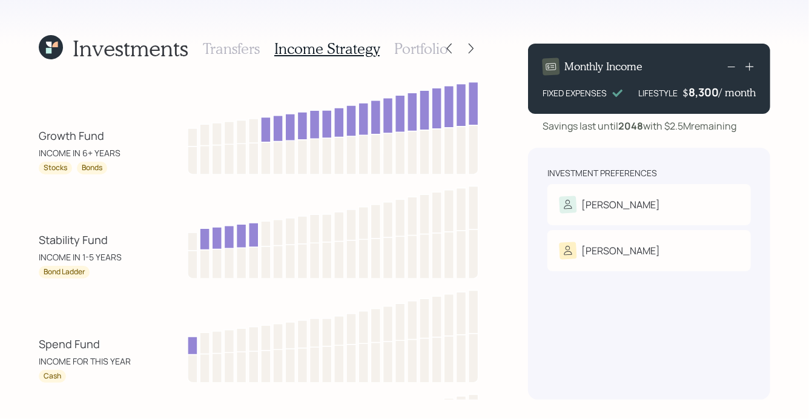
click at [427, 48] on h3 "Portfolio" at bounding box center [421, 49] width 54 height 18
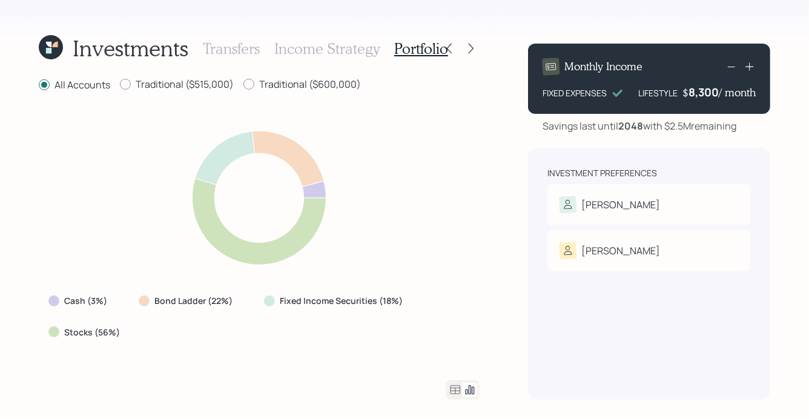
click at [50, 53] on icon at bounding box center [48, 50] width 5 height 5
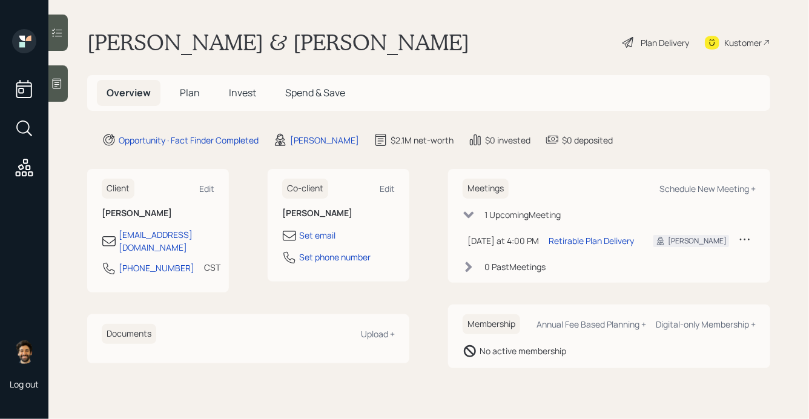
click at [180, 91] on span "Plan" at bounding box center [190, 92] width 20 height 13
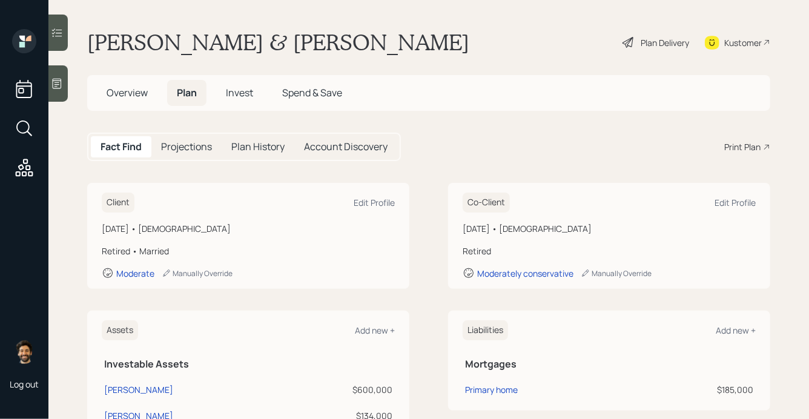
click at [638, 44] on div "Plan Delivery" at bounding box center [655, 42] width 69 height 27
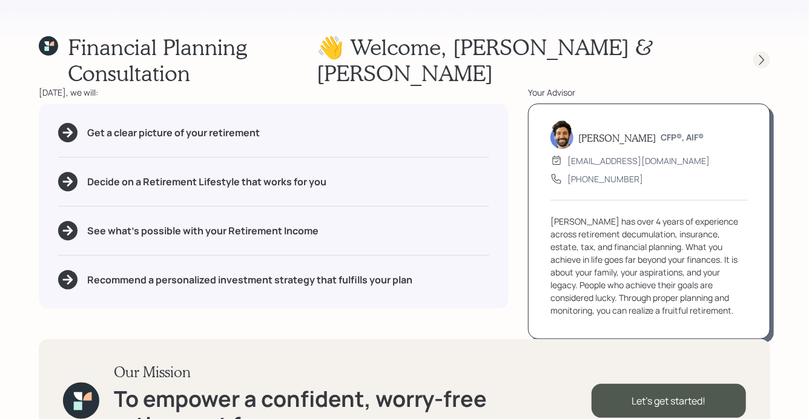
click at [757, 53] on div at bounding box center [761, 59] width 17 height 17
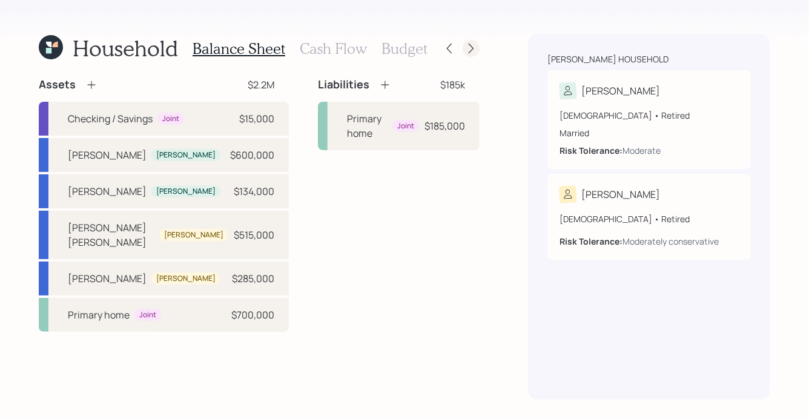
click at [473, 48] on icon at bounding box center [471, 49] width 5 height 10
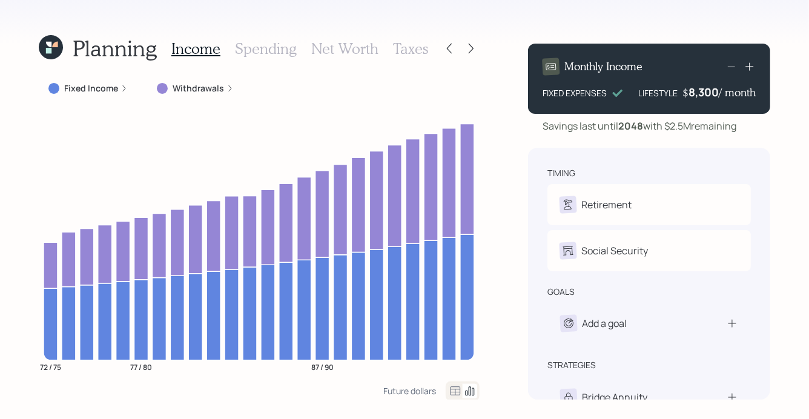
click at [262, 47] on h3 "Spending" at bounding box center [266, 49] width 62 height 18
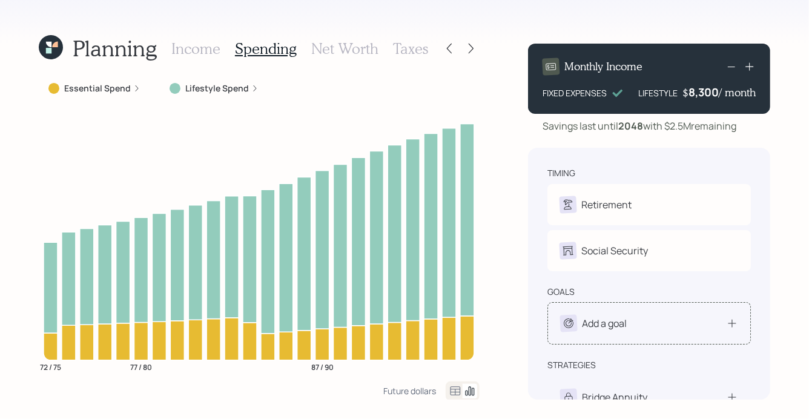
click at [618, 341] on div "Add a goal" at bounding box center [648, 323] width 203 height 42
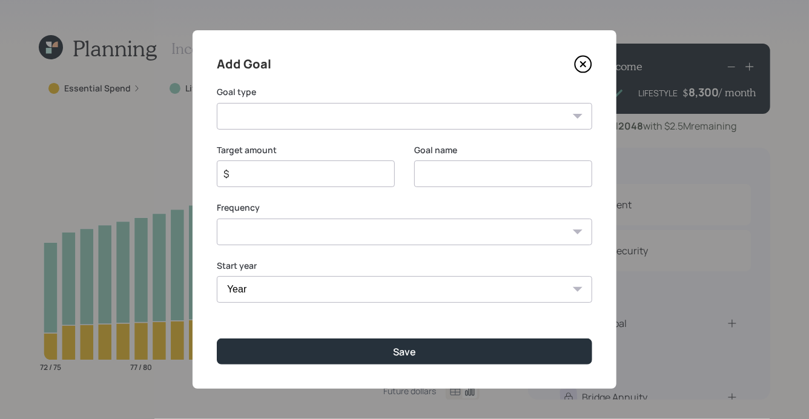
click at [249, 116] on select "Create an emergency fund Donate to charity Purchase a home Make a purchase Supp…" at bounding box center [404, 116] width 375 height 27
select select "car"
click at [217, 103] on select "Create an emergency fund Donate to charity Purchase a home Make a purchase Supp…" at bounding box center [404, 116] width 375 height 27
type input "Purchase a car"
click at [297, 170] on input "$" at bounding box center [300, 173] width 157 height 15
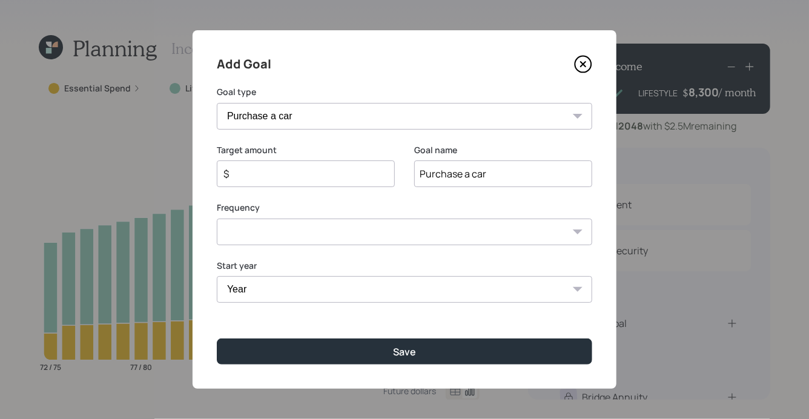
click at [278, 228] on div "Frequency One time Every 1 year Every 2 years Every 3 years Every 4 years Every…" at bounding box center [404, 224] width 375 height 44
click at [242, 171] on input "$" at bounding box center [300, 173] width 157 height 15
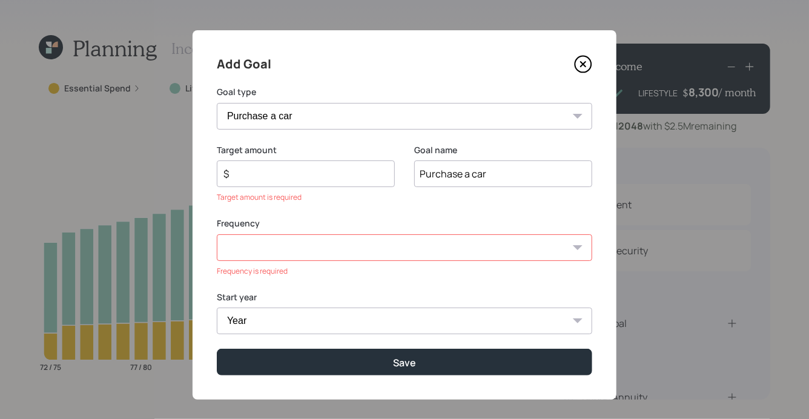
click at [261, 171] on input "$" at bounding box center [300, 173] width 157 height 15
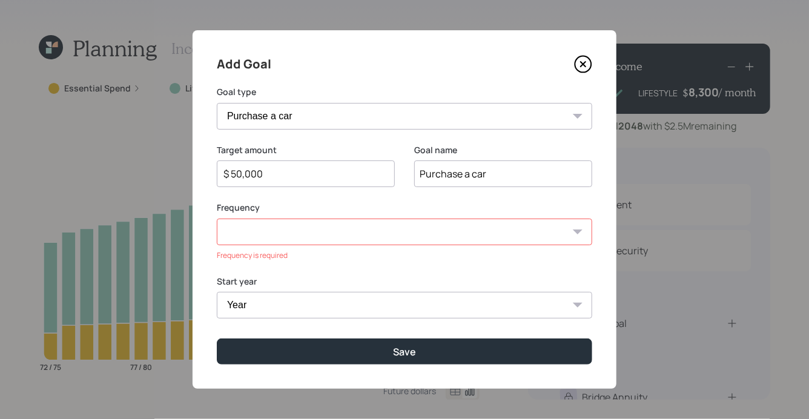
type input "$ 50,000"
click at [266, 229] on select "One time Every 1 year Every 2 years Every 3 years Every 4 years Every 5 years E…" at bounding box center [404, 232] width 375 height 27
click at [217, 219] on select "One time Every 1 year Every 2 years Every 3 years Every 4 years Every 5 years E…" at bounding box center [404, 232] width 375 height 27
click at [263, 297] on select "Year 2025 2026 2027 2028 2029 2030 2031 2032 2033 2034 2035 2036 2037 2038 2039…" at bounding box center [306, 289] width 178 height 27
click at [255, 230] on select "One time Every 1 year Every 2 years Every 3 years Every 4 years Every 5 years E…" at bounding box center [404, 232] width 375 height 27
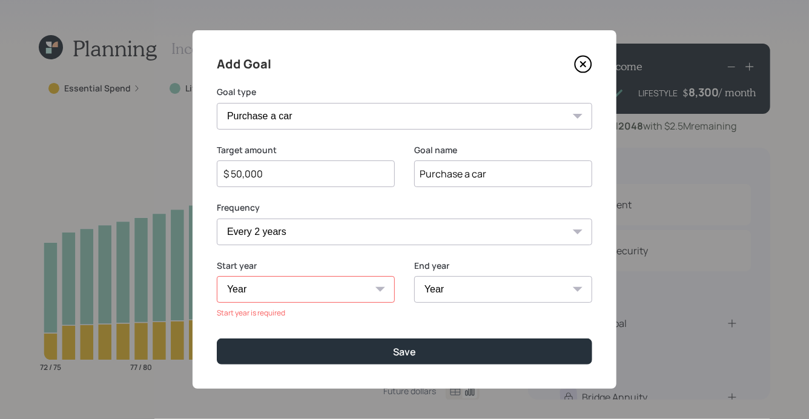
select select "0"
click at [217, 219] on select "One time Every 1 year Every 2 years Every 3 years Every 4 years Every 5 years E…" at bounding box center [404, 232] width 375 height 27
click at [239, 288] on select "Year 2025 2026 2027 2028 2029 2030 2031 2032 2033 2034 2035 2036 2037 2038 2039…" at bounding box center [404, 289] width 375 height 27
select select "2027"
click at [217, 276] on select "Year 2025 2026 2027 2028 2029 2030 2031 2032 2033 2034 2035 2036 2037 2038 2039…" at bounding box center [404, 289] width 375 height 27
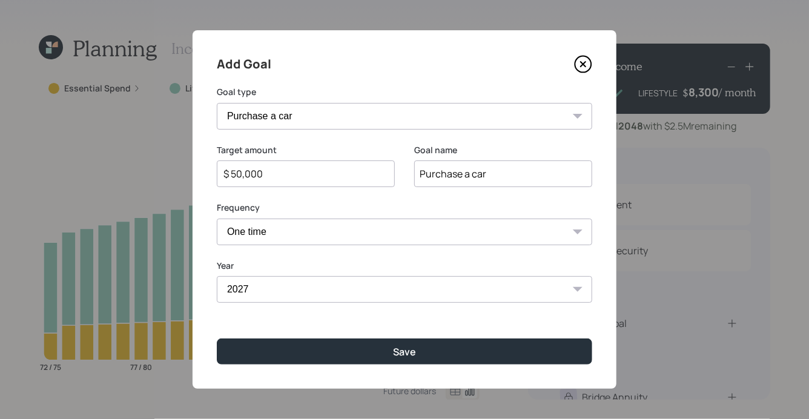
click at [338, 337] on div "Add Goal Goal type Create an emergency fund Donate to charity Purchase a home M…" at bounding box center [405, 209] width 424 height 358
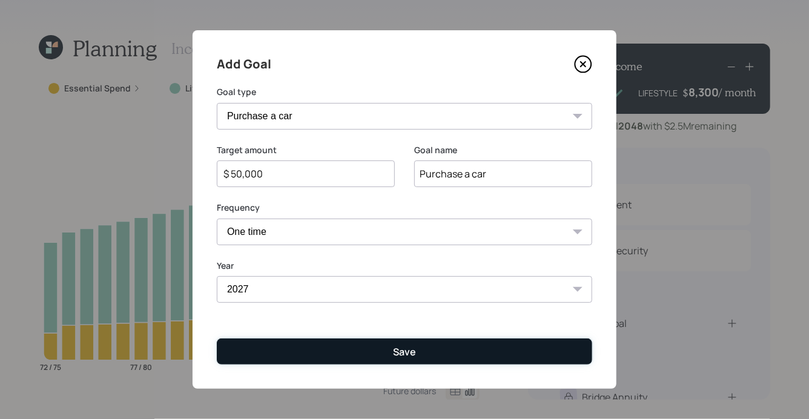
click at [338, 347] on button "Save" at bounding box center [404, 351] width 375 height 26
type input "$"
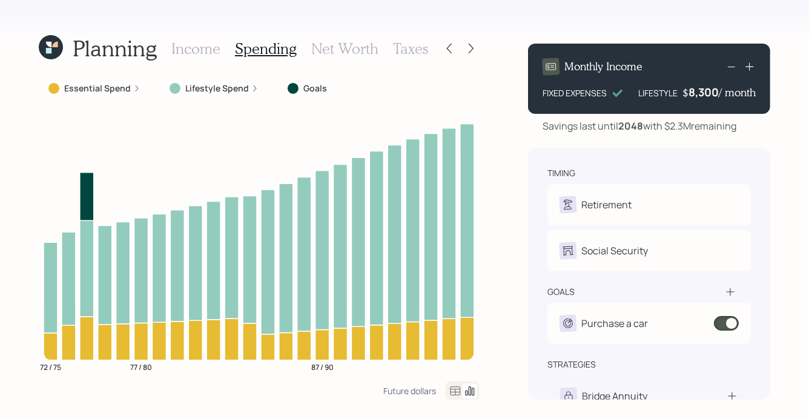
click at [205, 51] on h3 "Income" at bounding box center [195, 49] width 49 height 18
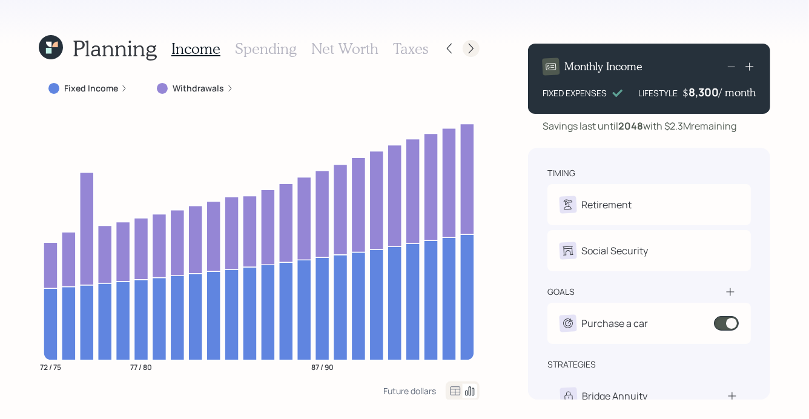
click at [470, 47] on icon at bounding box center [471, 48] width 12 height 12
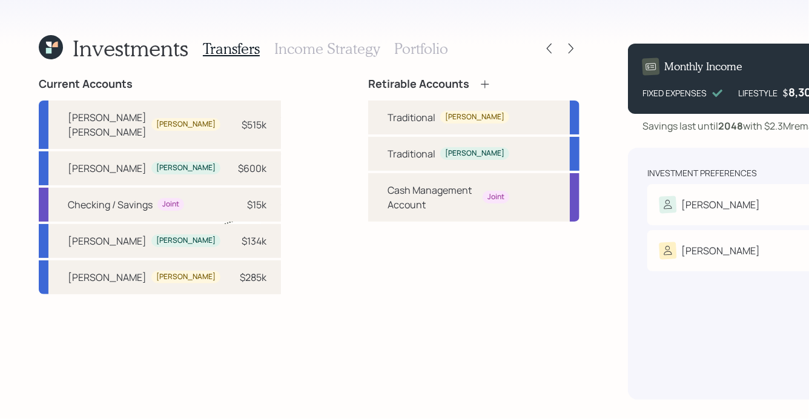
click at [362, 47] on h3 "Income Strategy" at bounding box center [326, 49] width 105 height 18
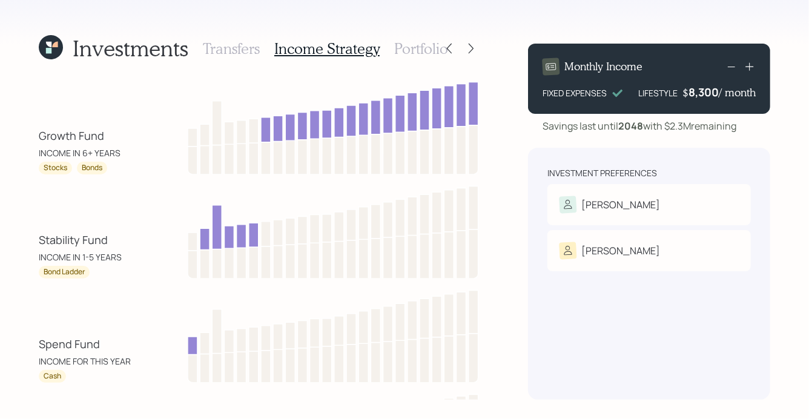
click at [417, 48] on h3 "Portfolio" at bounding box center [421, 49] width 54 height 18
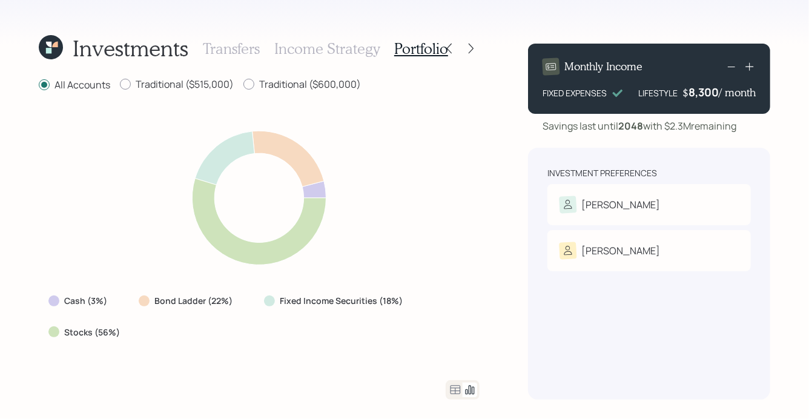
click at [232, 45] on h3 "Transfers" at bounding box center [231, 49] width 57 height 18
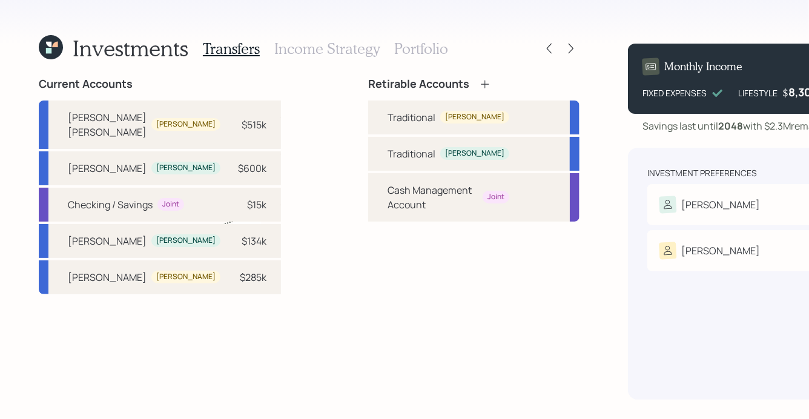
click at [301, 45] on h3 "Income Strategy" at bounding box center [326, 49] width 105 height 18
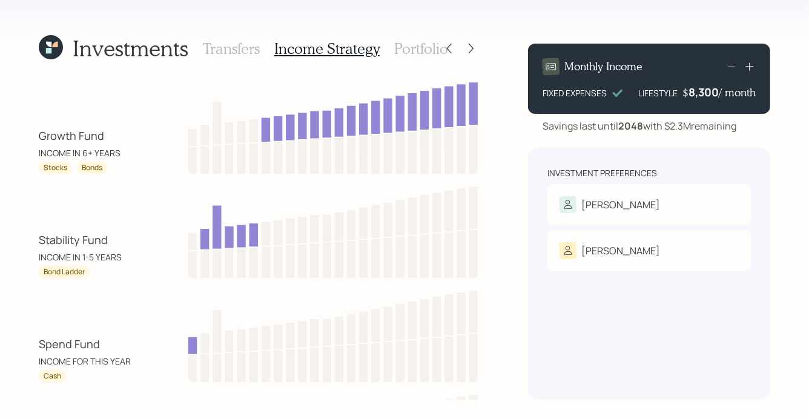
click at [249, 50] on h3 "Transfers" at bounding box center [231, 49] width 57 height 18
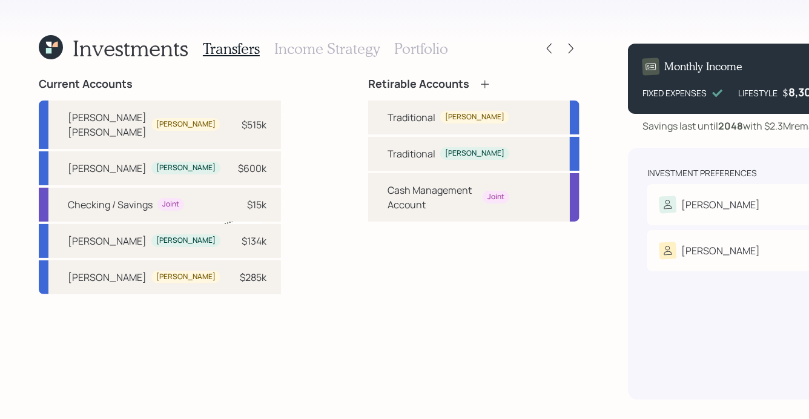
click at [363, 50] on h3 "Income Strategy" at bounding box center [326, 49] width 105 height 18
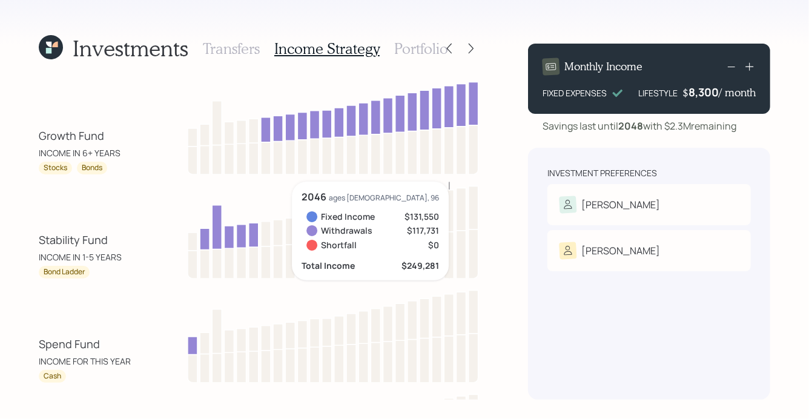
click at [44, 56] on icon at bounding box center [51, 47] width 24 height 24
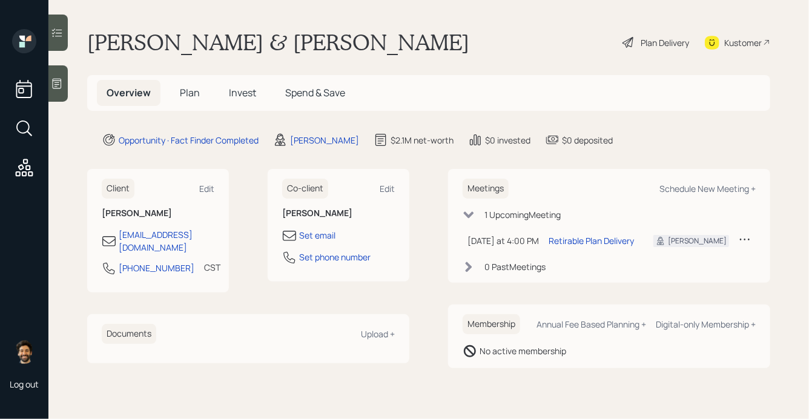
click at [188, 88] on span "Plan" at bounding box center [190, 92] width 20 height 13
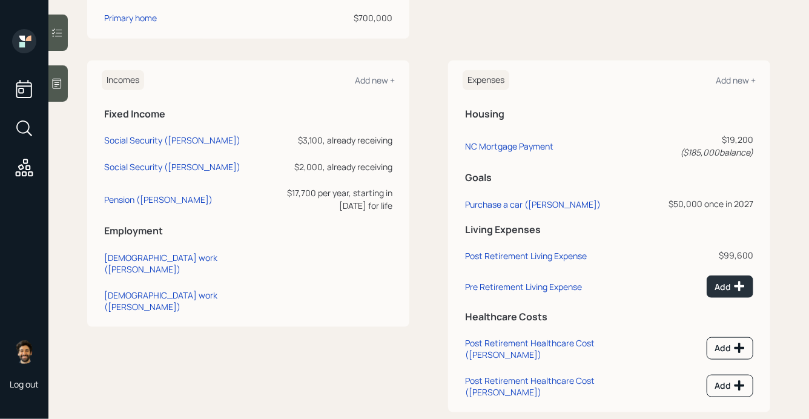
scroll to position [533, 0]
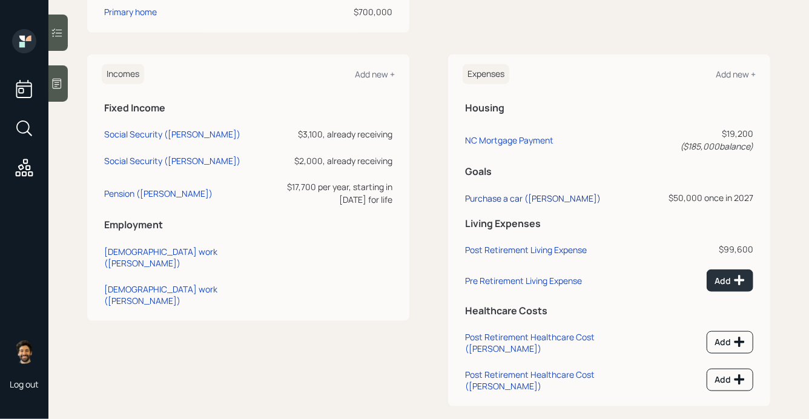
click at [517, 193] on div "Purchase a car (James)" at bounding box center [533, 199] width 136 height 12
select select "0"
select select "2027"
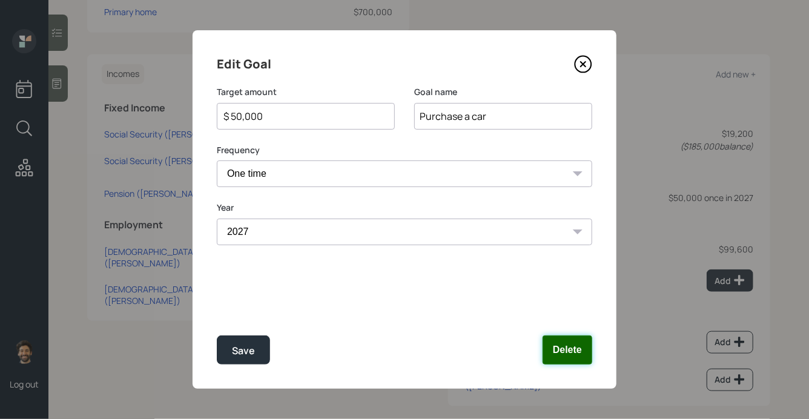
click at [576, 351] on button "Delete" at bounding box center [567, 349] width 50 height 29
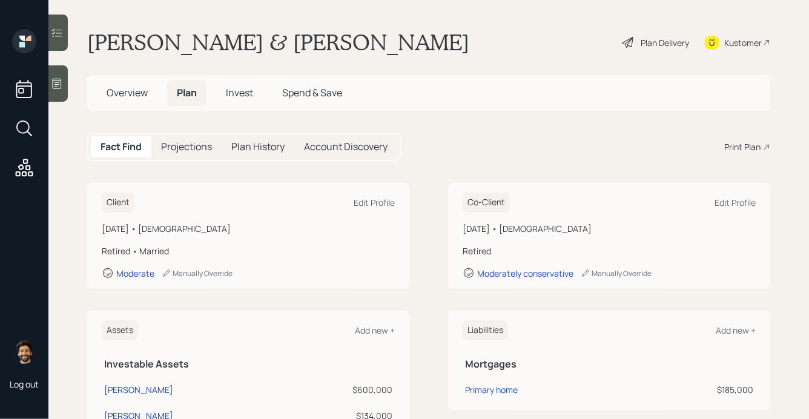
click at [660, 43] on div "Plan Delivery" at bounding box center [665, 42] width 48 height 13
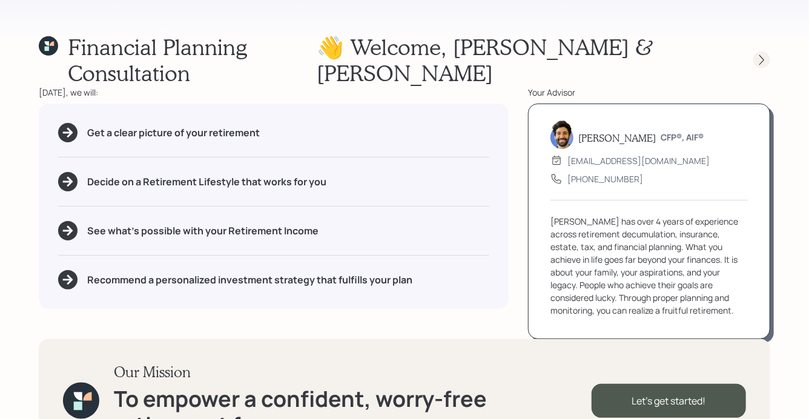
click at [763, 55] on icon at bounding box center [761, 60] width 5 height 10
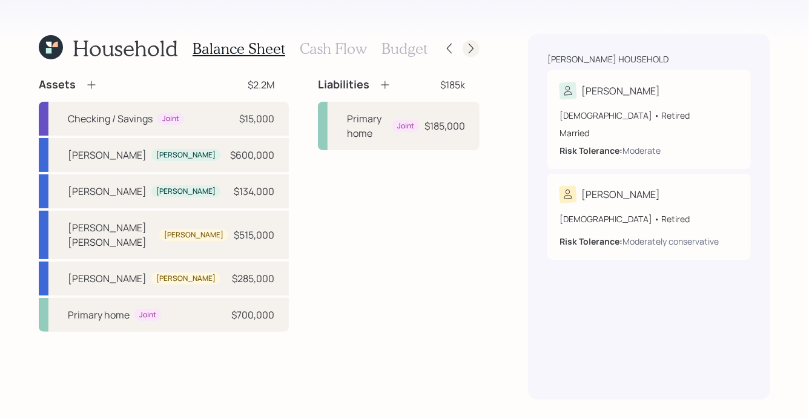
click at [472, 48] on icon at bounding box center [471, 49] width 5 height 10
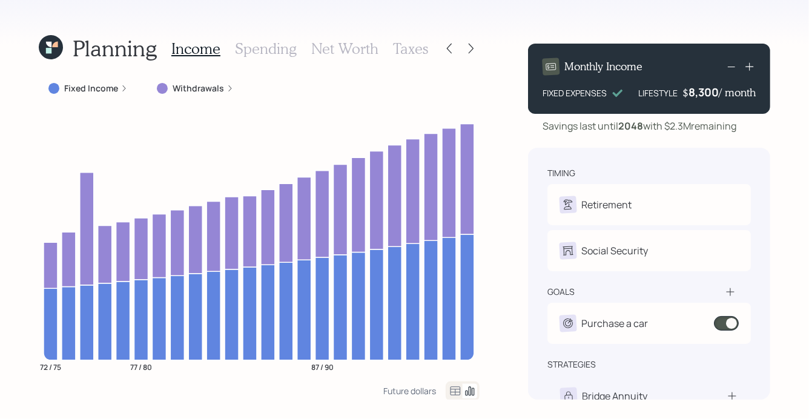
click at [265, 48] on h3 "Spending" at bounding box center [266, 49] width 62 height 18
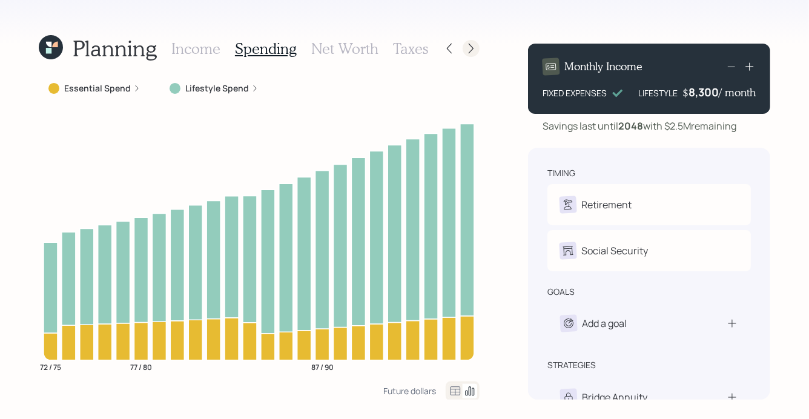
click at [472, 47] on icon at bounding box center [471, 49] width 5 height 10
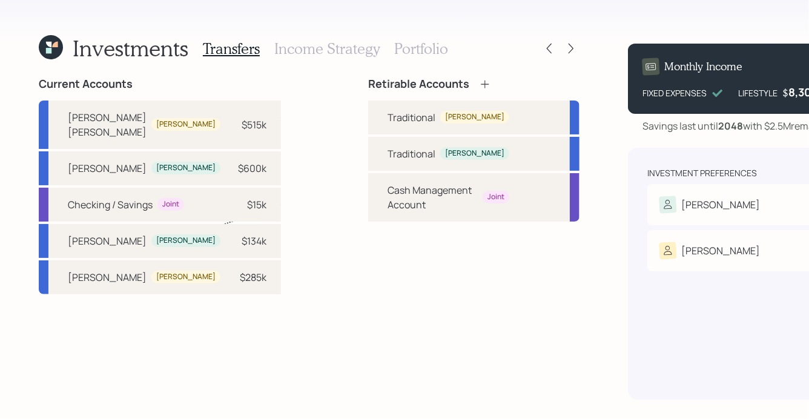
click at [351, 49] on h3 "Income Strategy" at bounding box center [326, 49] width 105 height 18
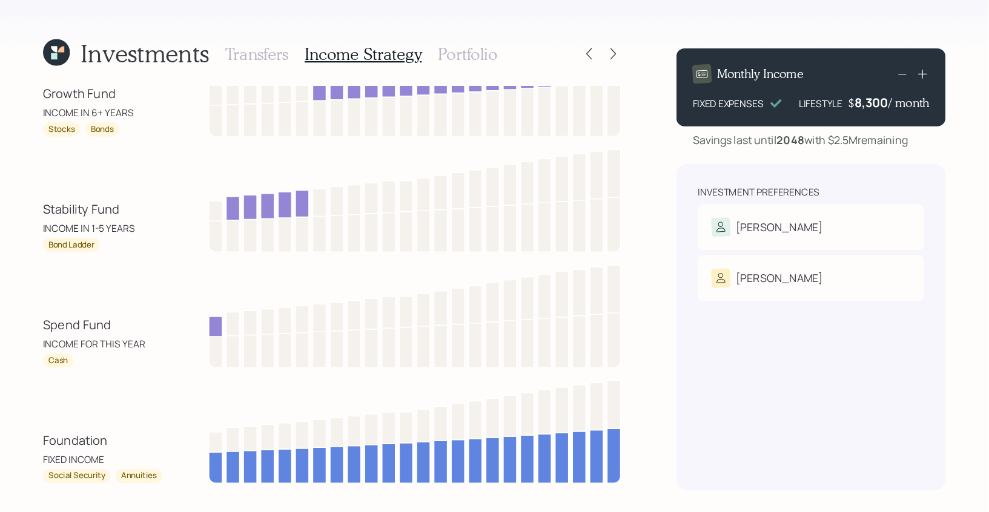
scroll to position [85, 0]
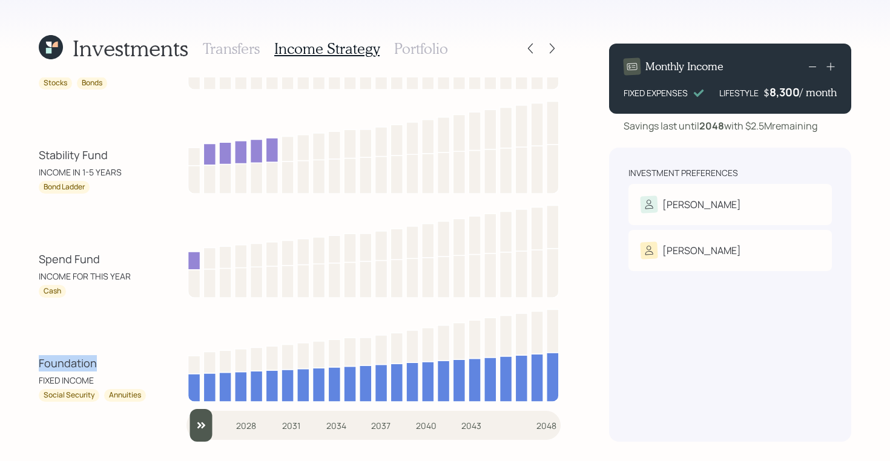
drag, startPoint x: 99, startPoint y: 373, endPoint x: 24, endPoint y: 360, distance: 75.5
click at [24, 360] on div "Investments Transfers Income Strategy Portfolio Growth Fund INCOME IN 6+ YEARS …" at bounding box center [445, 230] width 890 height 461
drag, startPoint x: 96, startPoint y: 380, endPoint x: 34, endPoint y: 360, distance: 64.9
click at [34, 360] on div "Investments Transfers Income Strategy Portfolio Growth Fund INCOME IN 6+ YEARS …" at bounding box center [445, 230] width 890 height 461
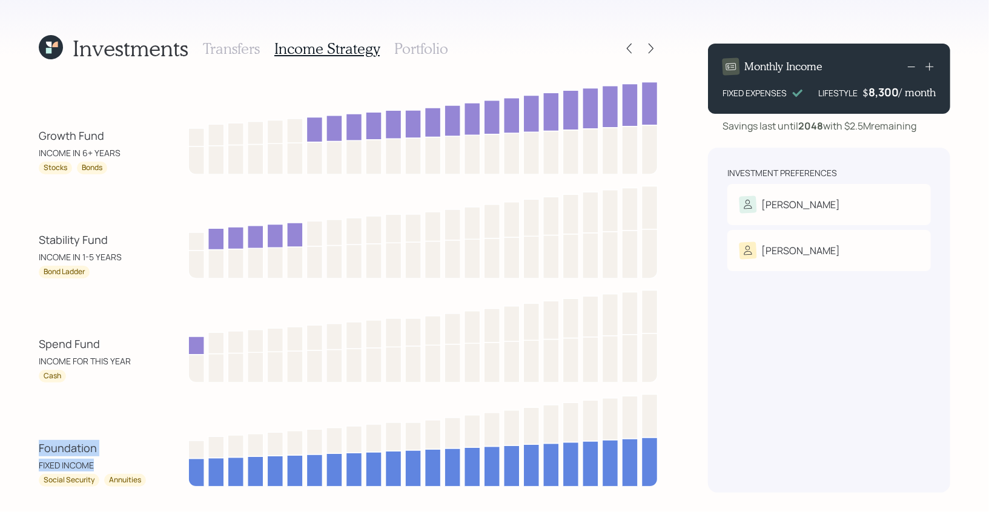
scroll to position [33, 0]
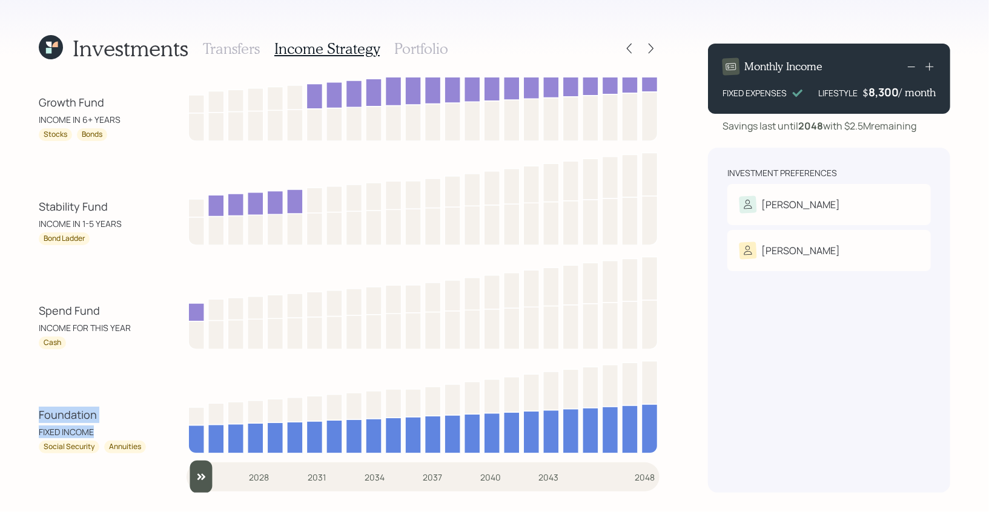
click at [104, 418] on div "Foundation FIXED INCOME" at bounding box center [93, 422] width 109 height 31
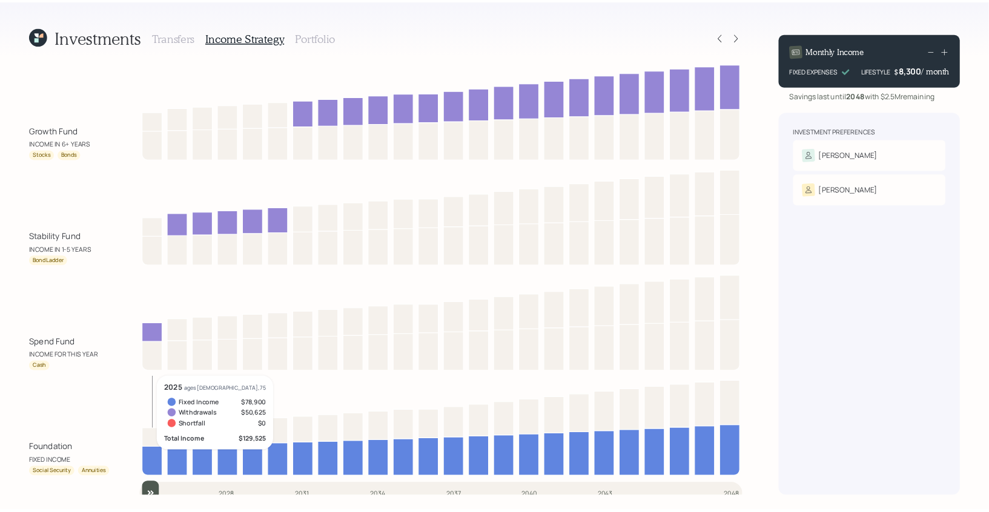
scroll to position [13, 0]
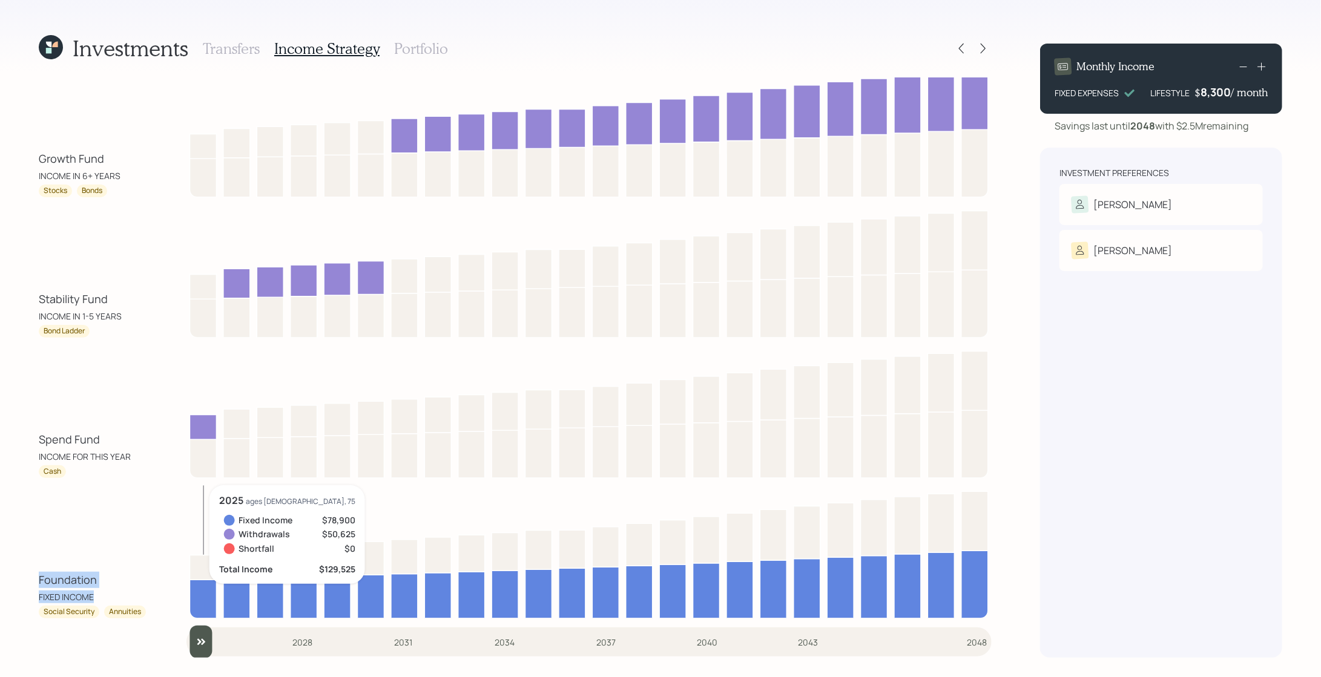
drag, startPoint x: 104, startPoint y: 599, endPoint x: 23, endPoint y: 587, distance: 82.1
click at [23, 418] on div "Investments Transfers Income Strategy Portfolio Growth Fund INCOME IN 6+ YEARS …" at bounding box center [660, 338] width 1321 height 677
click at [131, 418] on div "Foundation FIXED INCOME Social Security Annuities 2025 ages 72, 75 Fixed Income…" at bounding box center [515, 552] width 953 height 133
drag, startPoint x: 95, startPoint y: 613, endPoint x: 33, endPoint y: 612, distance: 61.8
click at [33, 418] on div "Investments Transfers Income Strategy Portfolio Growth Fund INCOME IN 6+ YEARS …" at bounding box center [660, 338] width 1321 height 677
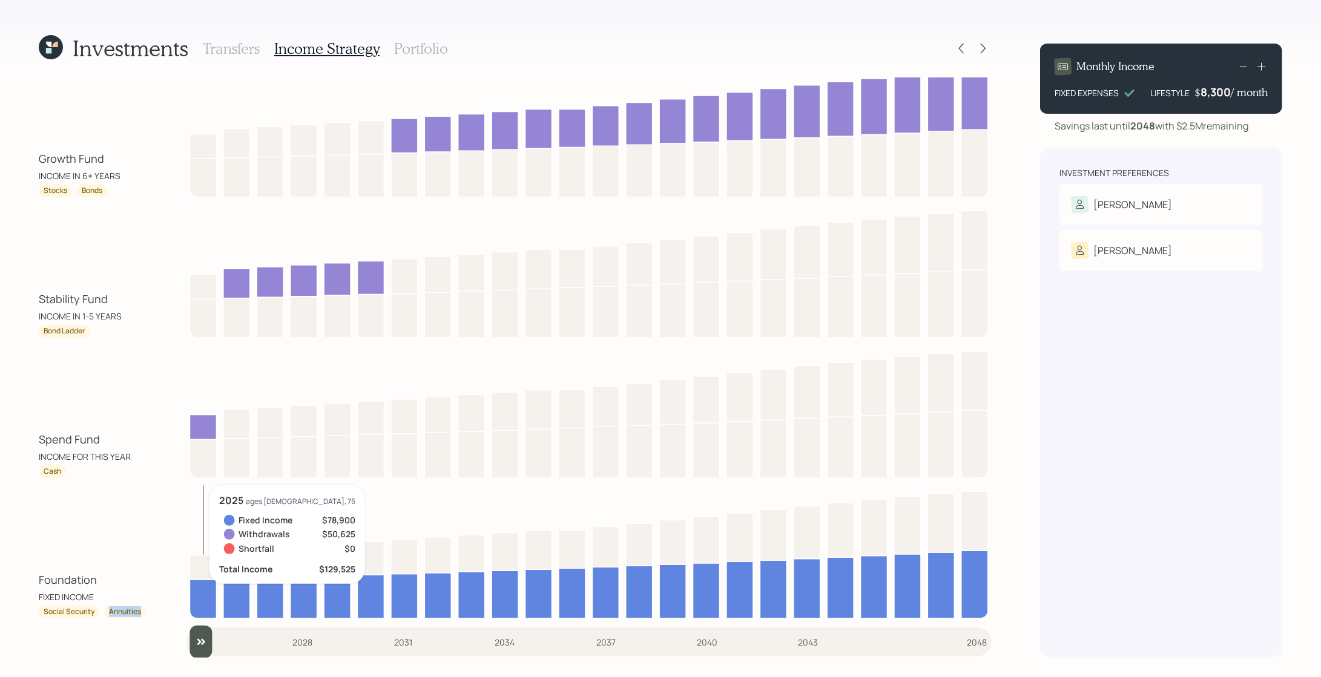
drag, startPoint x: 141, startPoint y: 617, endPoint x: 100, endPoint y: 614, distance: 41.3
click at [100, 418] on div "Social Security Annuities" at bounding box center [93, 612] width 109 height 13
click at [163, 418] on div "Foundation FIXED INCOME Social Security Annuities 2025 ages 72, 75 Fixed Income…" at bounding box center [515, 552] width 953 height 133
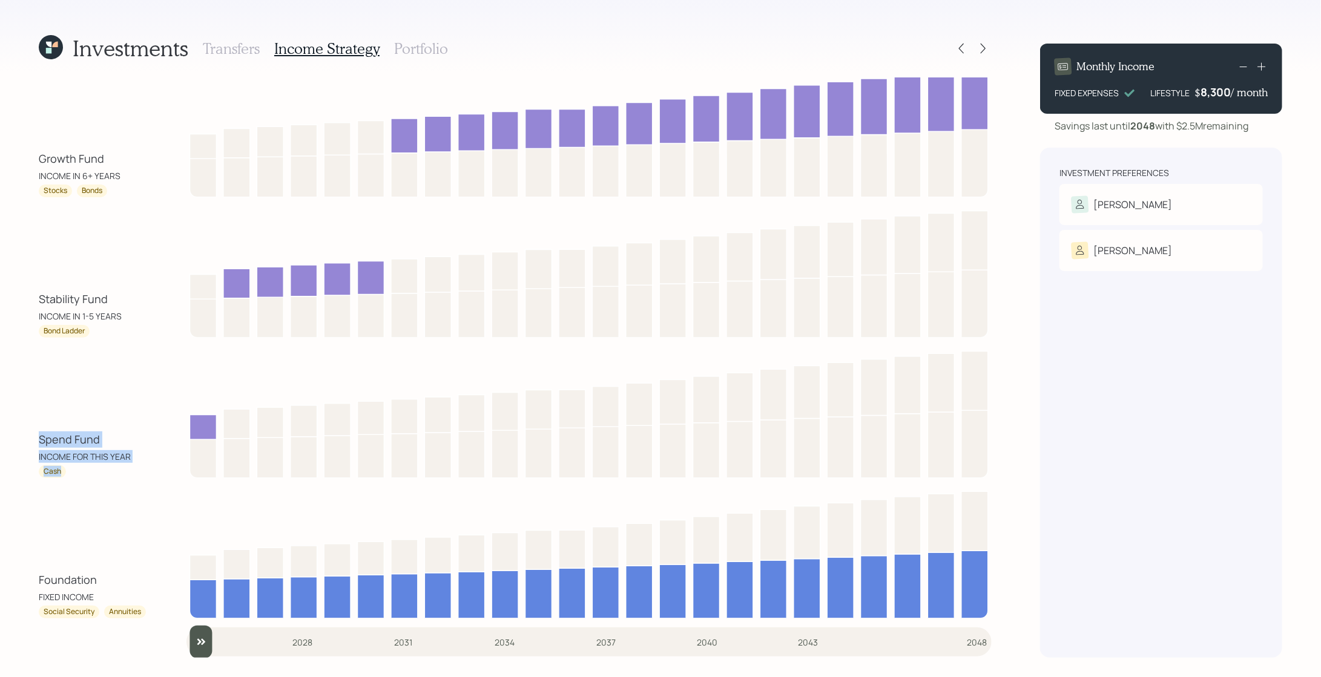
drag, startPoint x: 103, startPoint y: 470, endPoint x: 33, endPoint y: 437, distance: 77.4
click at [33, 418] on div "Investments Transfers Income Strategy Portfolio Growth Fund INCOME IN 6+ YEARS …" at bounding box center [660, 338] width 1321 height 677
click at [65, 418] on div "Spend Fund" at bounding box center [69, 440] width 61 height 16
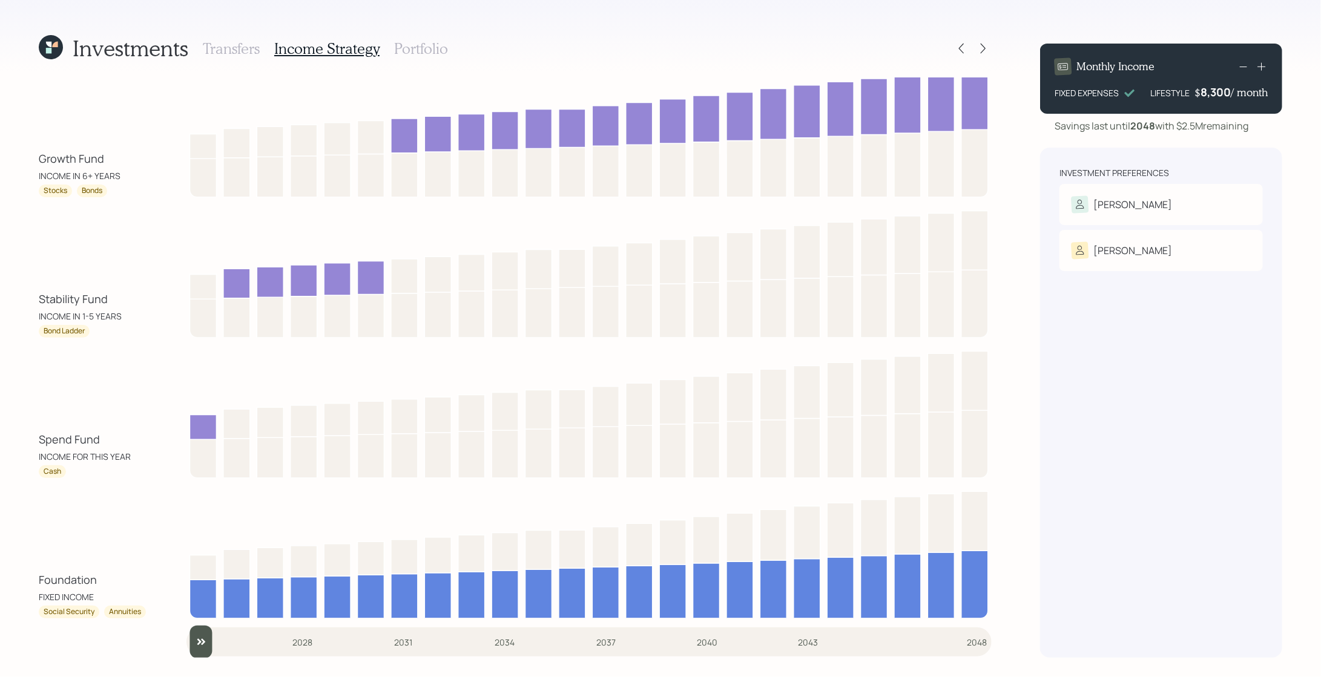
click at [73, 418] on div "INCOME FOR THIS YEAR" at bounding box center [85, 456] width 92 height 13
click at [102, 418] on div "INCOME FOR THIS YEAR" at bounding box center [85, 456] width 92 height 13
drag, startPoint x: 139, startPoint y: 456, endPoint x: 24, endPoint y: 441, distance: 115.9
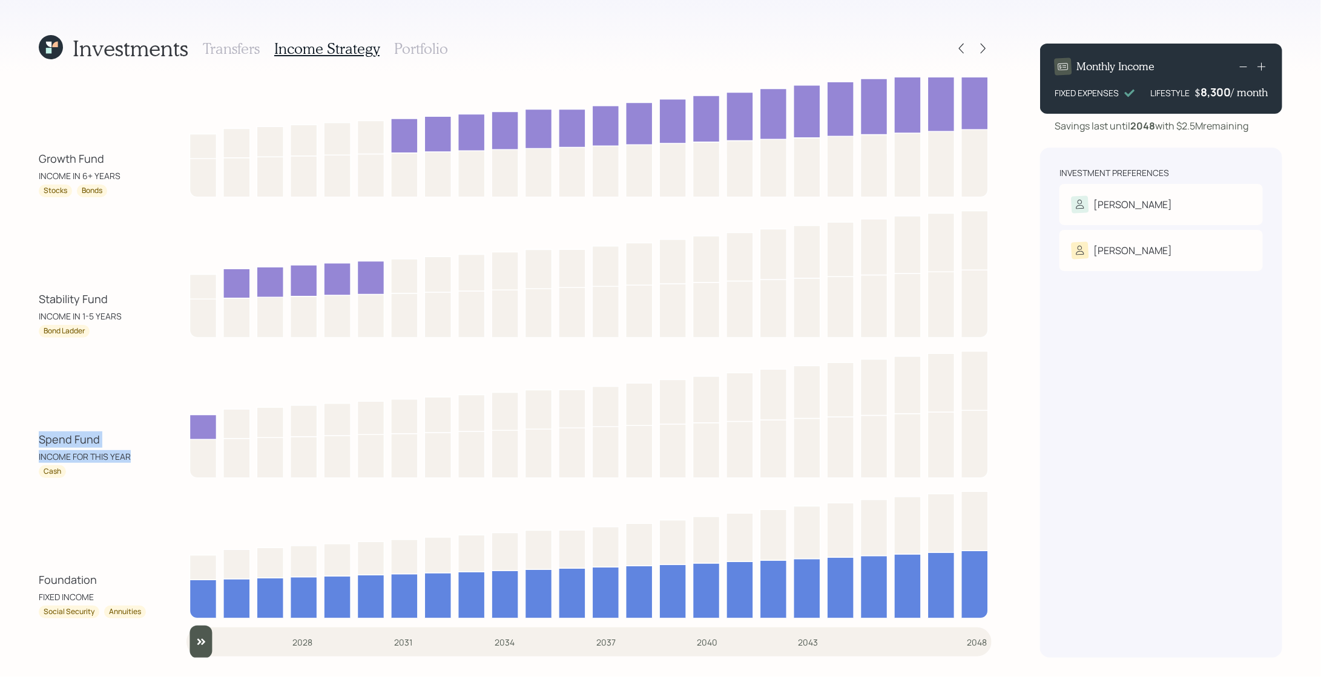
click at [24, 418] on div "Investments Transfers Income Strategy Portfolio Growth Fund INCOME IN 6+ YEARS …" at bounding box center [660, 338] width 1321 height 677
click at [35, 353] on div "Investments Transfers Income Strategy Portfolio Growth Fund INCOME IN 6+ YEARS …" at bounding box center [660, 338] width 1321 height 677
drag, startPoint x: 127, startPoint y: 317, endPoint x: 36, endPoint y: 294, distance: 93.7
click at [36, 294] on div "Investments Transfers Income Strategy Portfolio Growth Fund INCOME IN 6+ YEARS …" at bounding box center [660, 338] width 1321 height 677
click at [126, 284] on div "Stability Fund INCOME IN 1-5 YEARS Bond Ladder" at bounding box center [515, 271] width 953 height 133
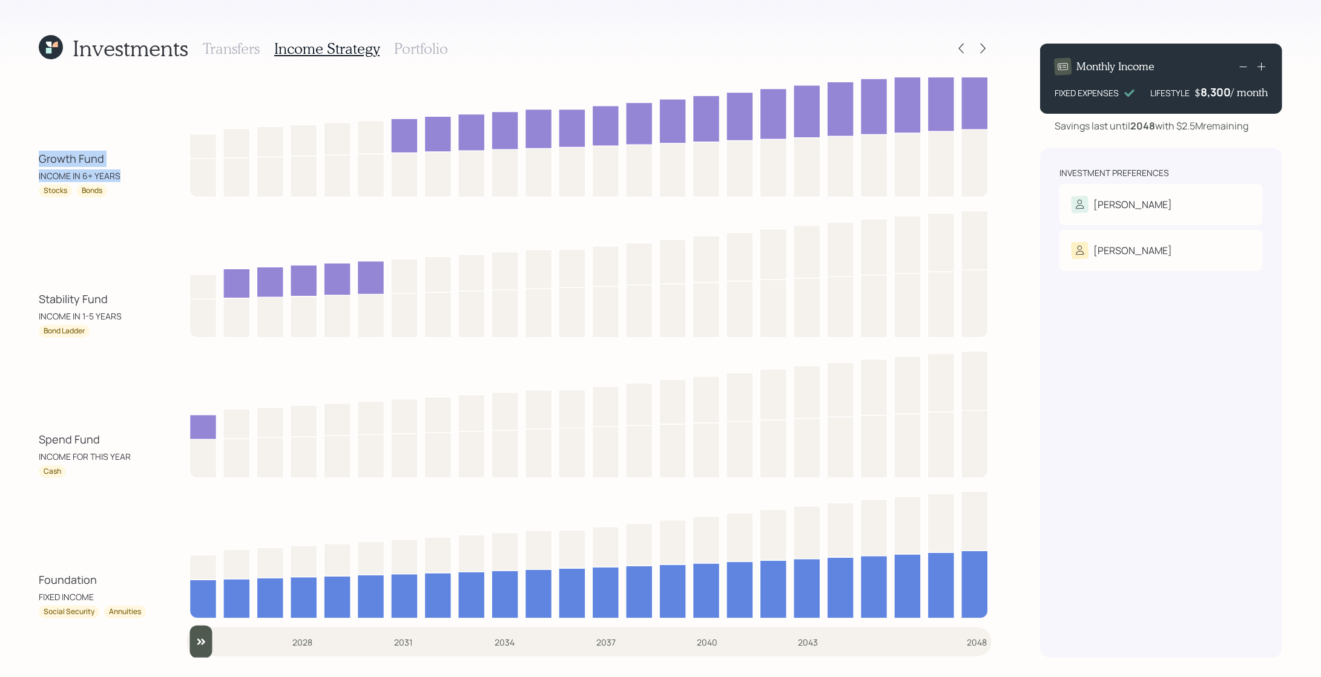
drag, startPoint x: 119, startPoint y: 180, endPoint x: 29, endPoint y: 163, distance: 91.7
click at [29, 163] on div "Investments Transfers Income Strategy Portfolio Growth Fund INCOME IN 6+ YEARS …" at bounding box center [660, 338] width 1321 height 677
click at [424, 45] on h3 "Portfolio" at bounding box center [421, 49] width 54 height 18
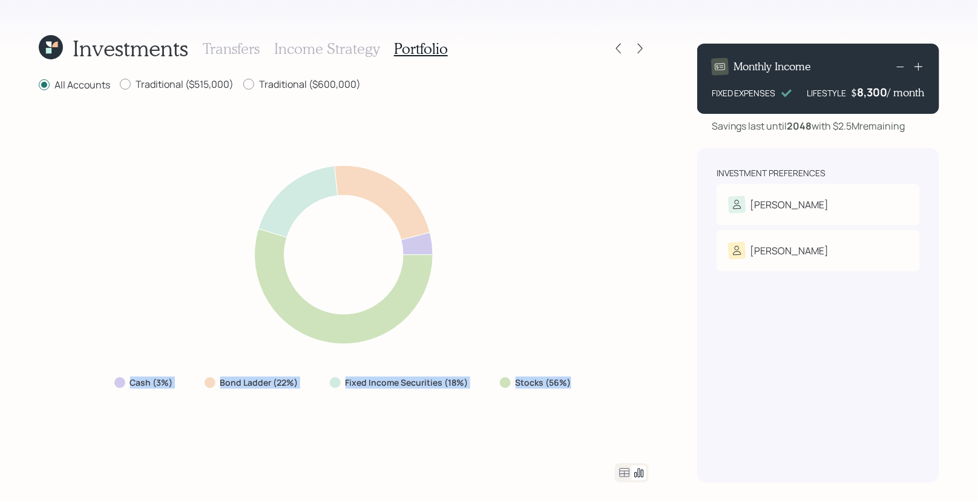
drag, startPoint x: 573, startPoint y: 382, endPoint x: 67, endPoint y: 375, distance: 506.2
click at [67, 375] on div "Cash (3%) Bond Ladder (22%) Fixed Income Securities (18%) Stocks (56%)" at bounding box center [344, 277] width 610 height 341
click at [117, 299] on div "Cash (3%) Bond Ladder (22%) Fixed Income Securities (18%) Stocks (56%)" at bounding box center [344, 277] width 610 height 341
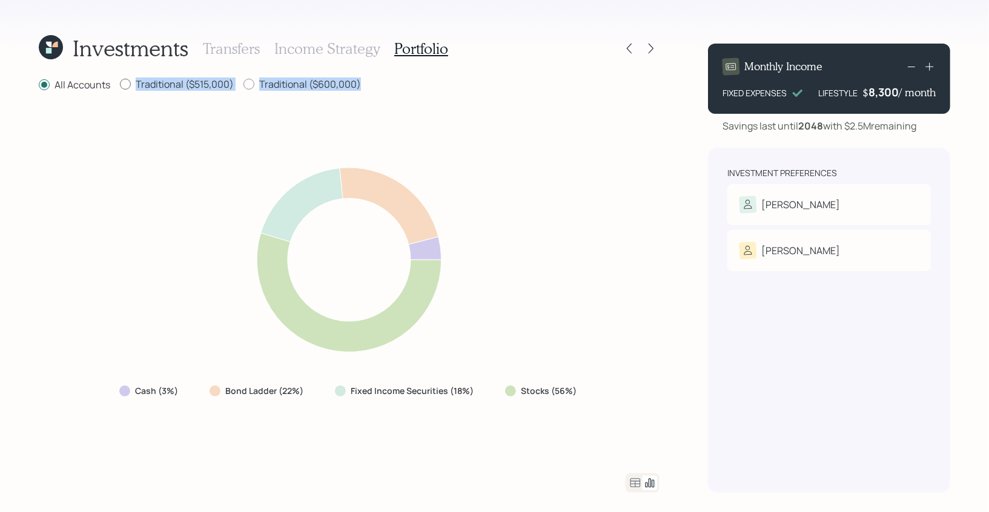
drag, startPoint x: 364, startPoint y: 78, endPoint x: 132, endPoint y: 82, distance: 231.9
click at [132, 81] on div "All Accounts Traditional ($515,000) Traditional ($600,000)" at bounding box center [349, 84] width 621 height 15
click at [637, 418] on icon at bounding box center [635, 483] width 15 height 15
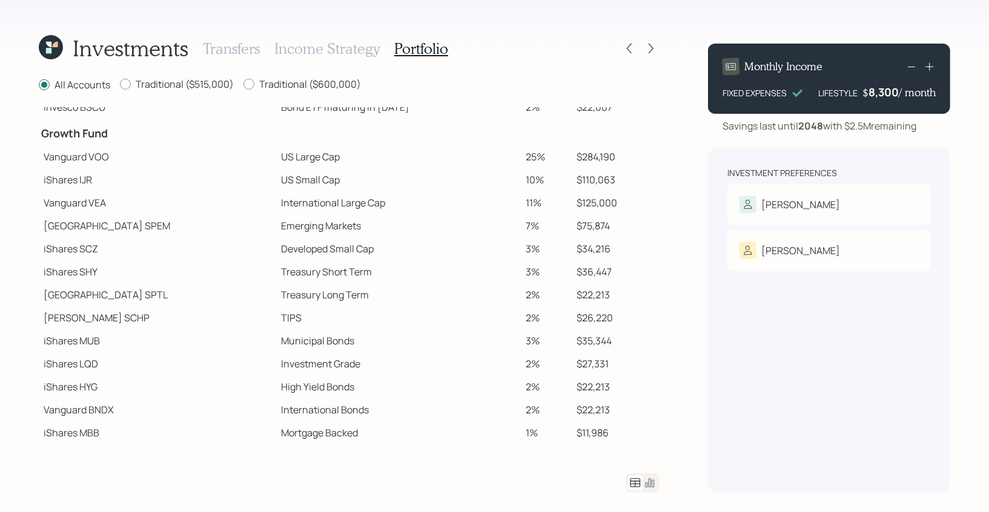
scroll to position [232, 0]
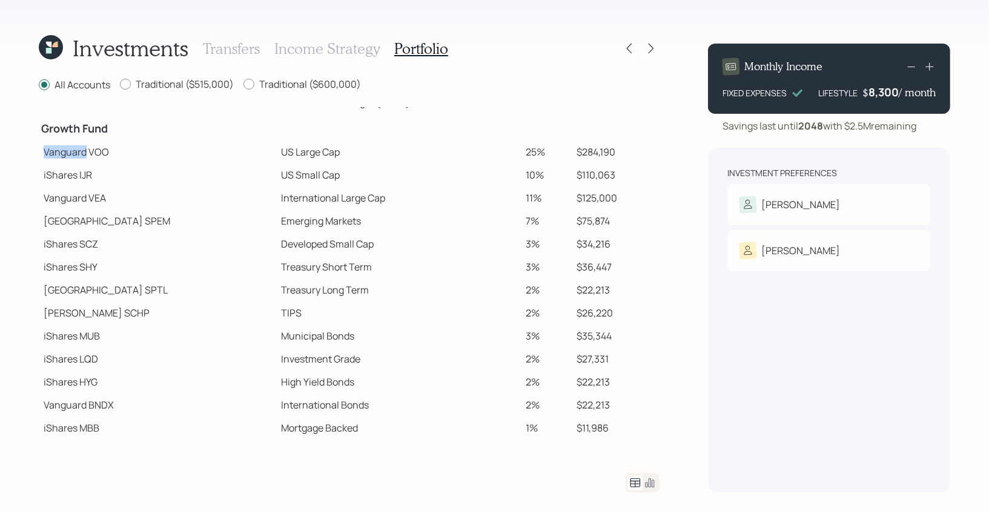
drag, startPoint x: 42, startPoint y: 153, endPoint x: 86, endPoint y: 156, distance: 43.7
click at [86, 156] on td "Vanguard VOO" at bounding box center [157, 151] width 237 height 23
drag, startPoint x: 45, startPoint y: 173, endPoint x: 78, endPoint y: 173, distance: 33.3
click at [78, 173] on td "iShares IJR" at bounding box center [157, 174] width 237 height 23
drag, startPoint x: 44, startPoint y: 220, endPoint x: 99, endPoint y: 226, distance: 56.0
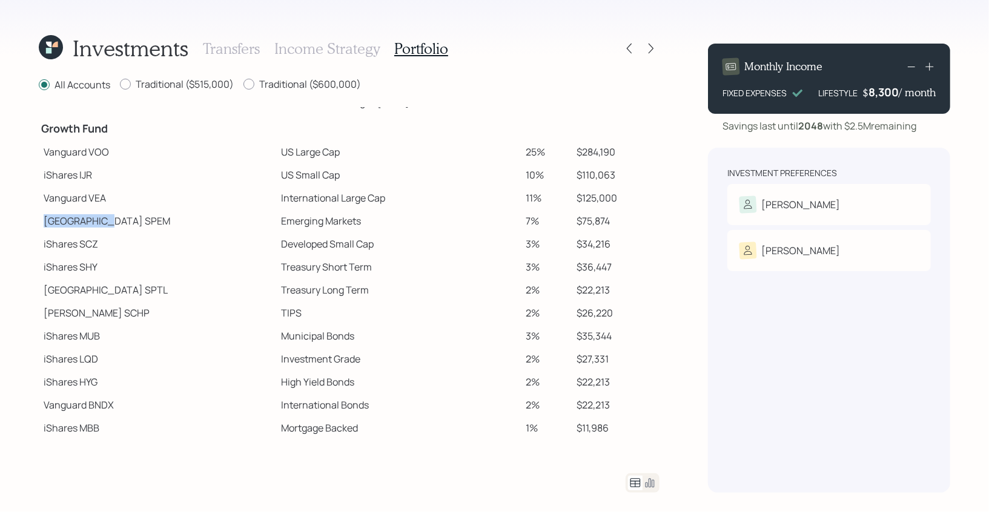
click at [99, 226] on td "State Street SPEM" at bounding box center [157, 220] width 237 height 23
drag, startPoint x: 44, startPoint y: 313, endPoint x: 82, endPoint y: 317, distance: 38.3
click at [82, 317] on td "Schwab SCHP" at bounding box center [157, 313] width 237 height 23
drag, startPoint x: 43, startPoint y: 150, endPoint x: 301, endPoint y: 161, distance: 258.2
click at [301, 161] on tr "Vanguard VOO US Large Cap 25% $284,190" at bounding box center [349, 151] width 621 height 23
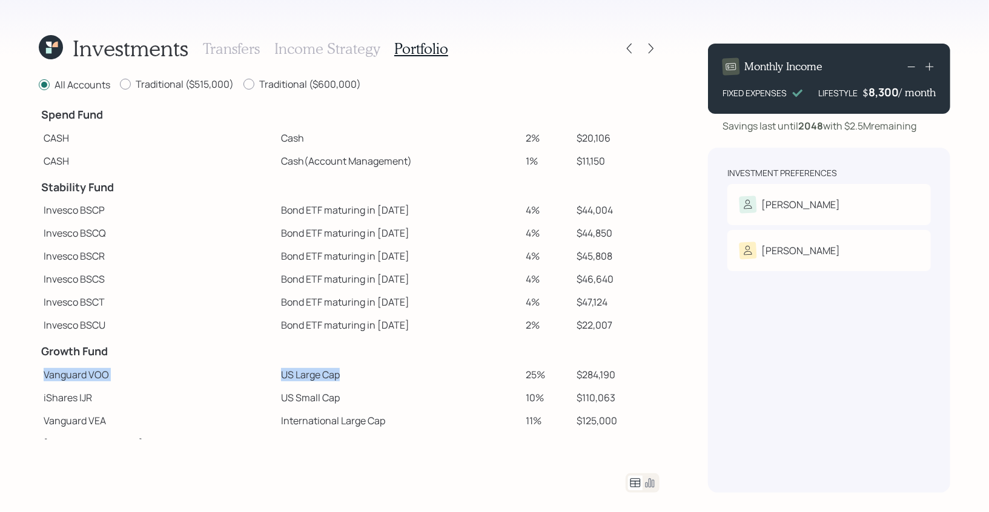
scroll to position [0, 0]
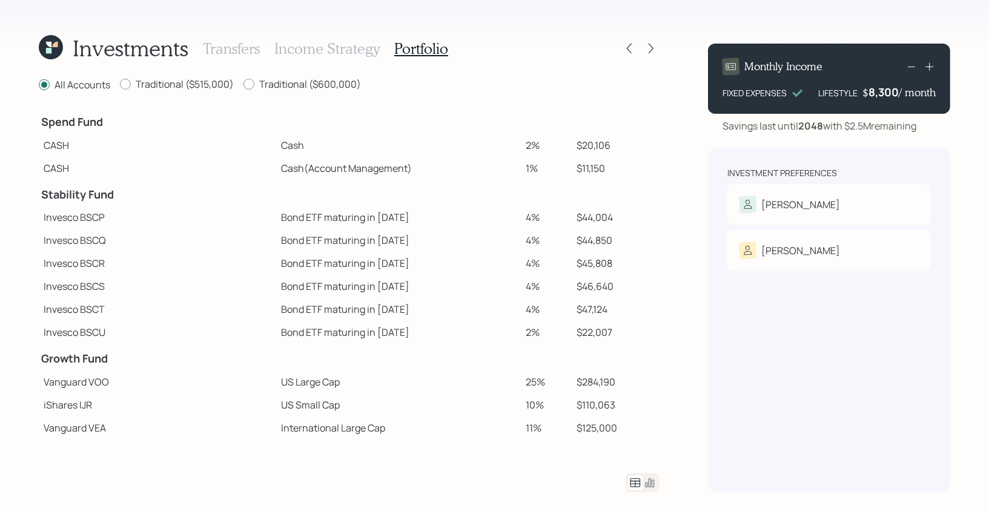
click at [48, 363] on h4 "Growth Fund" at bounding box center [157, 358] width 232 height 13
drag, startPoint x: 43, startPoint y: 361, endPoint x: 119, endPoint y: 363, distance: 76.3
click at [119, 363] on h4 "Growth Fund" at bounding box center [157, 358] width 232 height 13
drag, startPoint x: 41, startPoint y: 194, endPoint x: 132, endPoint y: 195, distance: 91.4
click at [132, 195] on h4 "Stability Fund" at bounding box center [157, 194] width 232 height 13
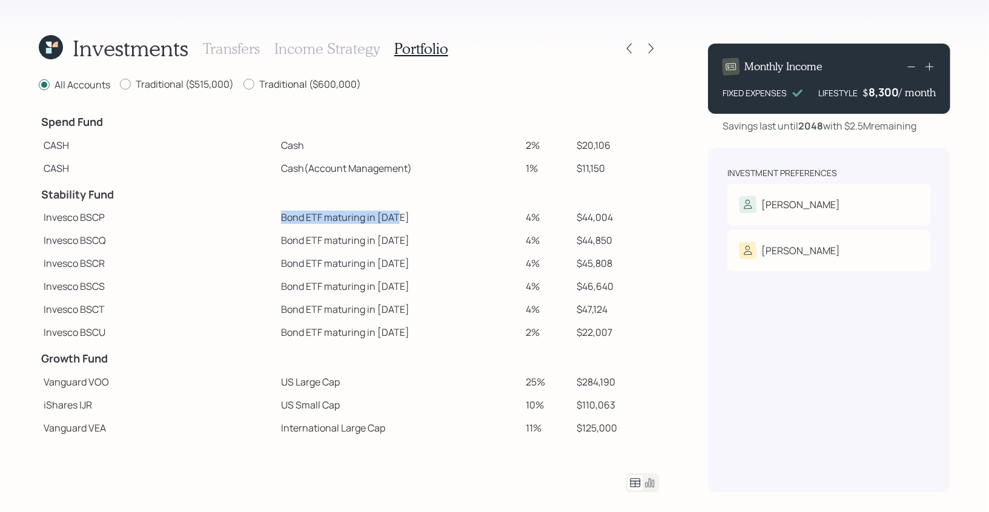
drag, startPoint x: 226, startPoint y: 216, endPoint x: 352, endPoint y: 217, distance: 125.9
click at [352, 217] on td "Bond ETF maturing in 2025" at bounding box center [398, 217] width 245 height 23
drag, startPoint x: 349, startPoint y: 337, endPoint x: 220, endPoint y: 333, distance: 128.4
click at [276, 333] on td "Bond ETF maturing in 2030" at bounding box center [398, 332] width 245 height 23
drag, startPoint x: 605, startPoint y: 218, endPoint x: 225, endPoint y: 222, distance: 379.6
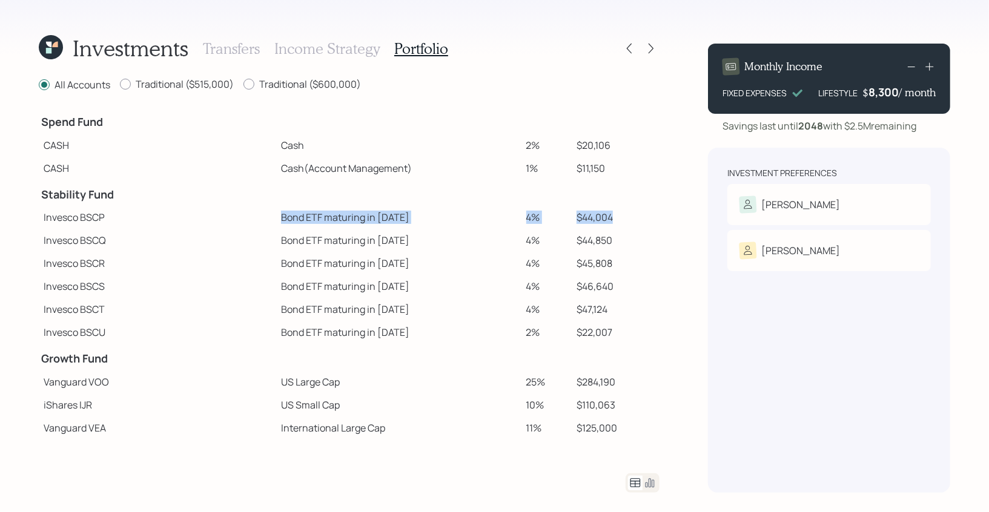
click at [225, 222] on tr "Invesco BSCP Bond ETF maturing in 2025 4% $44,004" at bounding box center [349, 217] width 621 height 23
click at [651, 418] on icon at bounding box center [649, 483] width 15 height 15
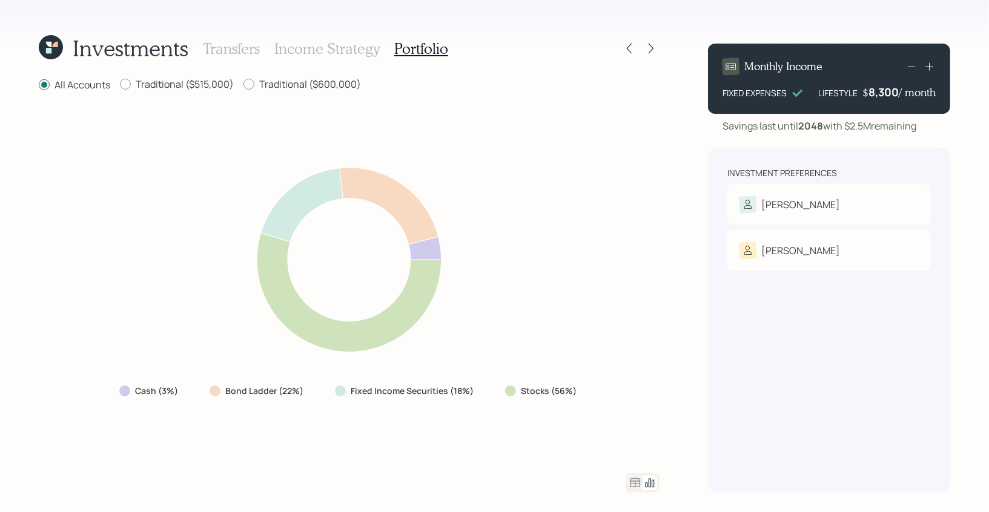
click at [637, 418] on icon at bounding box center [635, 483] width 15 height 15
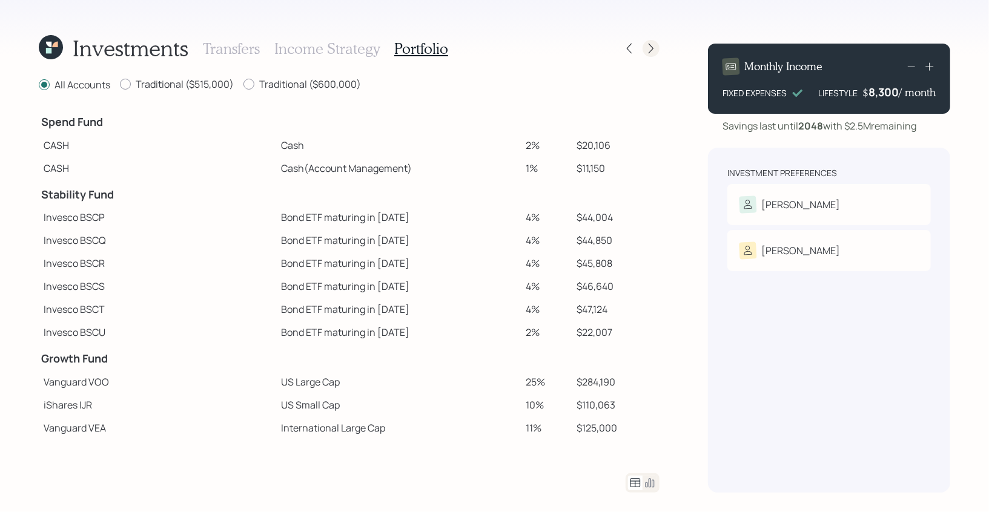
click at [647, 50] on icon at bounding box center [651, 48] width 12 height 12
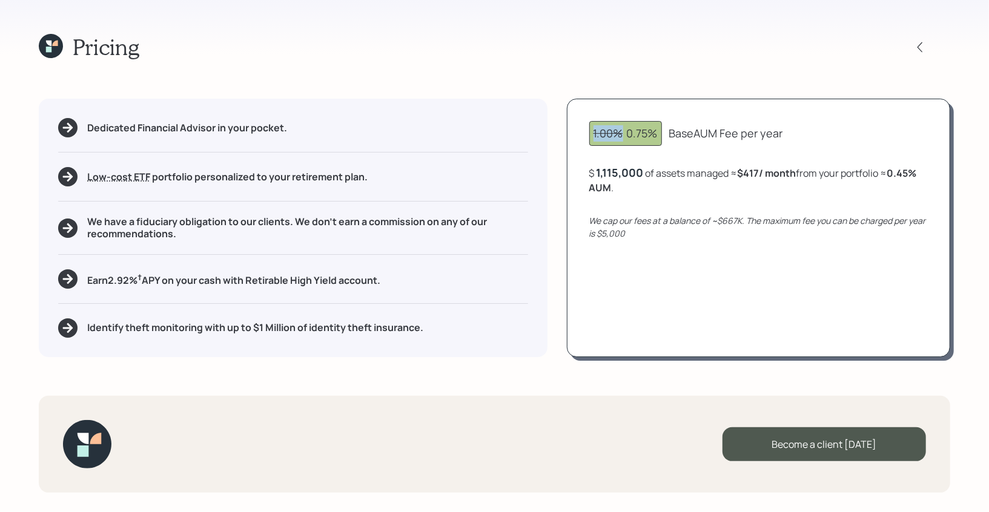
drag, startPoint x: 622, startPoint y: 134, endPoint x: 580, endPoint y: 137, distance: 42.5
click at [580, 137] on div "1.00% 0.75% Base AUM Fee per year $ 1,115,000 of assets managed ≈ $417 / month …" at bounding box center [758, 228] width 383 height 258
drag, startPoint x: 627, startPoint y: 136, endPoint x: 787, endPoint y: 140, distance: 160.5
click at [787, 140] on div "1.00% 0.75% Base AUM Fee per year" at bounding box center [758, 133] width 338 height 25
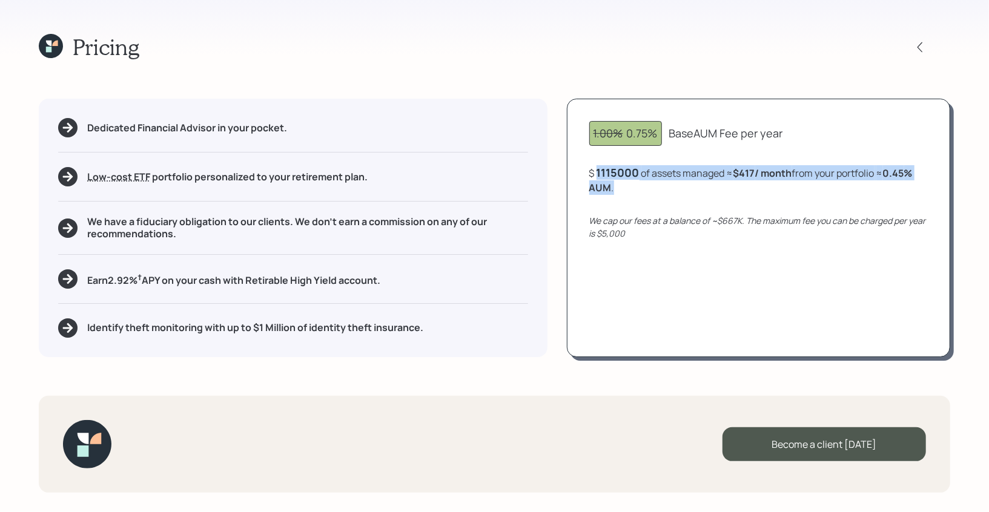
drag, startPoint x: 625, startPoint y: 186, endPoint x: 604, endPoint y: 180, distance: 22.0
click at [604, 180] on div "$ 1115000 of assets managed ≈ $417 / month from your portfolio ≈ 0.45 % AUM ." at bounding box center [758, 180] width 338 height 30
click at [623, 192] on div "$ 1115000 of assets managed ≈ $417 / month from your portfolio ≈ 0.45 % AUM ." at bounding box center [758, 180] width 338 height 30
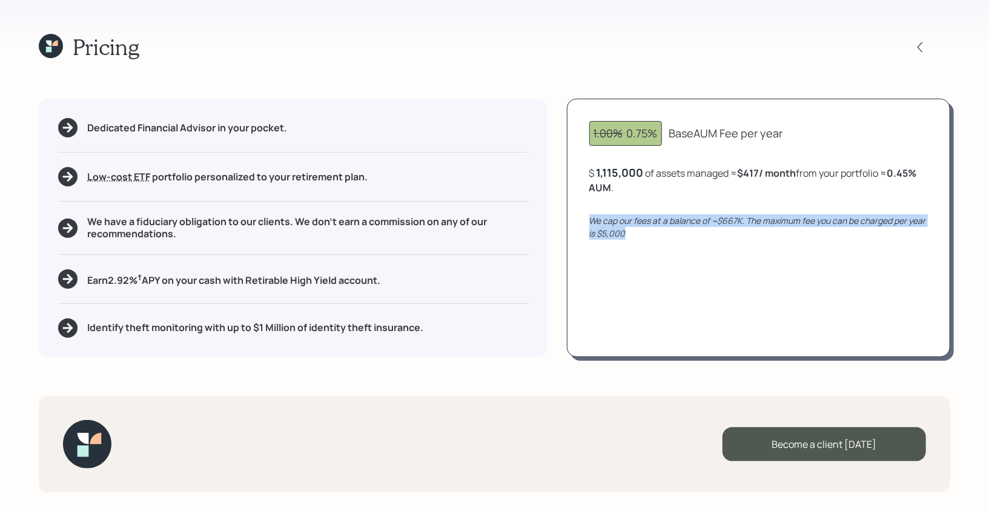
drag, startPoint x: 632, startPoint y: 236, endPoint x: 578, endPoint y: 221, distance: 56.0
click at [578, 221] on div "1.00% 0.75% Base AUM Fee per year $ 1,115,000 of assets managed ≈ $417 / month …" at bounding box center [758, 228] width 383 height 258
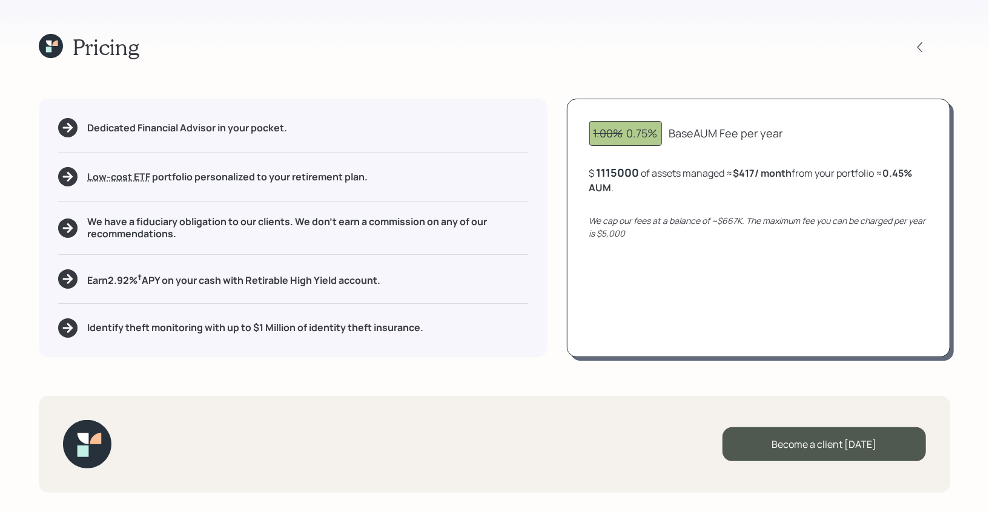
click at [617, 174] on div "1115000" at bounding box center [617, 172] width 43 height 15
click at [644, 173] on div "$ 1115000 of assets managed ≈ $417 / month from your portfolio ≈ 0.45 % AUM ." at bounding box center [758, 180] width 338 height 30
click at [636, 183] on div "$ 1,115,000 of assets managed ≈ $417 / month from your portfolio ≈ 0.45 % AUM ." at bounding box center [758, 180] width 338 height 30
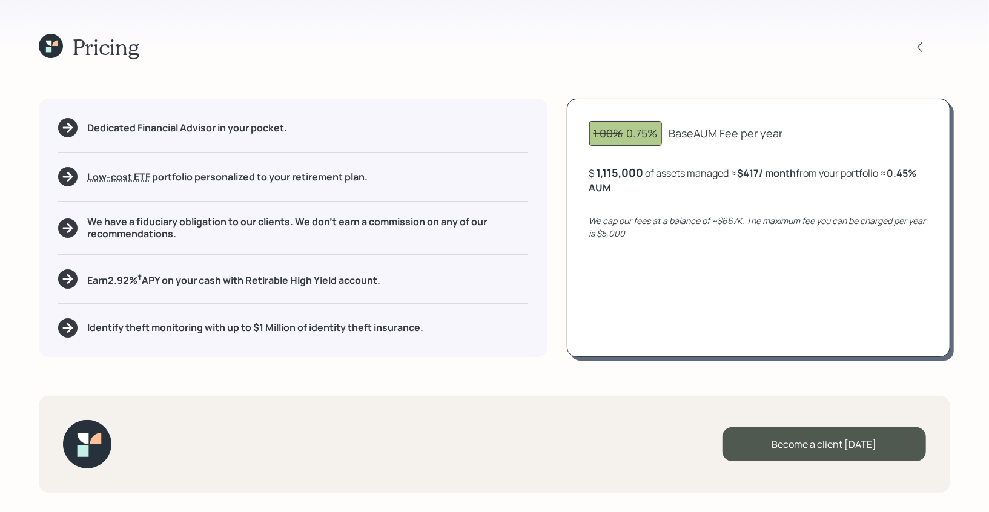
drag, startPoint x: 741, startPoint y: 170, endPoint x: 799, endPoint y: 173, distance: 57.6
click at [796, 173] on b "$417 / month" at bounding box center [766, 172] width 59 height 13
drag, startPoint x: 891, startPoint y: 172, endPoint x: 925, endPoint y: 174, distance: 34.6
click at [808, 174] on div "$ 1,115,000 of assets managed ≈ $417 / month from your portfolio ≈ 0.45 % AUM ." at bounding box center [758, 180] width 338 height 30
click at [620, 171] on div "1115000" at bounding box center [617, 172] width 43 height 15
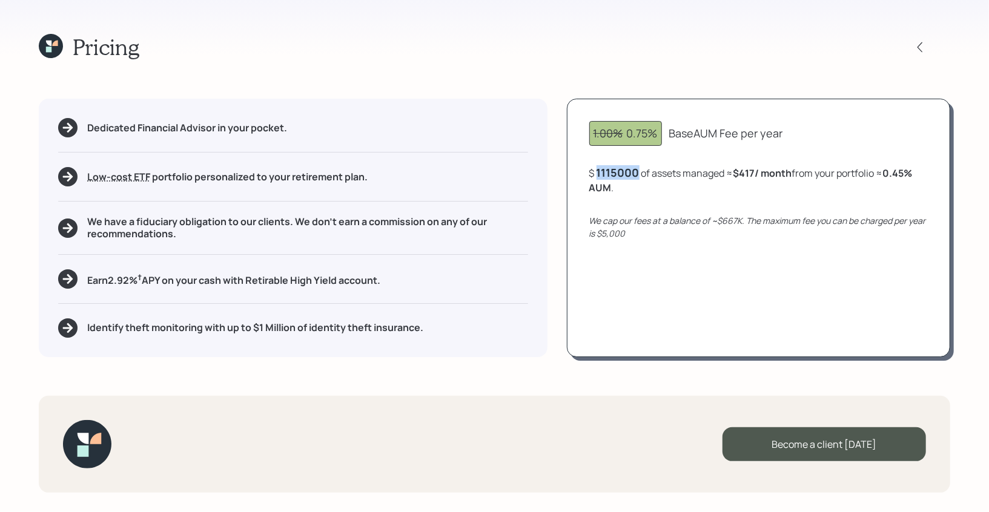
click at [620, 171] on div "1115000" at bounding box center [617, 172] width 43 height 15
click at [627, 190] on div "$ 1400000 of assets managed ≈ $417 / month from your portfolio ≈ 0.45 % AUM ." at bounding box center [758, 180] width 338 height 30
drag, startPoint x: 748, startPoint y: 173, endPoint x: 766, endPoint y: 173, distance: 18.8
click at [766, 173] on b "$417 / month" at bounding box center [772, 172] width 59 height 13
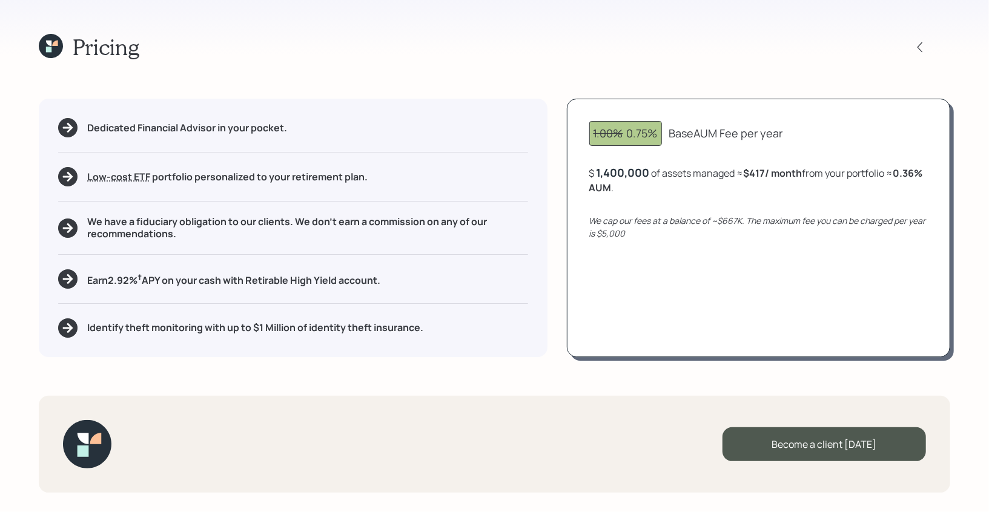
click at [620, 177] on div "1,400,000" at bounding box center [622, 172] width 53 height 15
click at [620, 177] on div "1400000" at bounding box center [620, 172] width 48 height 15
click at [693, 186] on div "$ 1,500,000 of assets managed ≈ $417 / month from your portfolio ≈ 0.34 % AUM ." at bounding box center [758, 180] width 338 height 30
drag, startPoint x: 754, startPoint y: 171, endPoint x: 796, endPoint y: 173, distance: 42.4
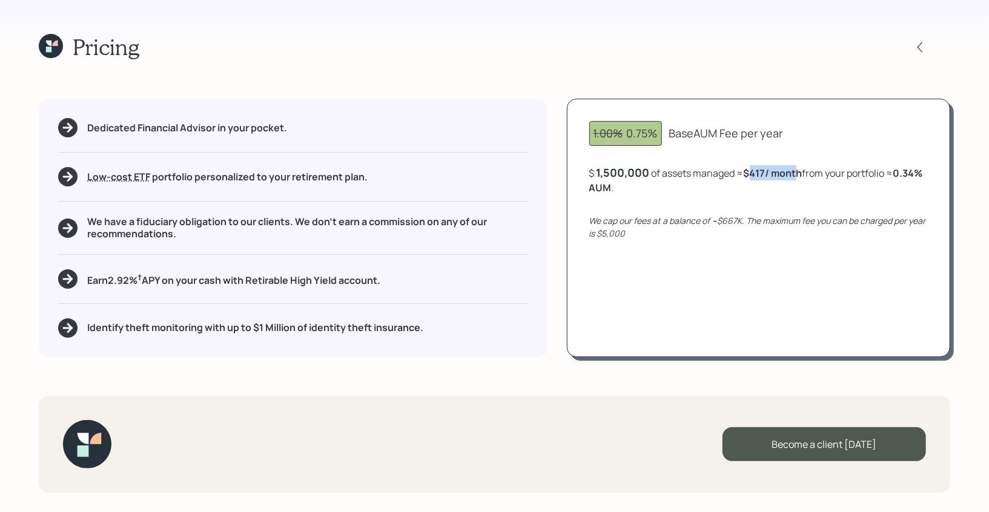
click at [796, 173] on b "$417 / month" at bounding box center [772, 172] width 59 height 13
drag, startPoint x: 642, startPoint y: 190, endPoint x: 576, endPoint y: 186, distance: 66.1
click at [576, 186] on div "1.00% 0.75% Base AUM Fee per year $ 1,500,000 of assets managed ≈ $417 / month …" at bounding box center [758, 228] width 383 height 258
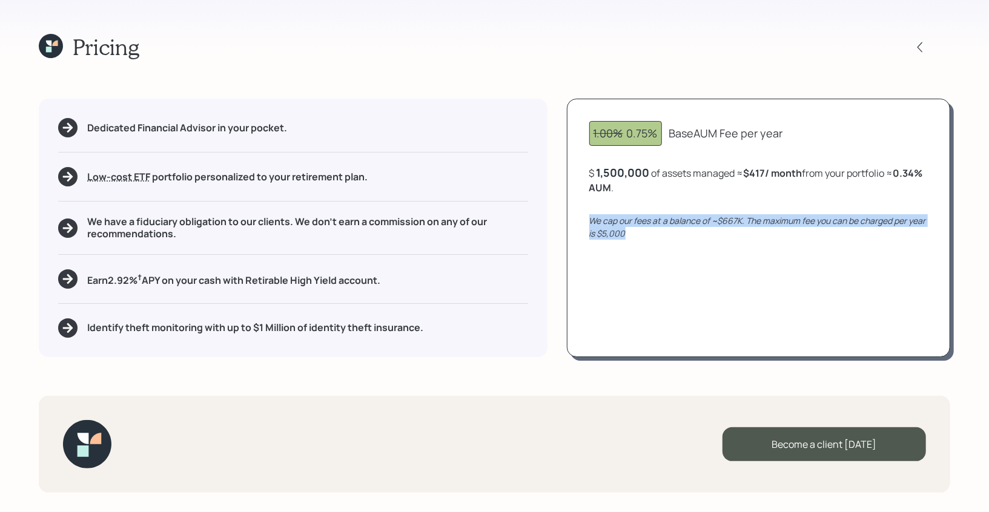
drag, startPoint x: 636, startPoint y: 232, endPoint x: 587, endPoint y: 225, distance: 49.1
click at [587, 225] on div "1.00% 0.75% Base AUM Fee per year $ 1,500,000 of assets managed ≈ $417 / month …" at bounding box center [758, 228] width 383 height 258
click at [639, 236] on div "We cap our fees at a balance of ~$667K. The maximum fee you can be charged per …" at bounding box center [758, 226] width 338 height 25
drag, startPoint x: 639, startPoint y: 236, endPoint x: 589, endPoint y: 222, distance: 51.7
click at [589, 222] on div "1.00% 0.75% Base AUM Fee per year $ 1,500,000 of assets managed ≈ $417 / month …" at bounding box center [758, 228] width 383 height 258
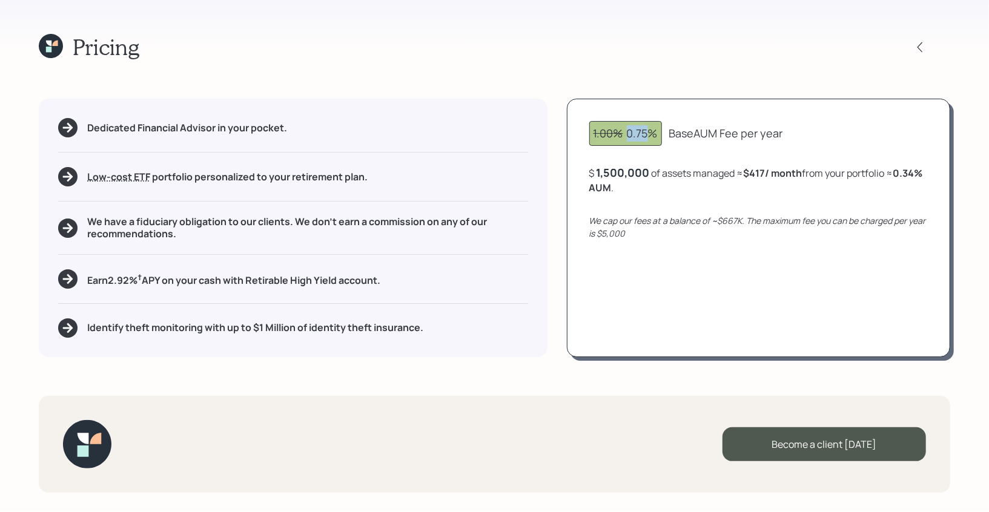
drag, startPoint x: 622, startPoint y: 131, endPoint x: 651, endPoint y: 132, distance: 28.5
click at [651, 132] on div "1.00% 0.75%" at bounding box center [625, 133] width 64 height 16
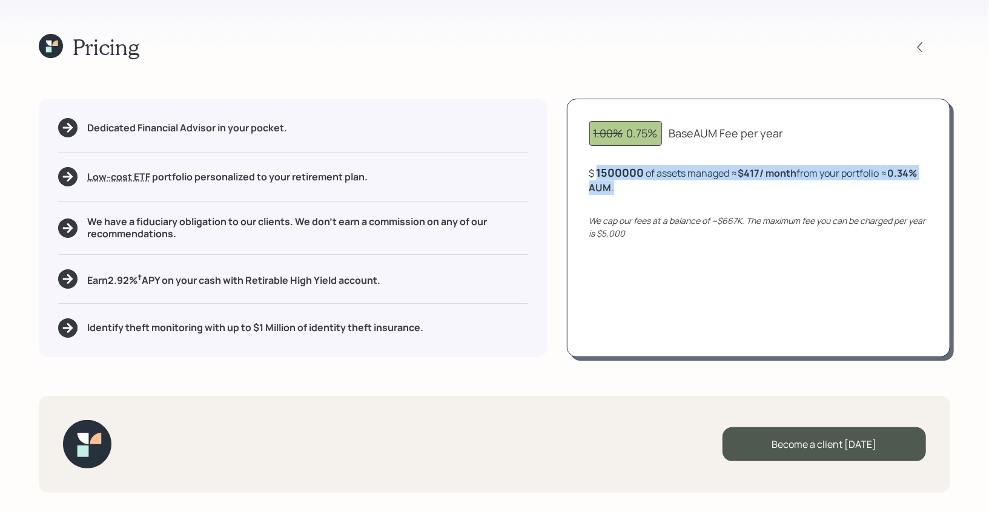
drag, startPoint x: 647, startPoint y: 189, endPoint x: 588, endPoint y: 171, distance: 61.5
click at [588, 171] on div "1.00% 0.75% Base AUM Fee per year $ 1500000 of assets managed ≈ $417 / month fr…" at bounding box center [758, 228] width 383 height 258
click at [625, 77] on div "Pricing Dedicated Financial Advisor in your pocket. Low-cost ETF Retirable uses…" at bounding box center [494, 256] width 989 height 512
click at [54, 45] on icon at bounding box center [54, 43] width 5 height 5
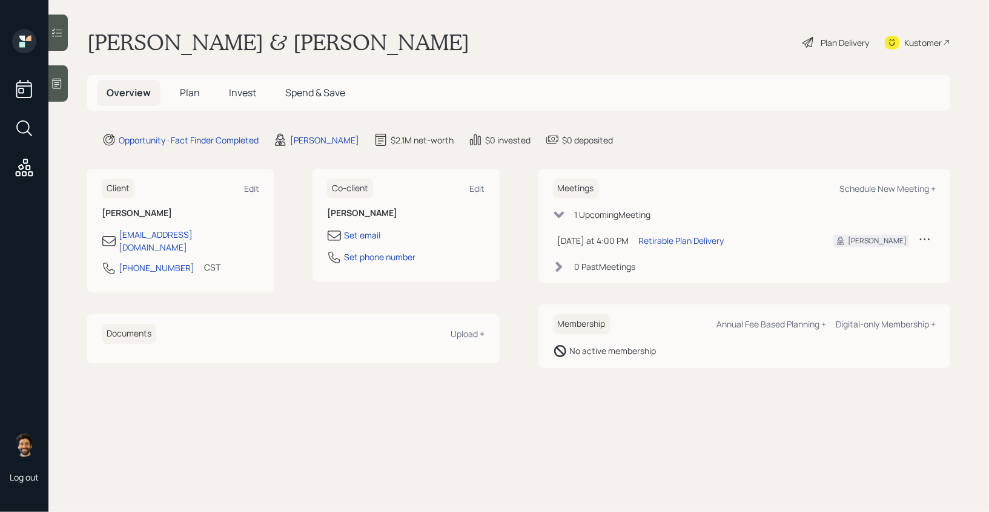
click at [183, 94] on span "Plan" at bounding box center [190, 92] width 20 height 13
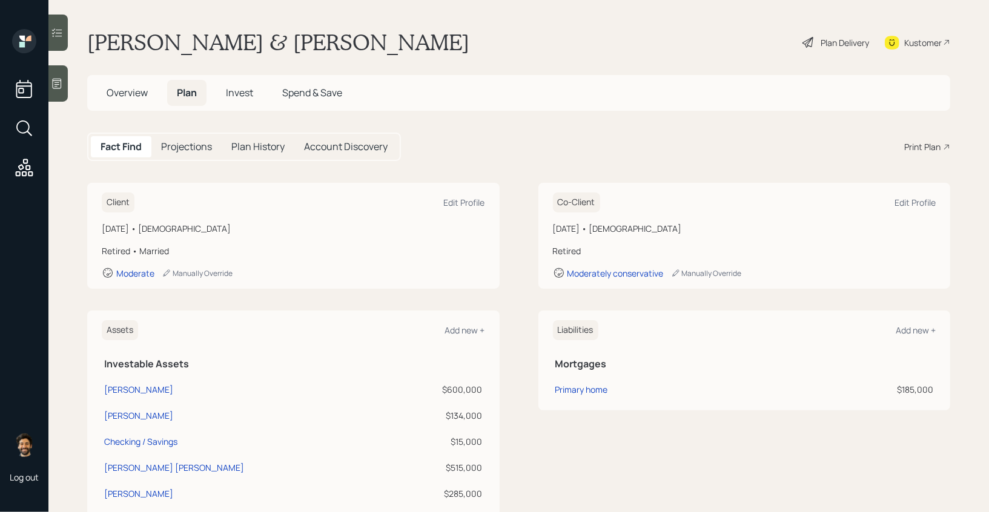
click at [121, 96] on span "Overview" at bounding box center [127, 92] width 41 height 13
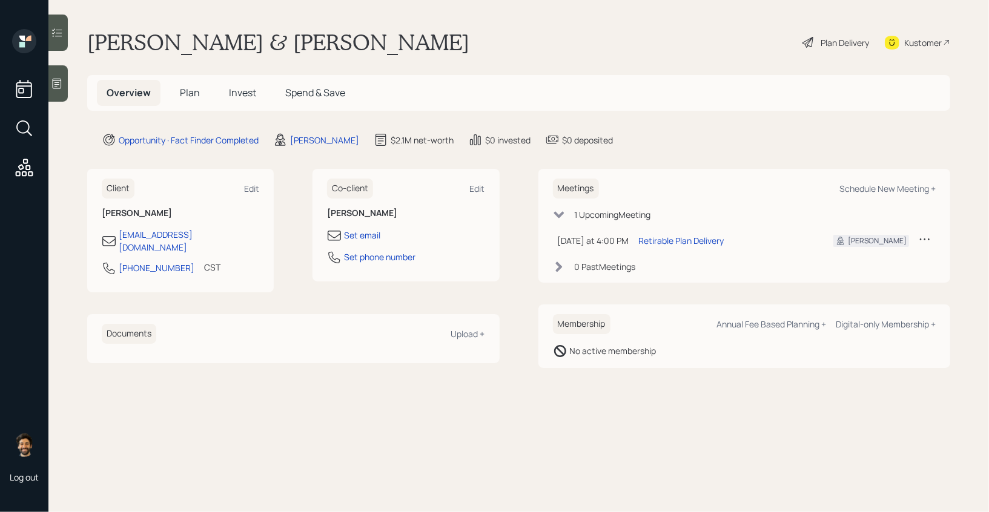
click at [193, 89] on span "Plan" at bounding box center [190, 92] width 20 height 13
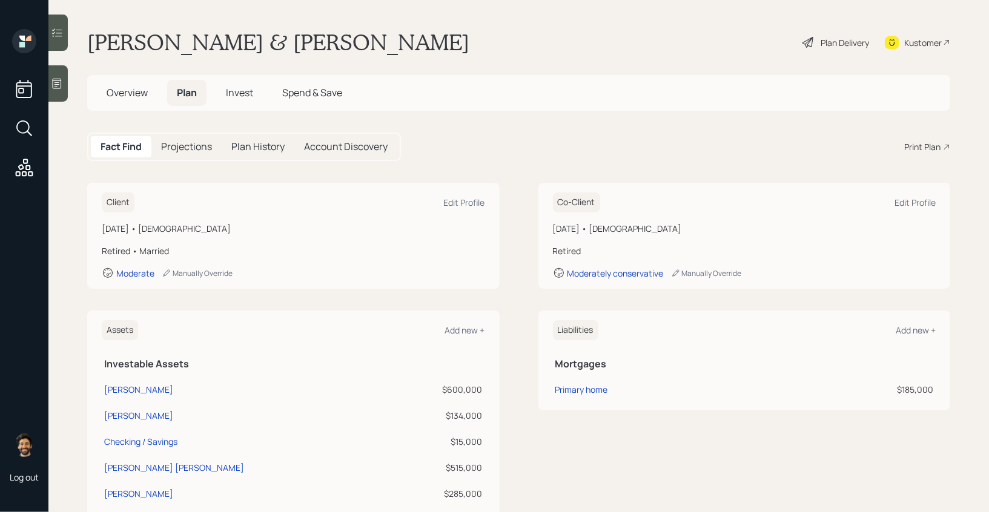
click at [133, 88] on span "Overview" at bounding box center [127, 92] width 41 height 13
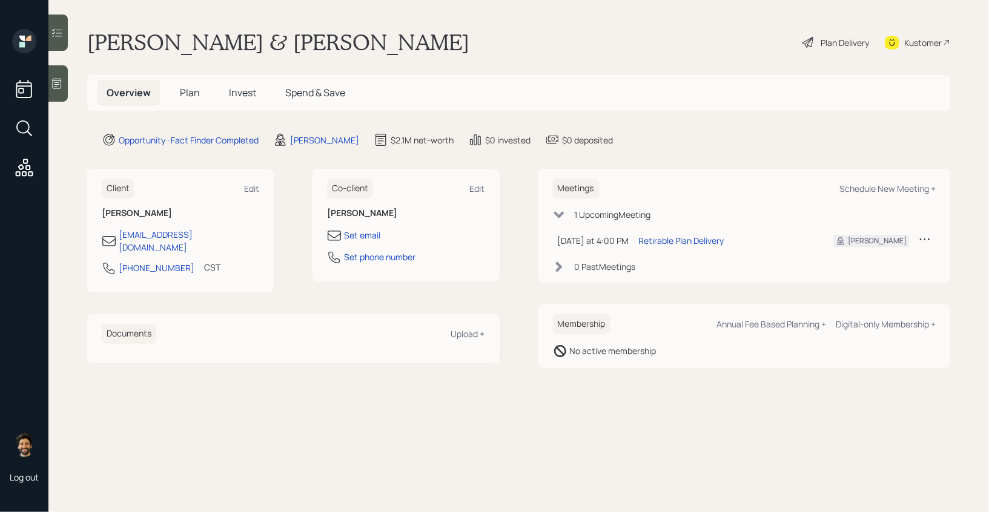
click at [183, 86] on span "Plan" at bounding box center [190, 92] width 20 height 13
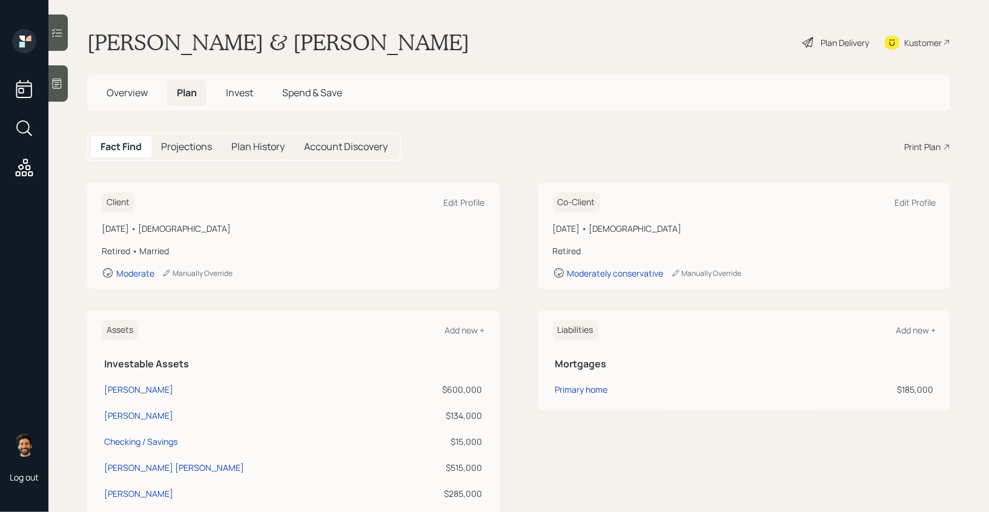
click at [808, 148] on div "Print Plan" at bounding box center [922, 146] width 36 height 13
click at [130, 89] on span "Overview" at bounding box center [127, 92] width 41 height 13
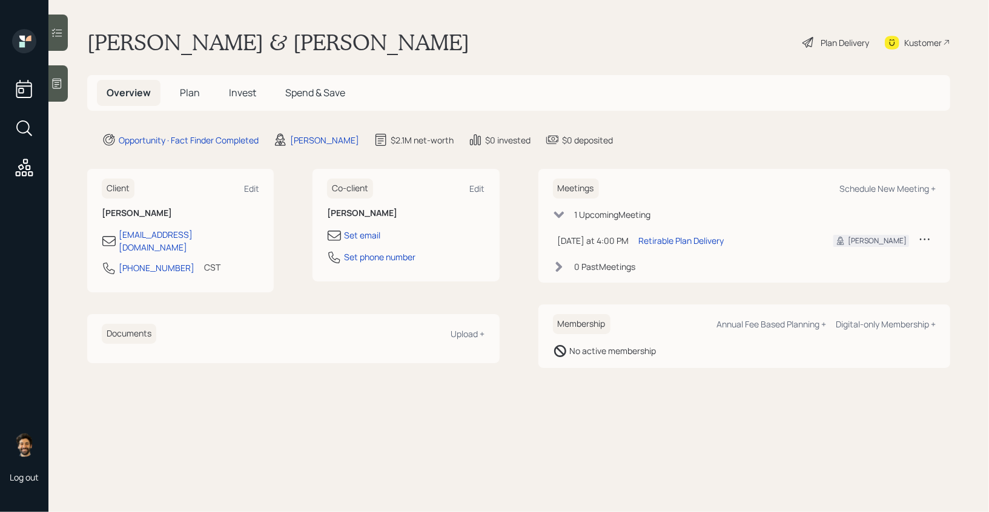
click at [186, 90] on span "Plan" at bounding box center [190, 92] width 20 height 13
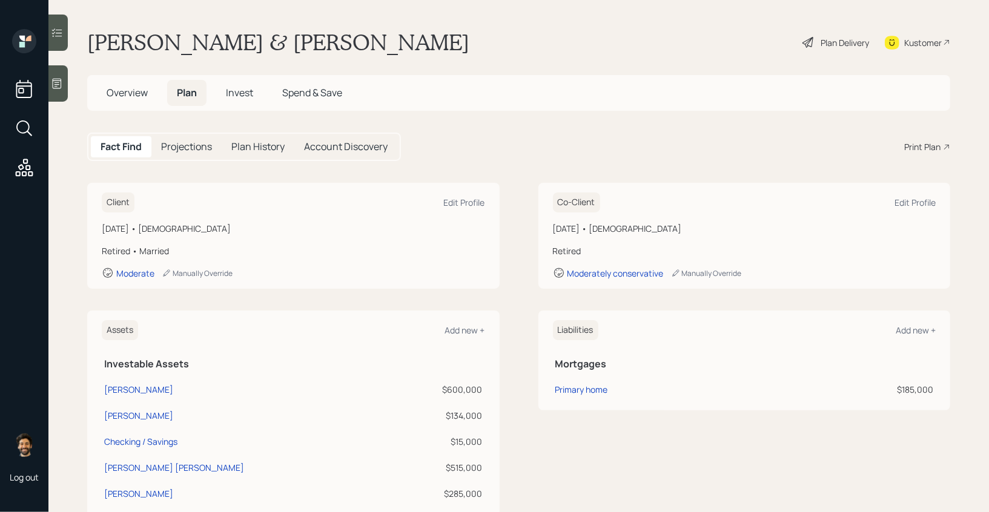
click at [119, 98] on span "Overview" at bounding box center [127, 92] width 41 height 13
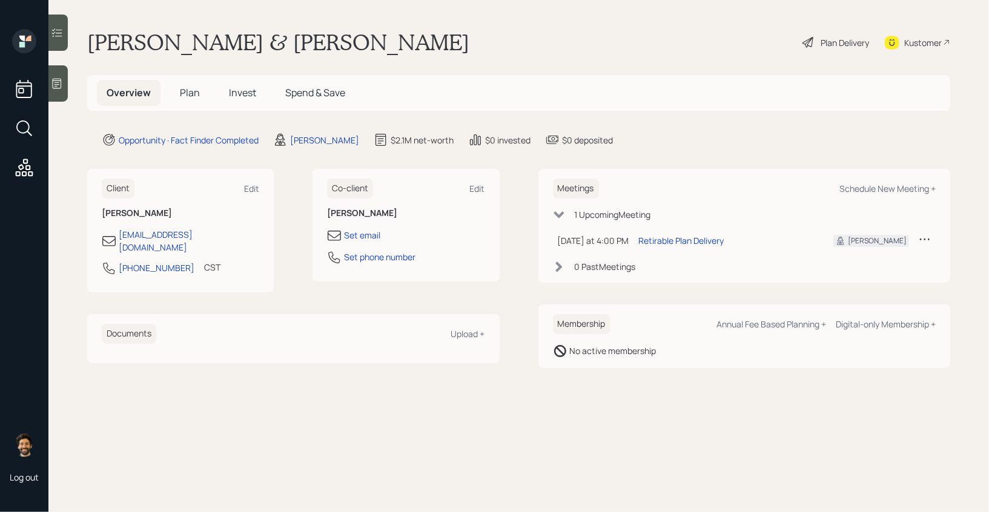
click at [188, 96] on span "Plan" at bounding box center [190, 92] width 20 height 13
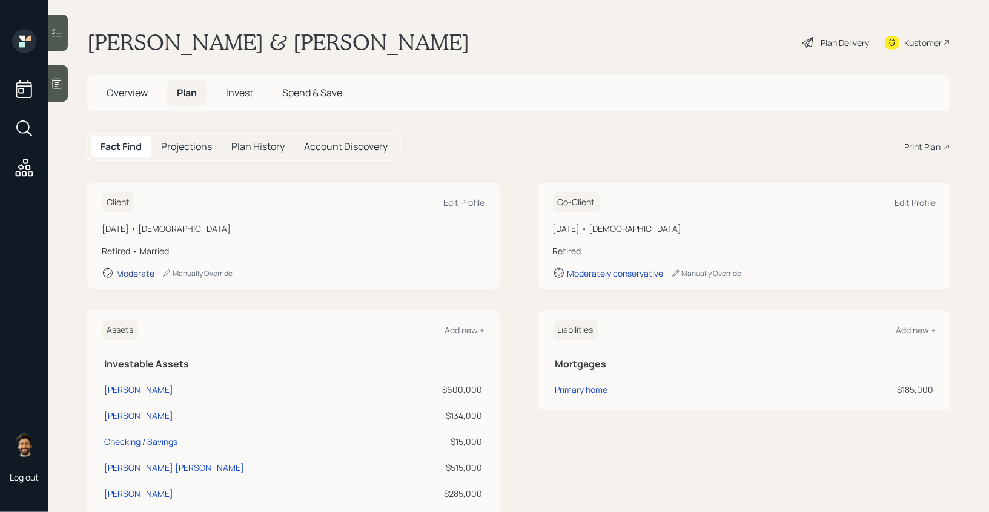
click at [130, 275] on div "Moderate" at bounding box center [135, 274] width 38 height 12
click at [209, 271] on div "Manually Override" at bounding box center [197, 273] width 71 height 10
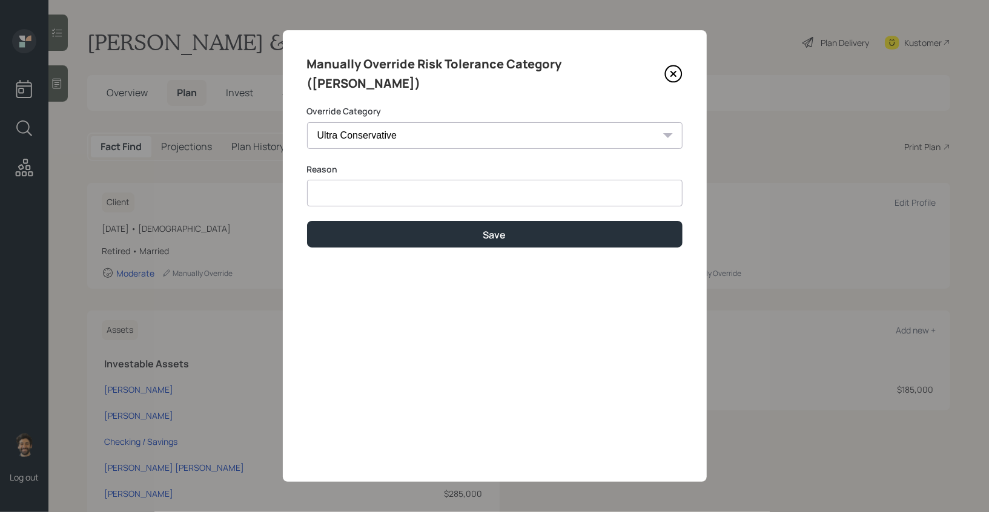
click at [347, 180] on input at bounding box center [494, 193] width 375 height 27
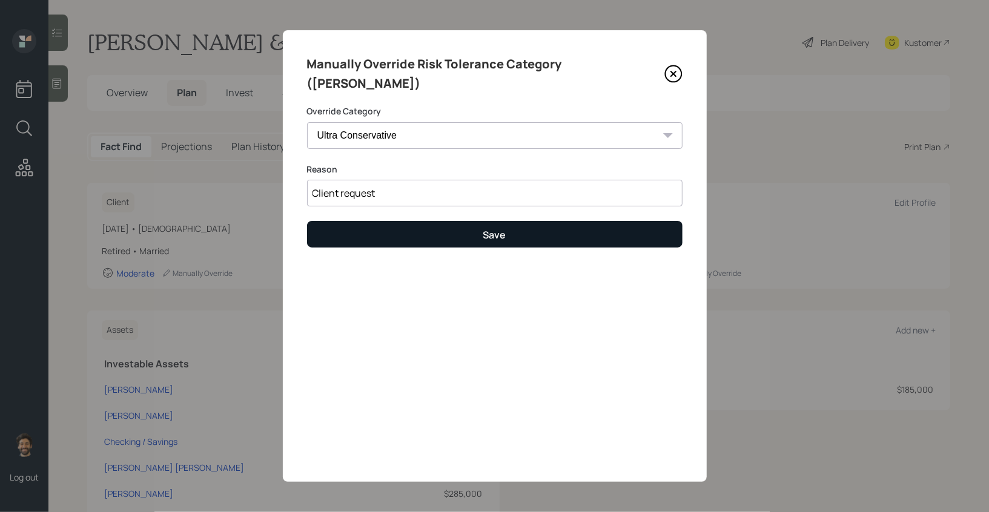
type input "Client request"
click at [378, 221] on button "Save" at bounding box center [494, 234] width 375 height 26
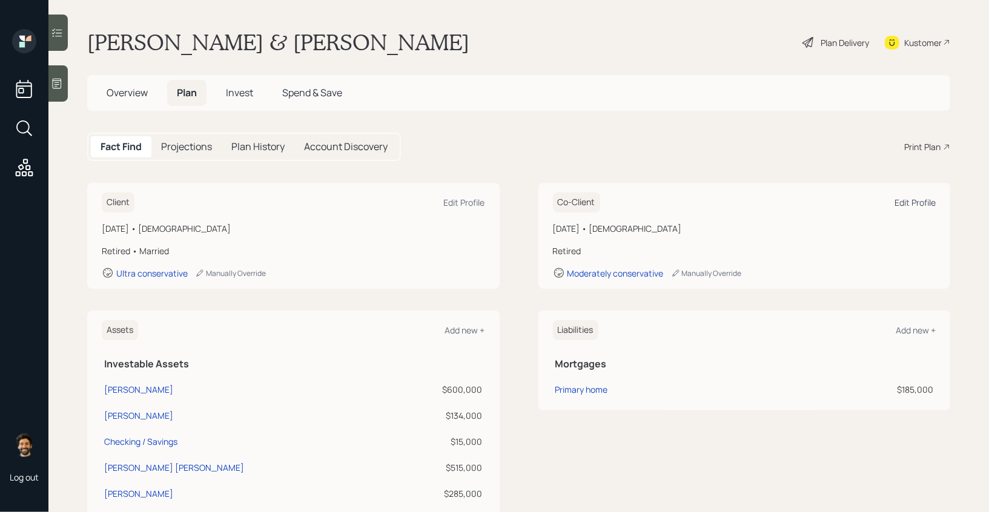
click at [808, 202] on div "Edit Profile" at bounding box center [914, 203] width 41 height 12
select select "2"
click at [704, 277] on div "Manually Override" at bounding box center [706, 273] width 71 height 10
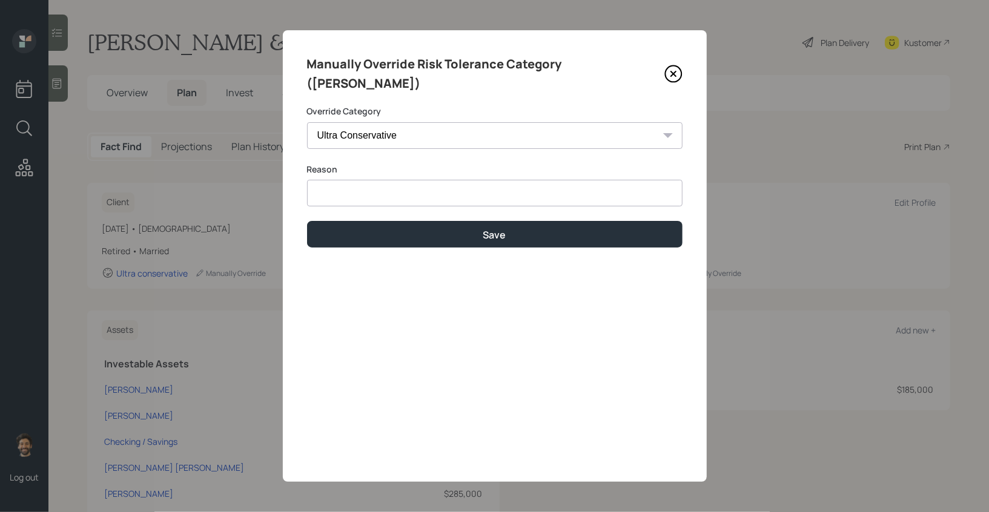
click at [447, 180] on input at bounding box center [494, 193] width 375 height 27
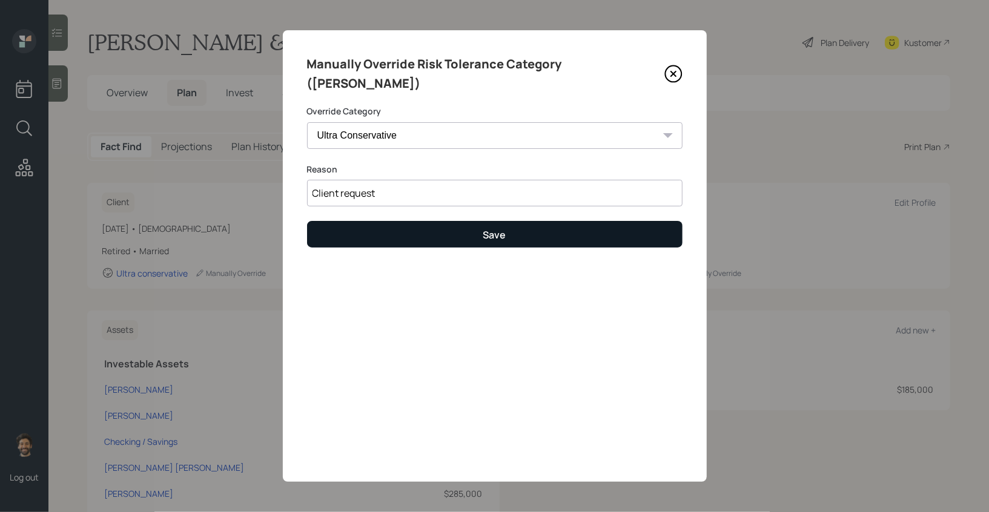
type input "Client request"
click at [470, 221] on button "Save" at bounding box center [494, 234] width 375 height 26
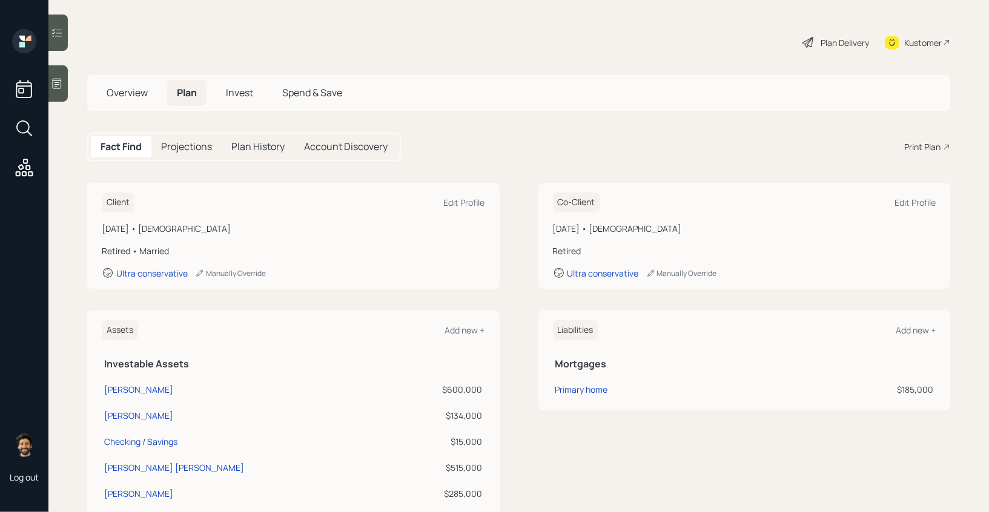
click at [846, 39] on div "Plan Delivery" at bounding box center [844, 42] width 48 height 13
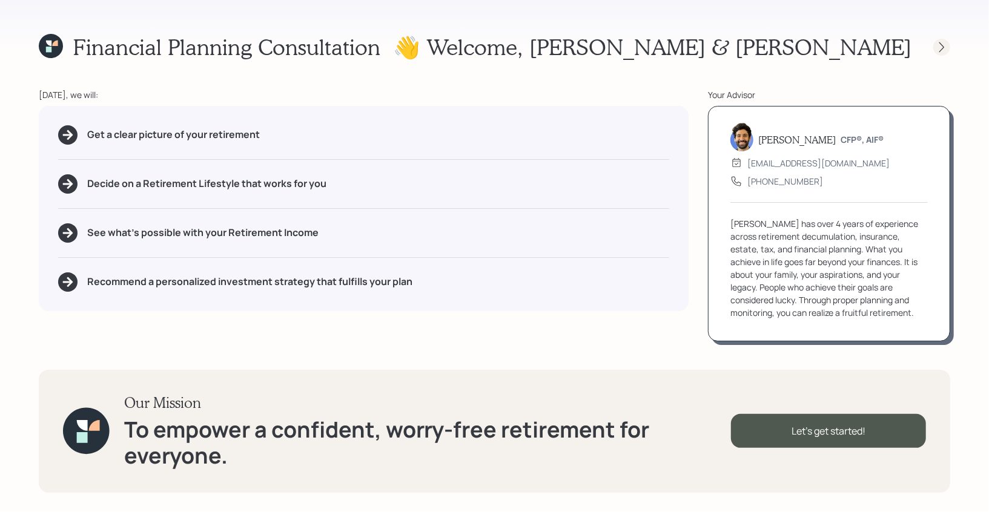
click at [937, 49] on icon at bounding box center [941, 47] width 12 height 12
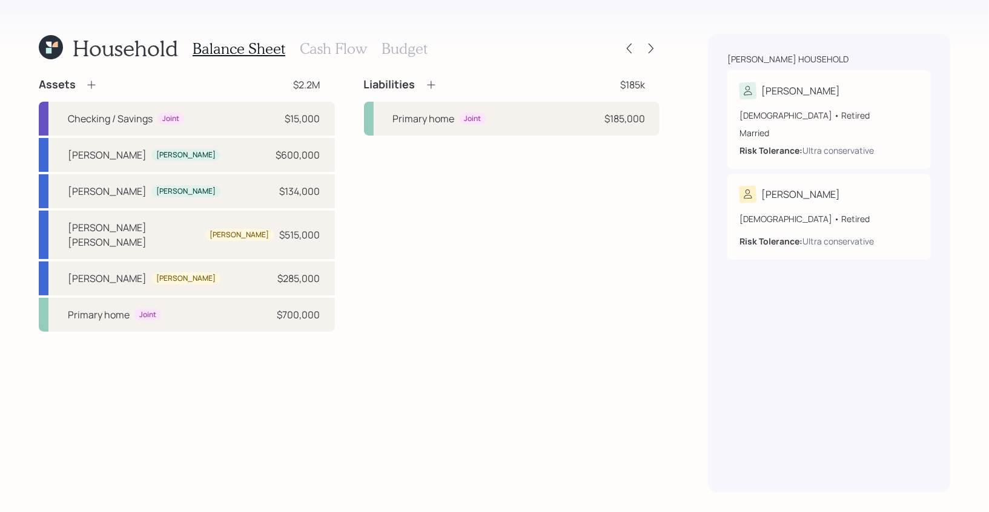
click at [659, 49] on div "Household Balance Sheet Cash Flow Budget Assets $2.2M Checking / Savings Joint …" at bounding box center [494, 256] width 989 height 512
click at [652, 50] on icon at bounding box center [651, 48] width 12 height 12
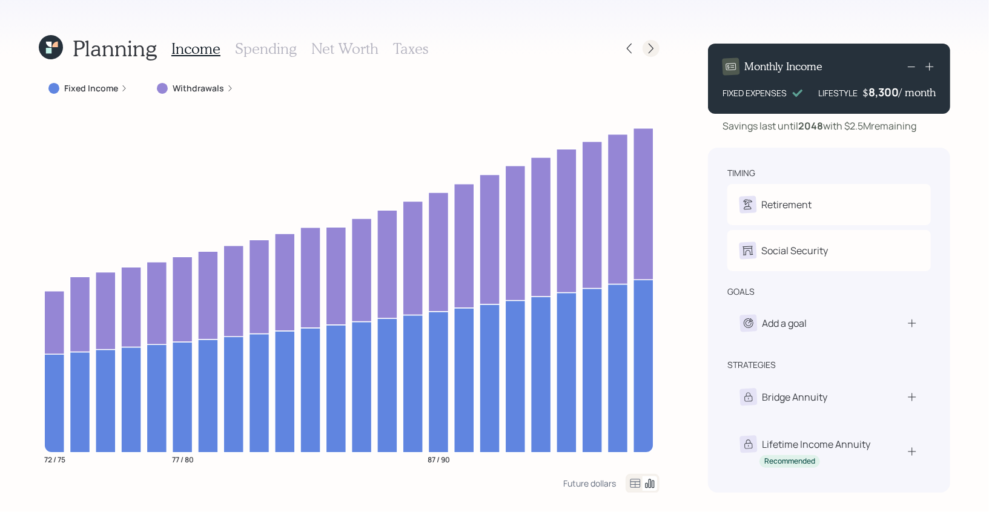
click at [650, 42] on icon at bounding box center [651, 48] width 12 height 12
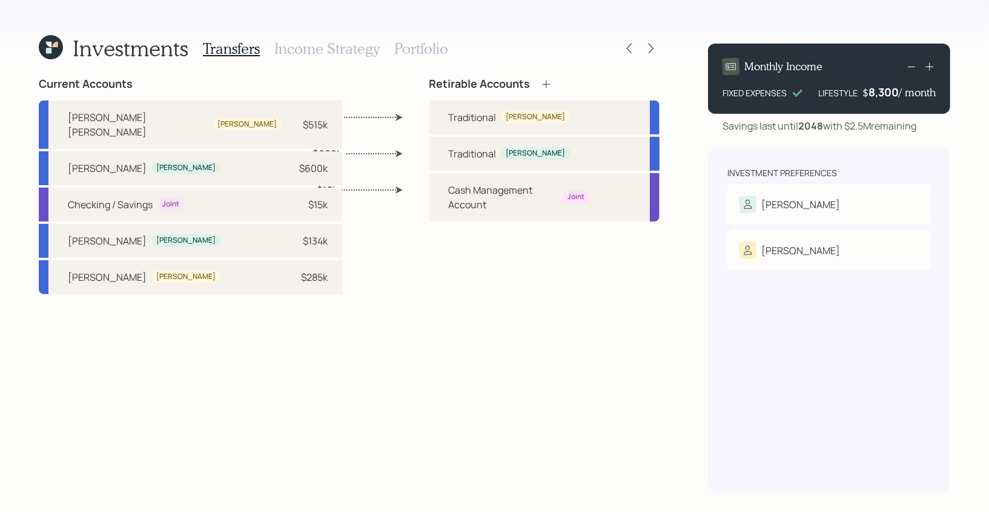
click at [423, 40] on h3 "Portfolio" at bounding box center [421, 49] width 54 height 18
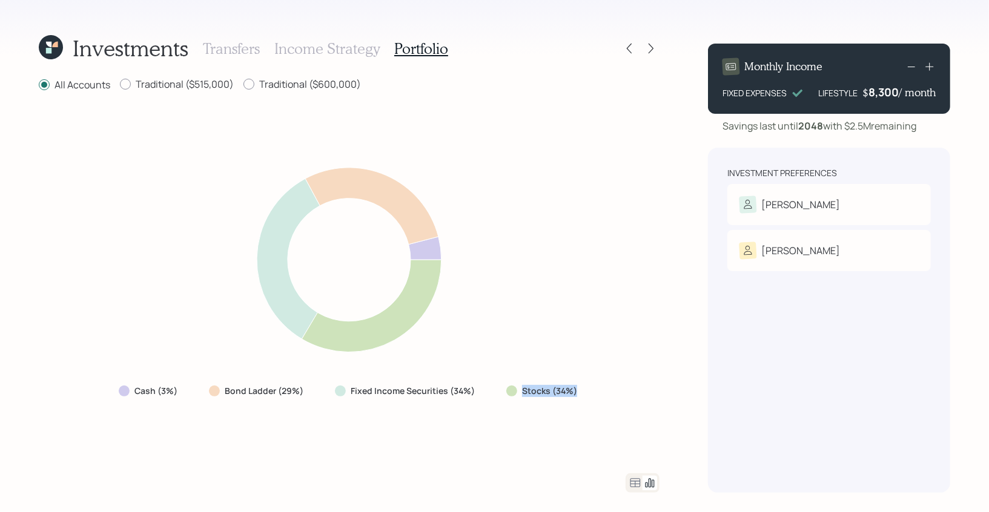
drag, startPoint x: 580, startPoint y: 393, endPoint x: 517, endPoint y: 394, distance: 63.0
click at [517, 394] on div "Stocks (34%)" at bounding box center [542, 391] width 93 height 22
drag, startPoint x: 480, startPoint y: 392, endPoint x: 345, endPoint y: 384, distance: 135.2
click at [345, 384] on div "Fixed Income Securities (34%)" at bounding box center [406, 391] width 162 height 22
click at [635, 484] on icon at bounding box center [635, 483] width 15 height 15
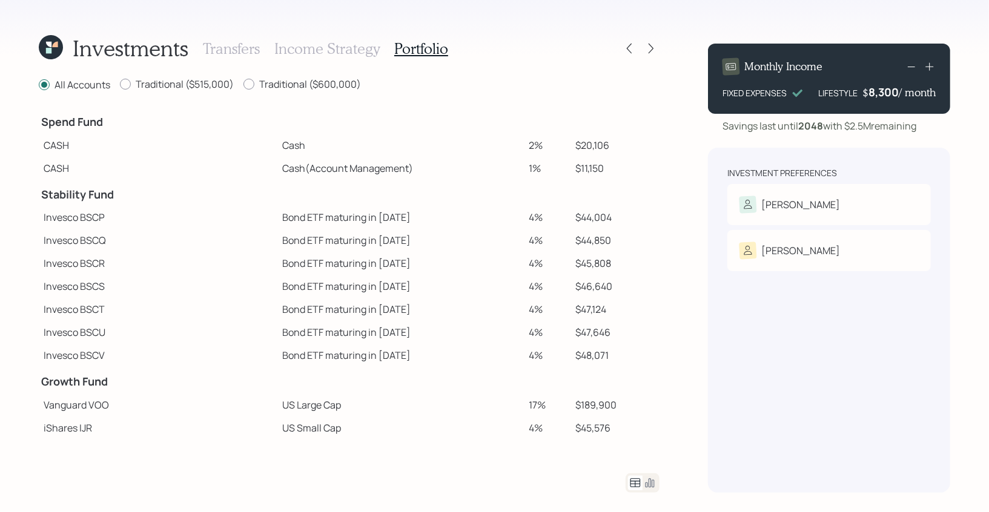
scroll to position [255, 0]
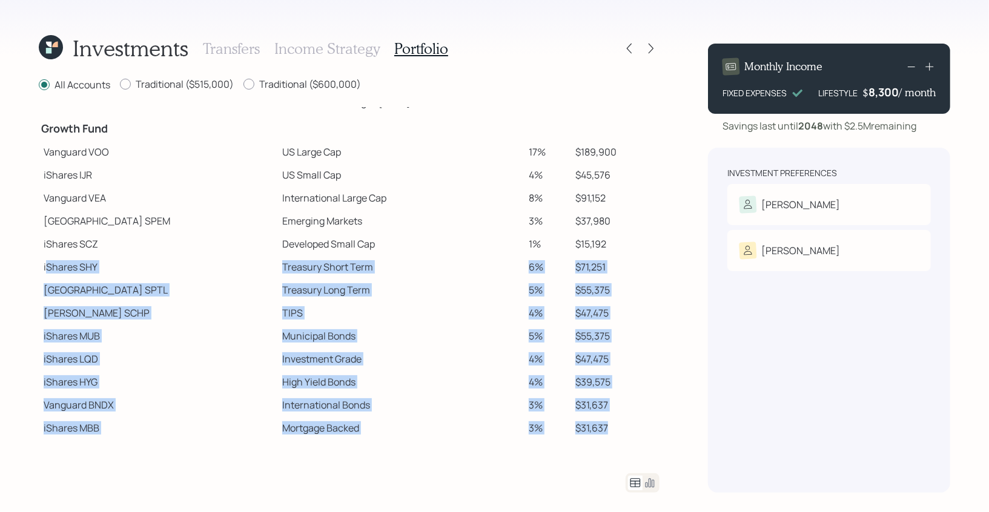
drag, startPoint x: 598, startPoint y: 424, endPoint x: 45, endPoint y: 266, distance: 574.9
click at [45, 266] on tbody "Spend Fund CASH Cash 2% $20,106 CASH Cash (Account Management) 1% $11,150 Stabi…" at bounding box center [349, 146] width 621 height 585
click at [277, 361] on td "Investment Grade" at bounding box center [400, 359] width 246 height 23
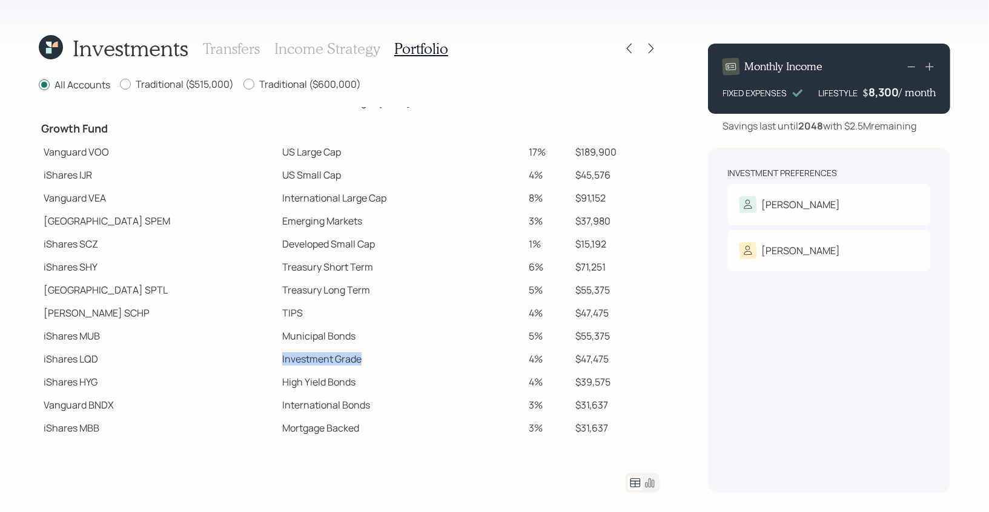
drag, startPoint x: 227, startPoint y: 359, endPoint x: 317, endPoint y: 359, distance: 90.2
click at [317, 359] on td "Investment Grade" at bounding box center [400, 359] width 246 height 23
drag, startPoint x: 227, startPoint y: 383, endPoint x: 305, endPoint y: 385, distance: 77.5
click at [305, 385] on td "High Yield Bonds" at bounding box center [400, 382] width 246 height 23
drag, startPoint x: 227, startPoint y: 406, endPoint x: 358, endPoint y: 404, distance: 130.8
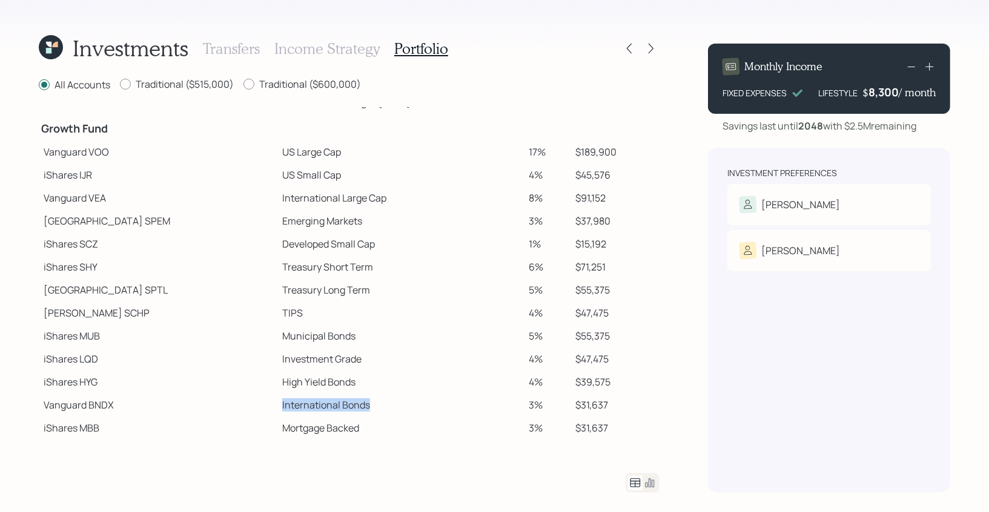
click at [358, 404] on td "International Bonds" at bounding box center [400, 405] width 246 height 23
drag, startPoint x: 308, startPoint y: 429, endPoint x: 216, endPoint y: 429, distance: 91.4
click at [216, 429] on tr "iShares MBB Mortgage Backed 3% $31,637" at bounding box center [349, 428] width 621 height 23
click at [649, 486] on icon at bounding box center [649, 483] width 15 height 15
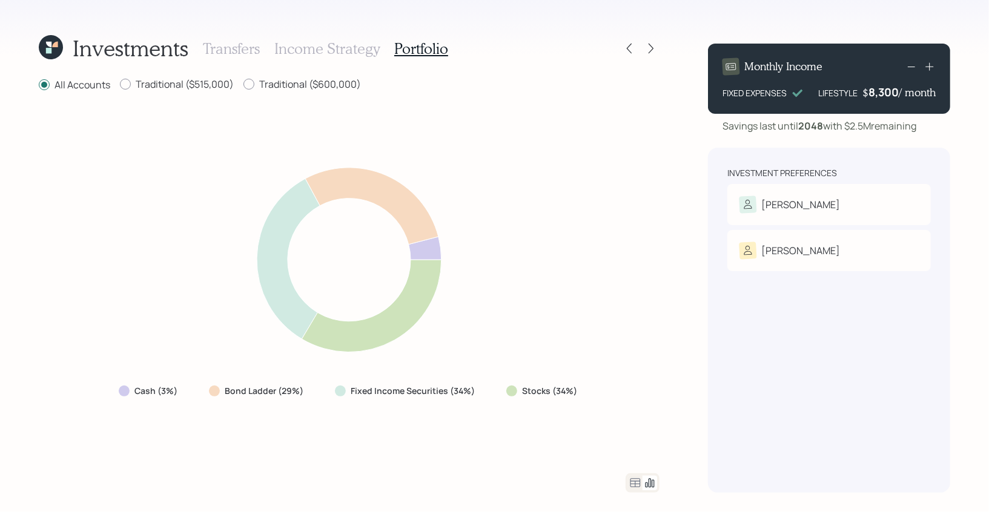
click at [631, 479] on icon at bounding box center [635, 482] width 10 height 9
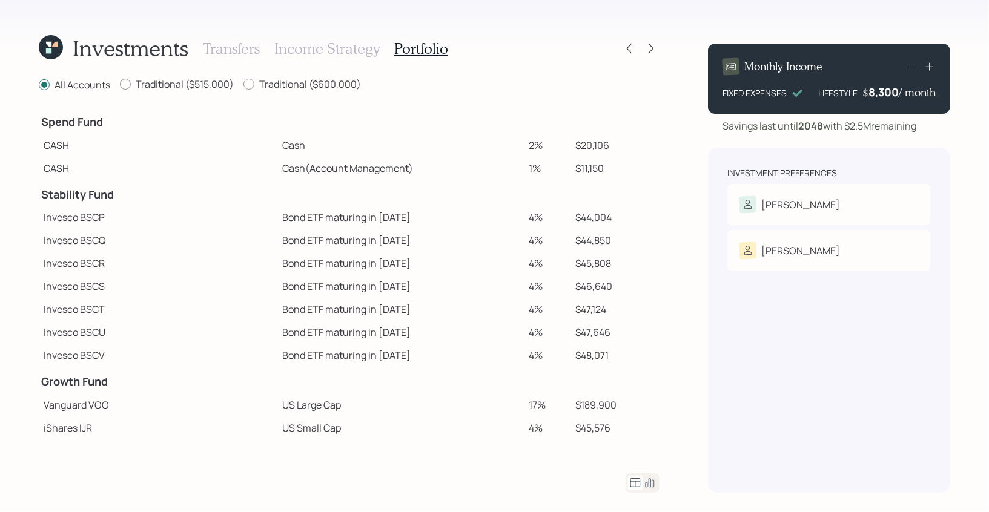
click at [50, 51] on icon at bounding box center [48, 50] width 5 height 5
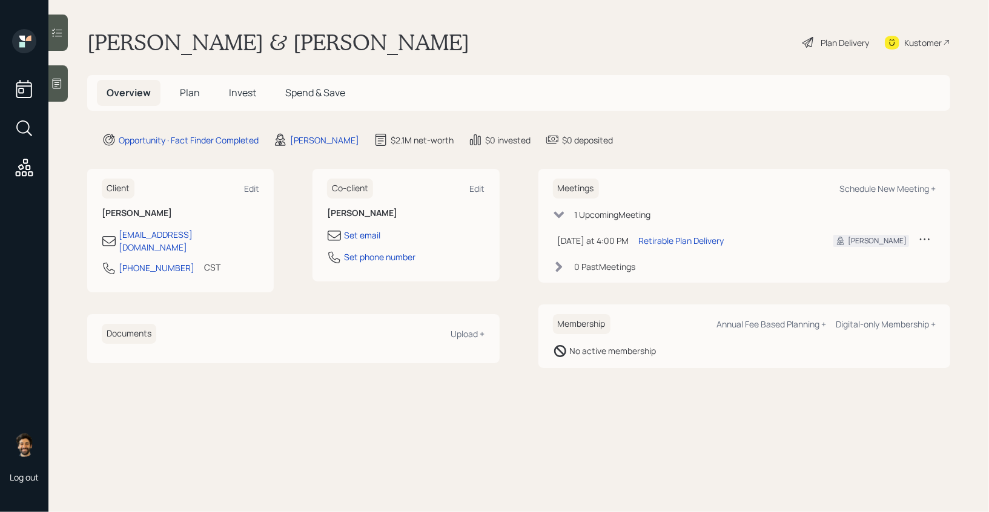
click at [189, 91] on span "Plan" at bounding box center [190, 92] width 20 height 13
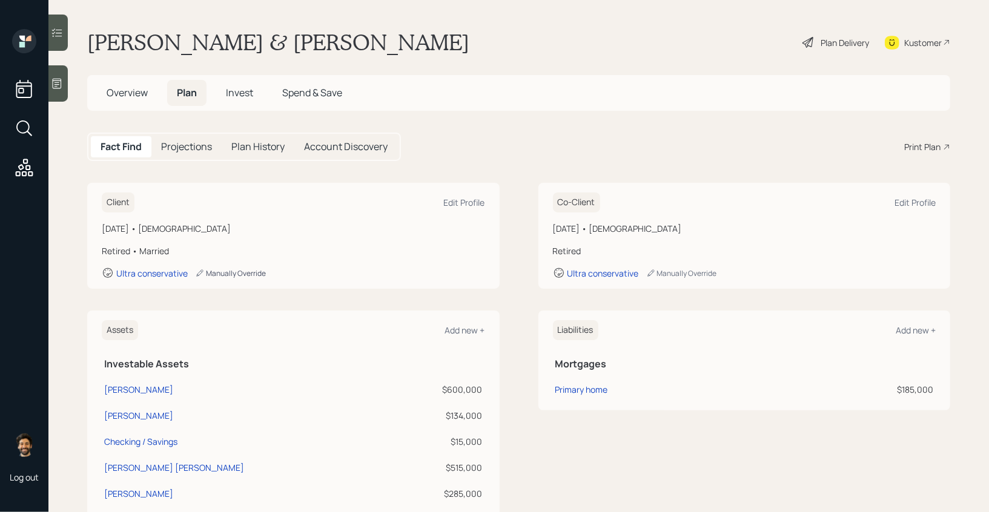
click at [217, 269] on div "Manually Override" at bounding box center [230, 273] width 71 height 10
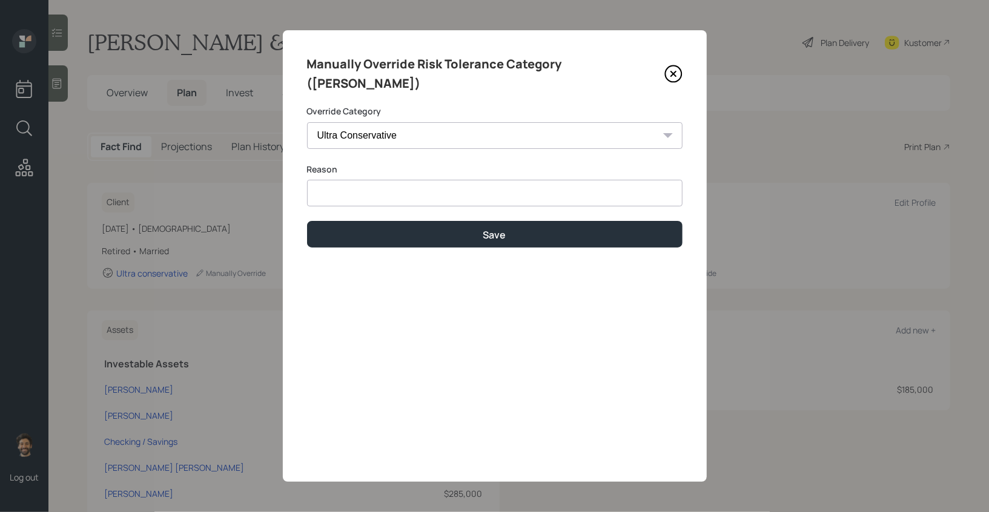
click at [375, 122] on select "Ultra Conservative" at bounding box center [494, 135] width 375 height 27
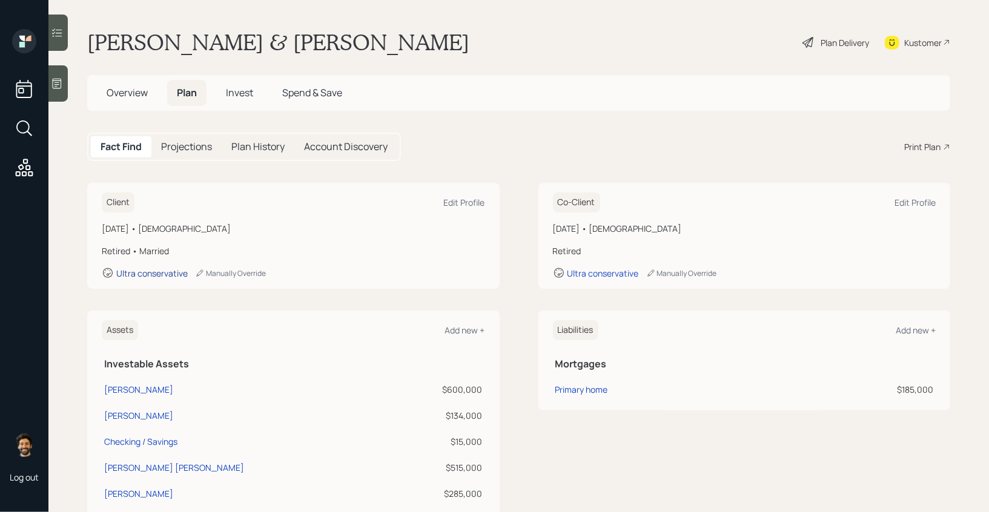
click at [151, 274] on div "Ultra conservative" at bounding box center [151, 274] width 71 height 12
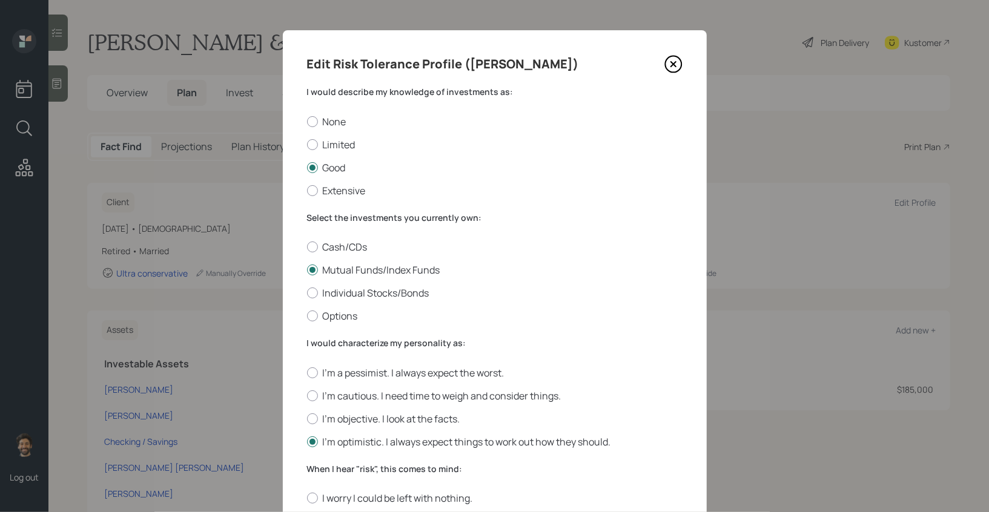
scroll to position [377, 0]
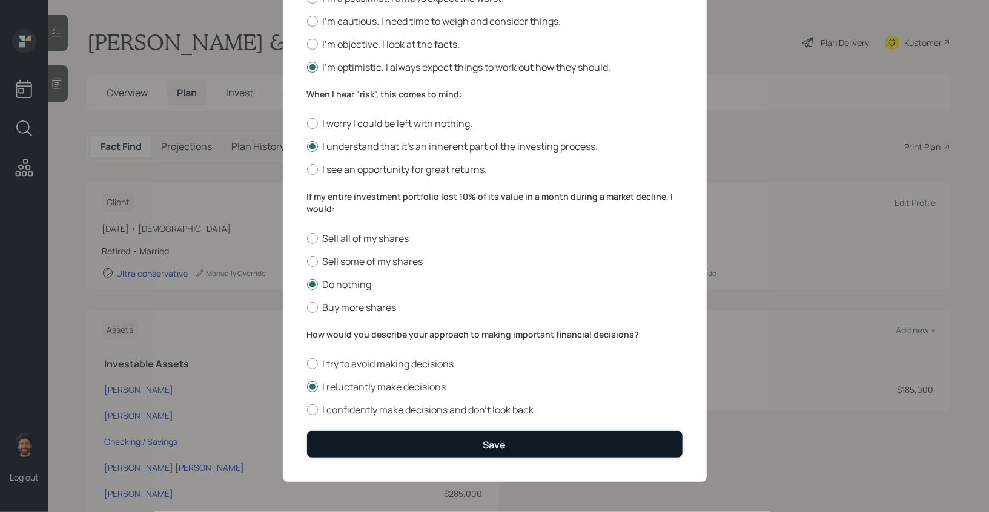
click at [422, 437] on button "Save" at bounding box center [494, 444] width 375 height 26
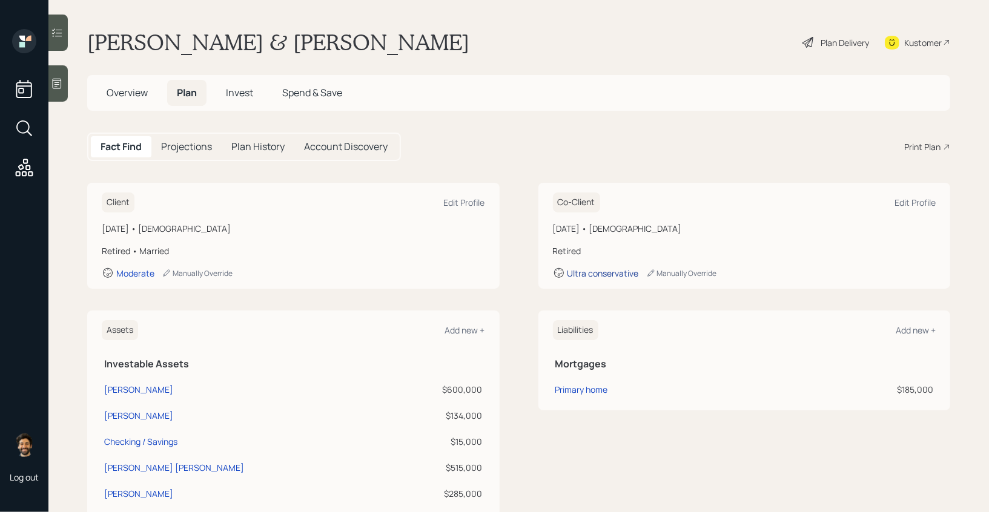
click at [604, 275] on div "Ultra conservative" at bounding box center [602, 274] width 71 height 12
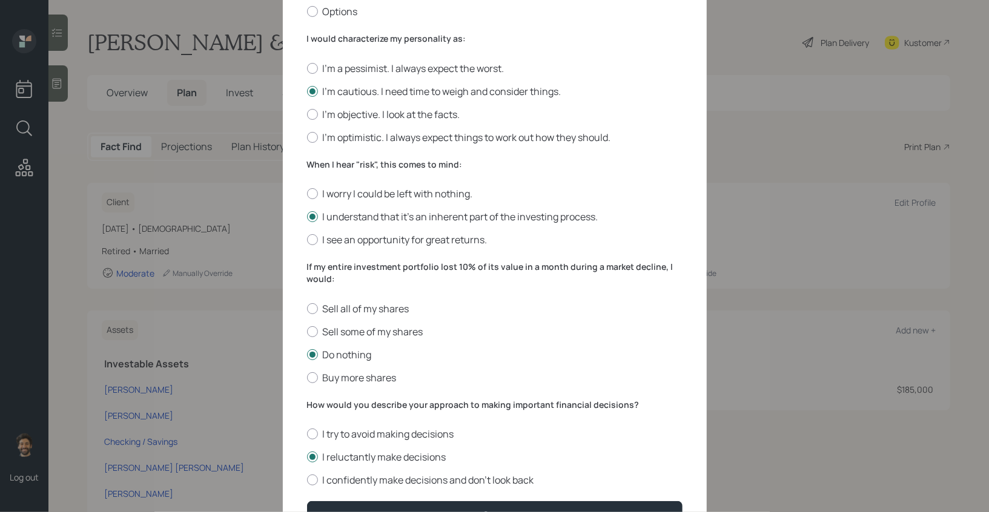
scroll to position [377, 0]
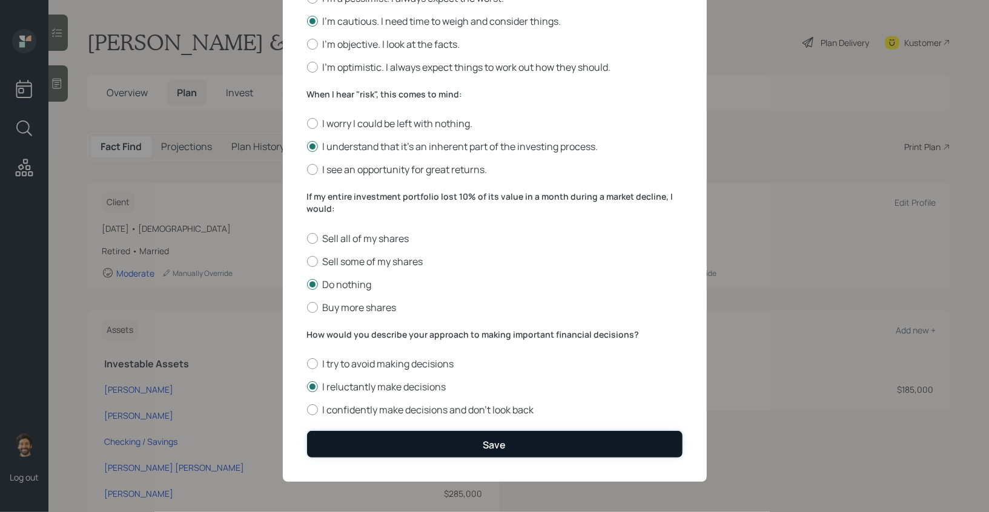
click at [377, 450] on button "Save" at bounding box center [494, 444] width 375 height 26
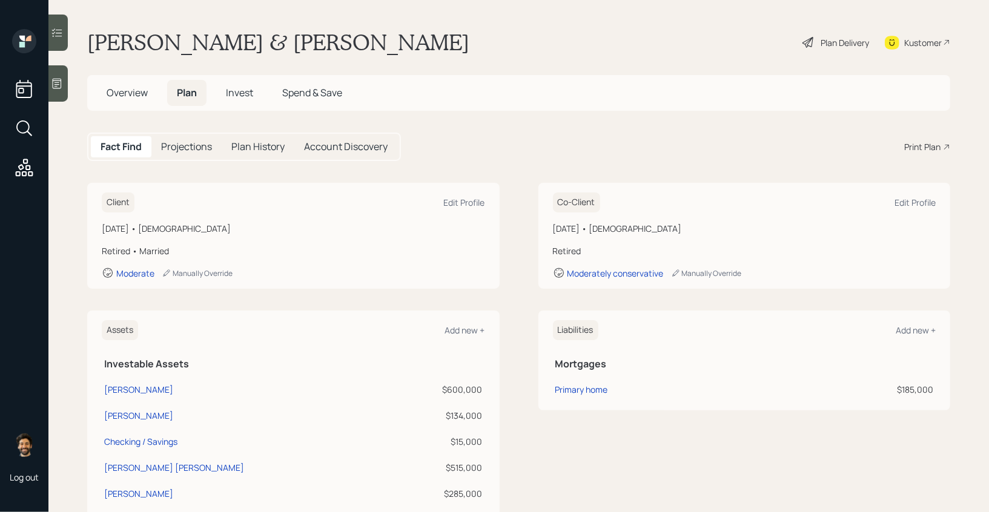
click at [133, 90] on span "Overview" at bounding box center [127, 92] width 41 height 13
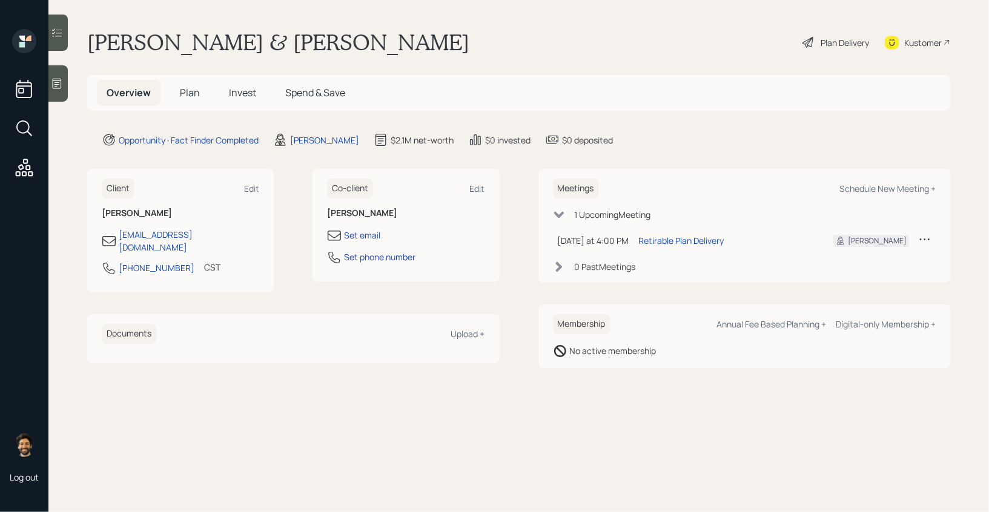
click at [190, 93] on span "Plan" at bounding box center [190, 92] width 20 height 13
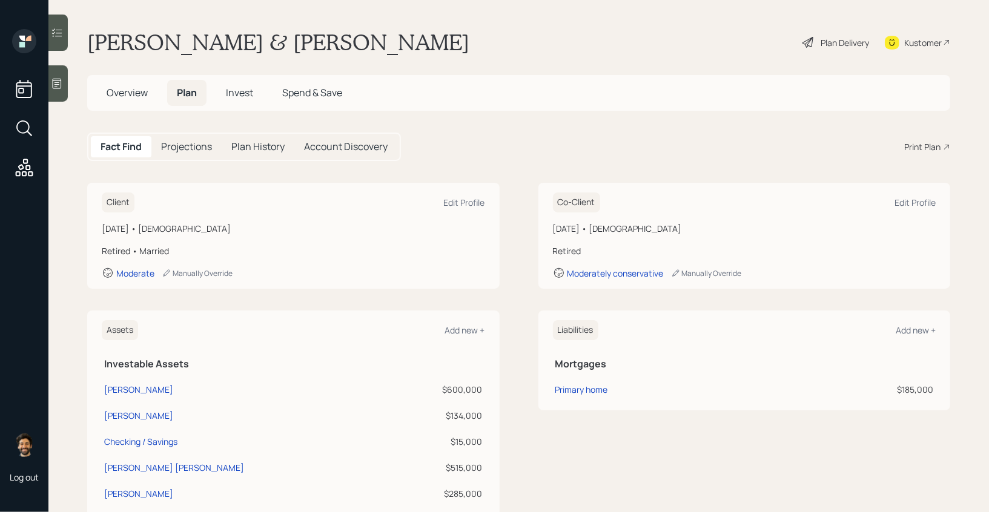
click at [139, 94] on span "Overview" at bounding box center [127, 92] width 41 height 13
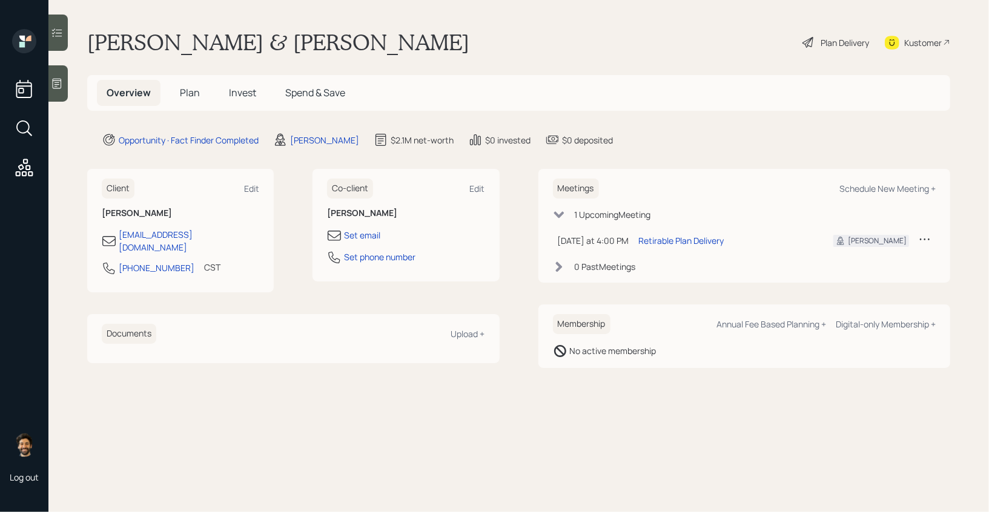
click at [197, 91] on span "Plan" at bounding box center [190, 92] width 20 height 13
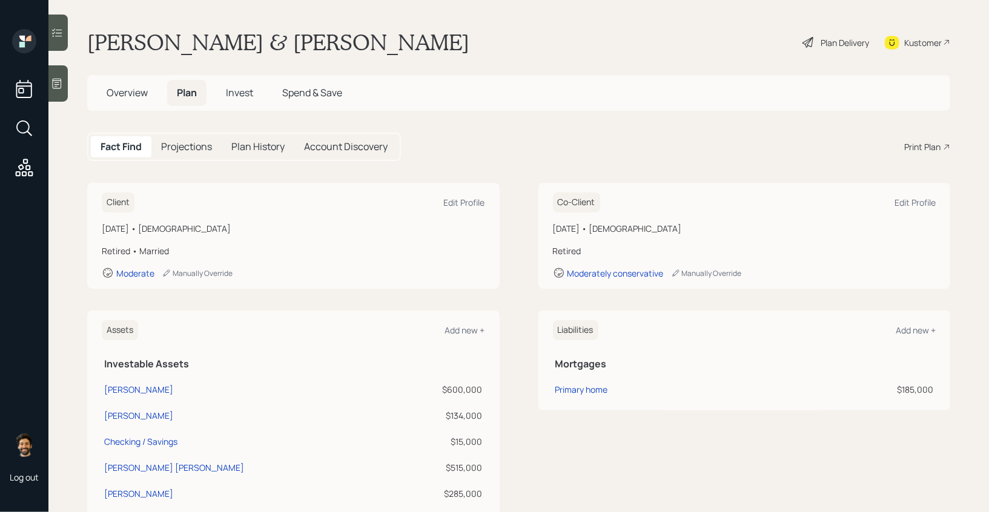
click at [923, 50] on div "Kustomer" at bounding box center [917, 42] width 65 height 27
click at [134, 96] on span "Overview" at bounding box center [127, 92] width 41 height 13
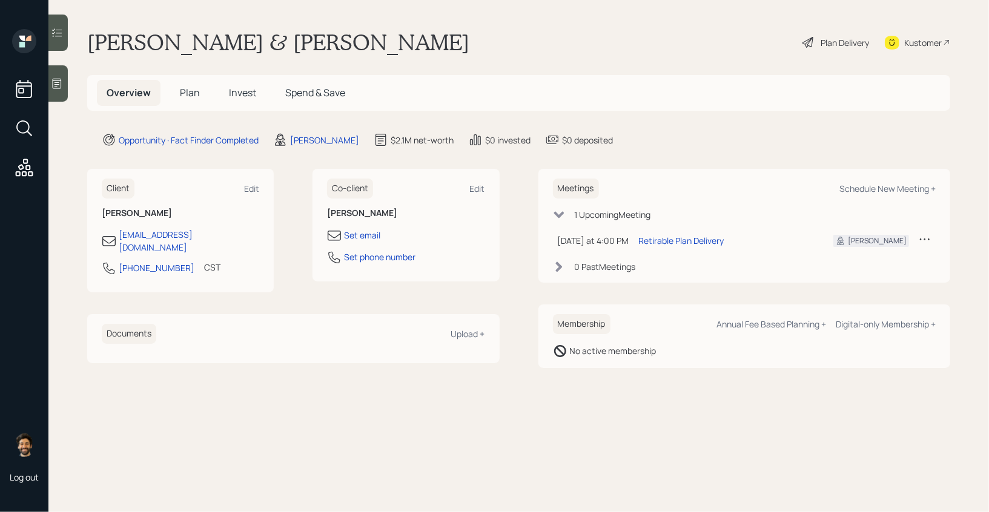
click at [196, 95] on span "Plan" at bounding box center [190, 92] width 20 height 13
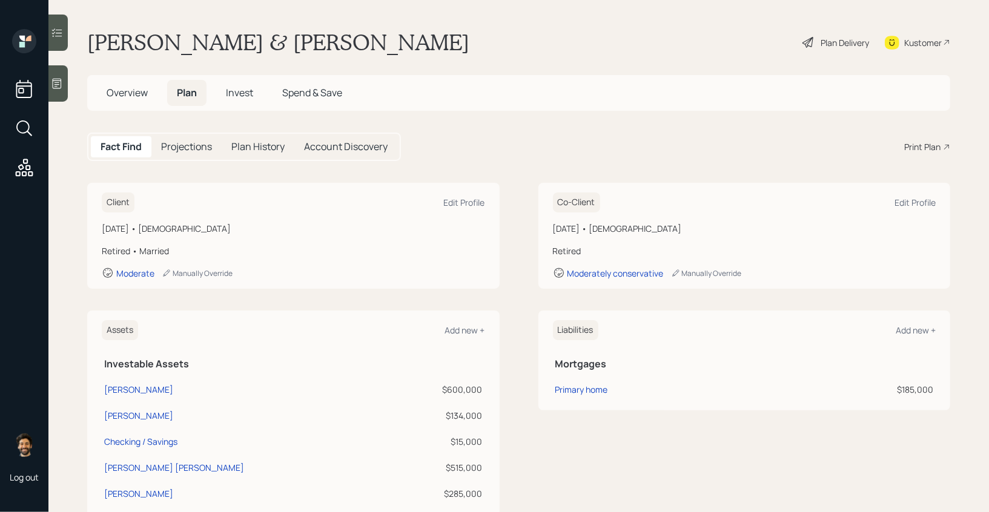
click at [134, 94] on span "Overview" at bounding box center [127, 92] width 41 height 13
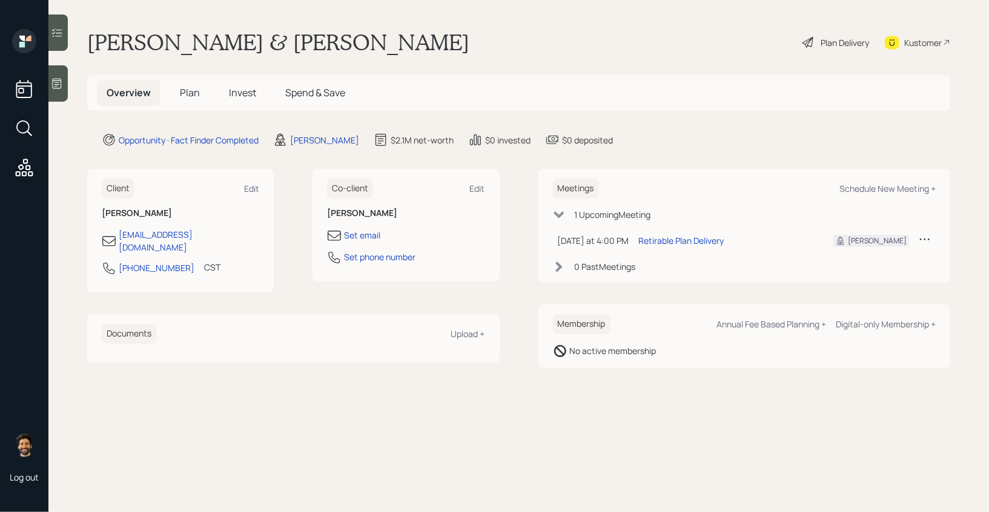
click at [189, 96] on span "Plan" at bounding box center [190, 92] width 20 height 13
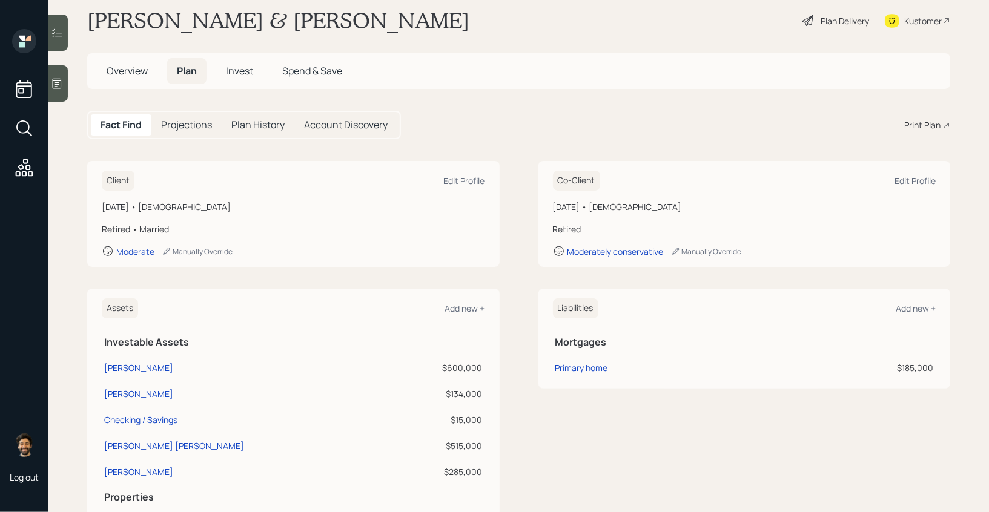
scroll to position [20, 0]
click at [119, 72] on span "Overview" at bounding box center [127, 72] width 41 height 13
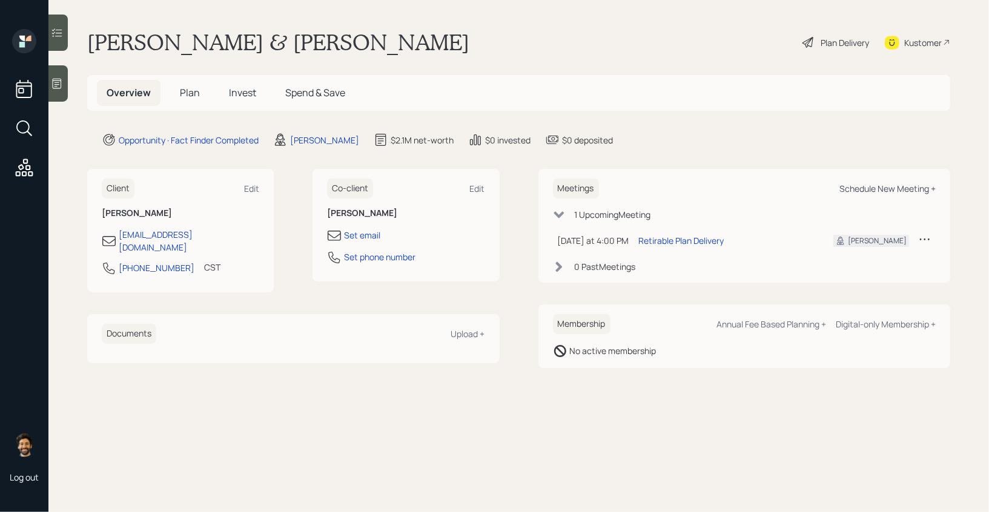
click at [902, 184] on div "Schedule New Meeting +" at bounding box center [887, 189] width 96 height 12
select select "f14b762f-c7c2-4b89-9227-8fa891345eea"
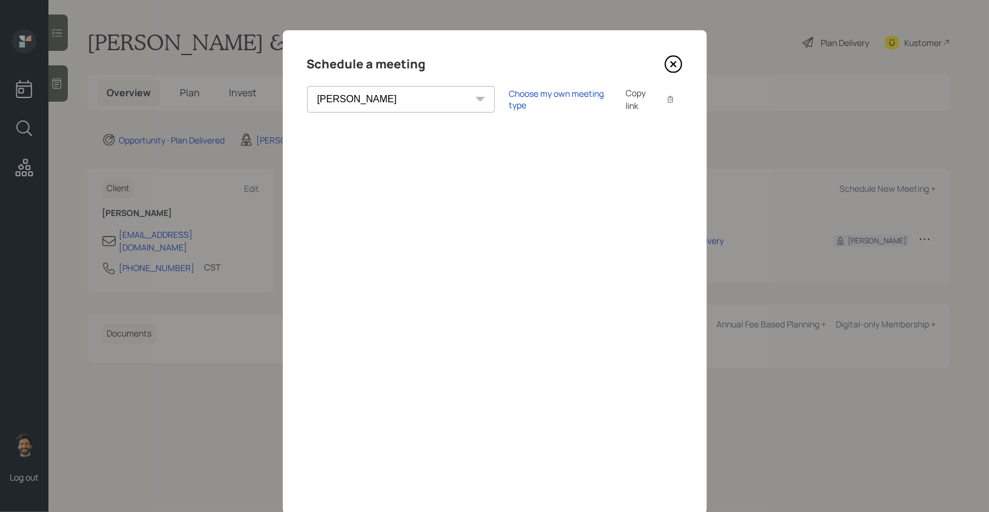
click at [673, 61] on icon at bounding box center [673, 64] width 18 height 18
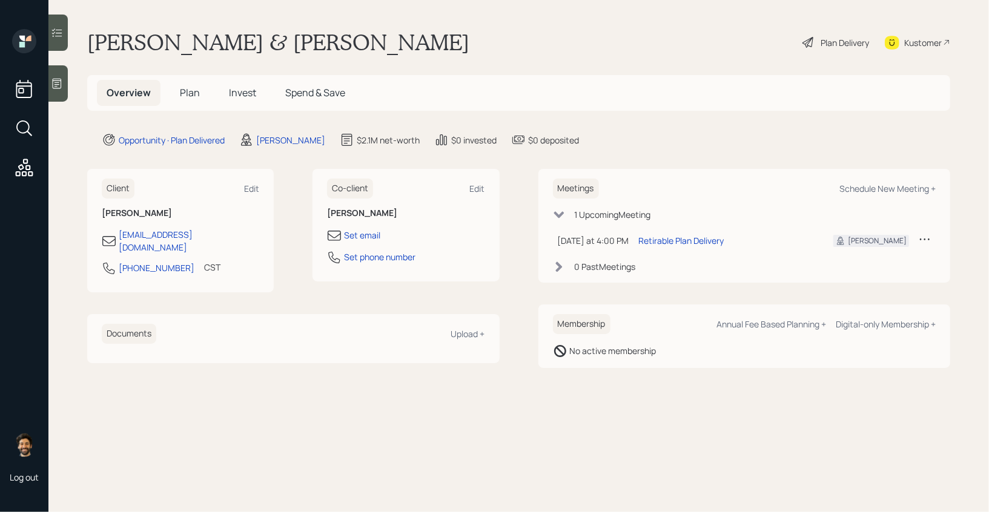
click at [193, 91] on span "Plan" at bounding box center [190, 92] width 20 height 13
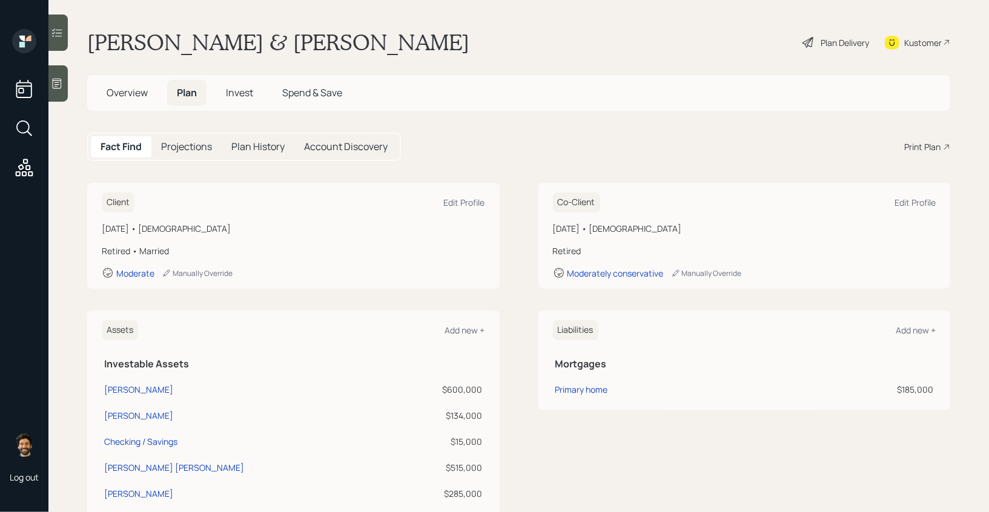
click at [911, 44] on div "Kustomer" at bounding box center [923, 42] width 38 height 13
click at [150, 97] on h5 "Overview" at bounding box center [127, 93] width 61 height 26
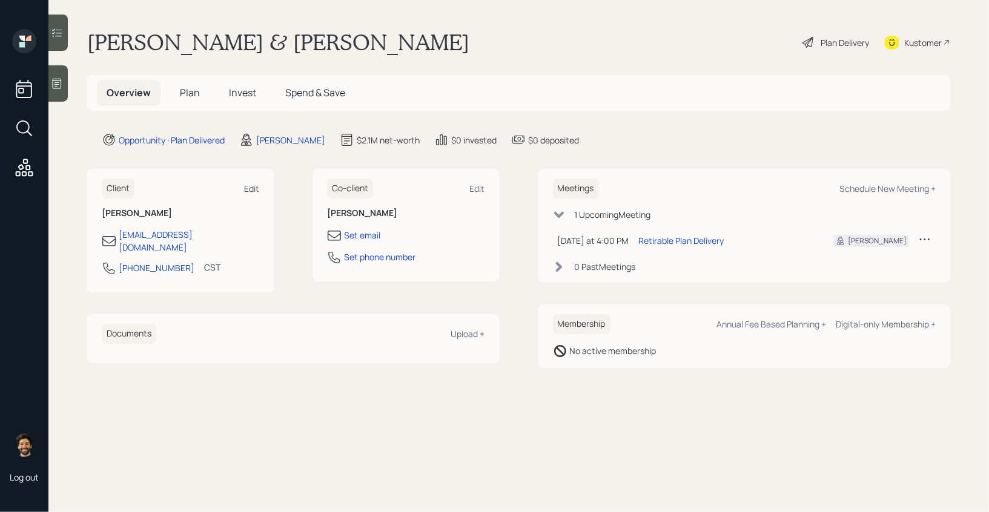
click at [251, 186] on div "Edit" at bounding box center [251, 189] width 15 height 12
select select "America/Chicago"
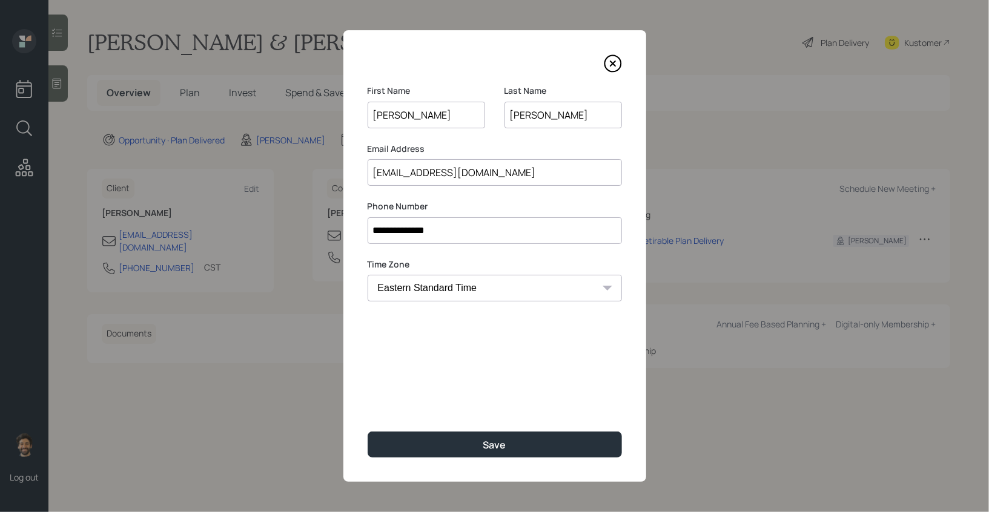
click at [422, 175] on input "19jphilpot.53@gmail.com" at bounding box center [495, 172] width 254 height 27
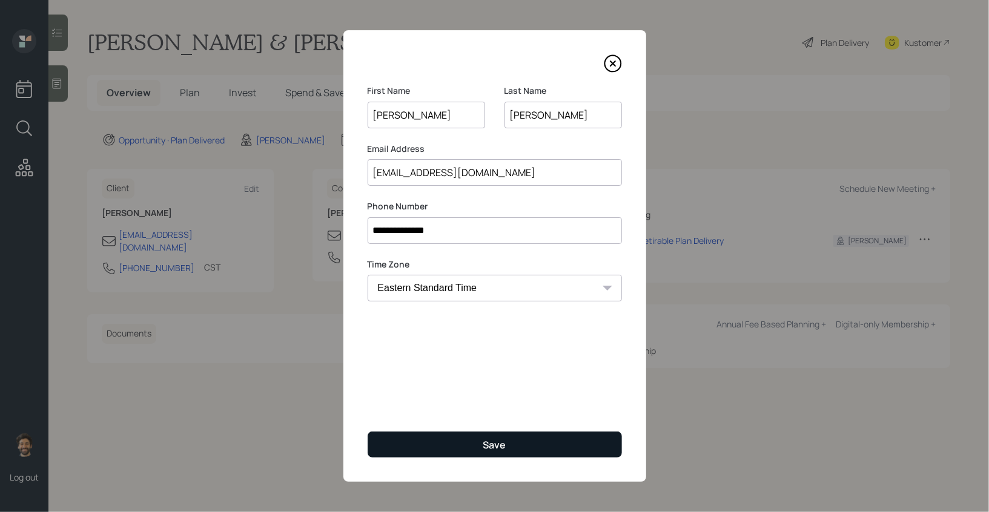
type input "19jphilpot53@gmail.com"
click at [418, 450] on button "Save" at bounding box center [495, 445] width 254 height 26
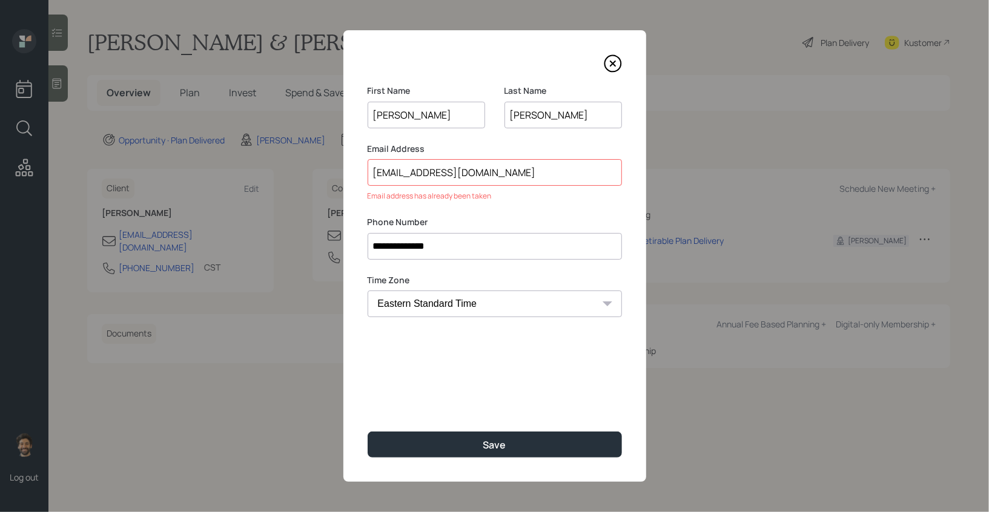
click at [418, 167] on input "19jphilpot53@gmail.com" at bounding box center [495, 172] width 254 height 27
drag, startPoint x: 418, startPoint y: 167, endPoint x: 322, endPoint y: 32, distance: 165.8
click at [0, 0] on div "**********" at bounding box center [494, 256] width 989 height 512
